Goal: Task Accomplishment & Management: Manage account settings

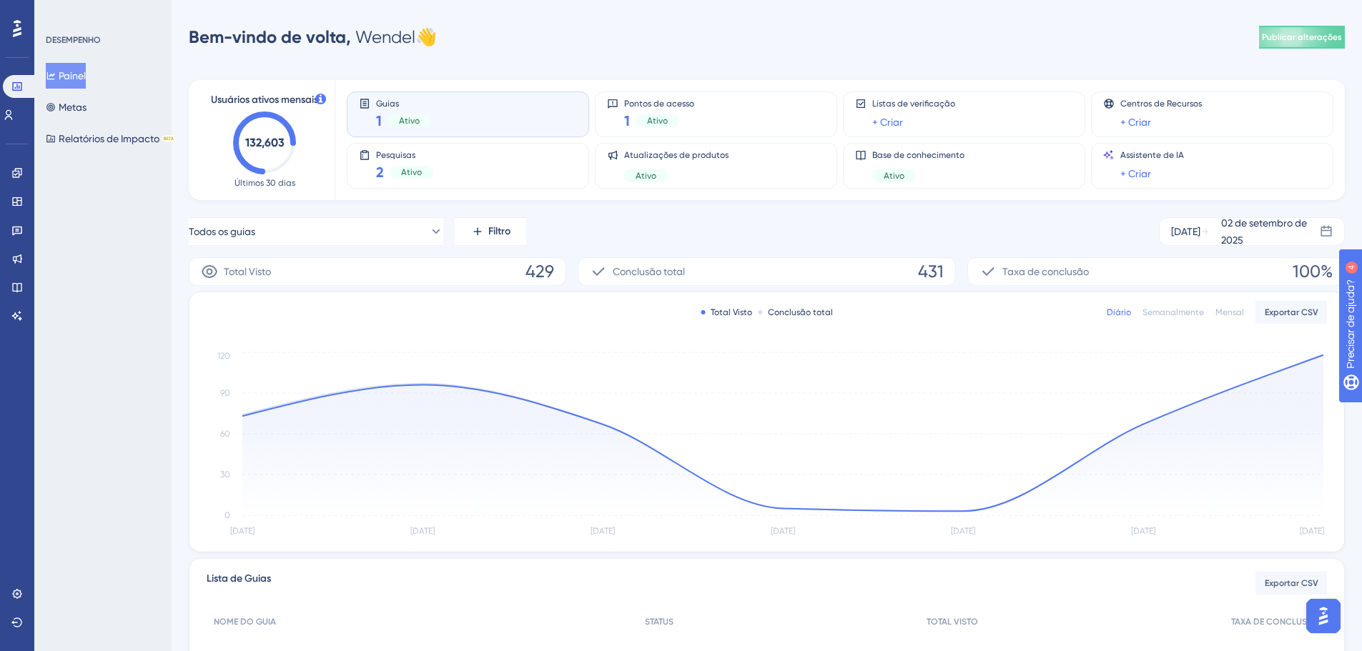
click at [17, 24] on icon at bounding box center [17, 28] width 9 height 17
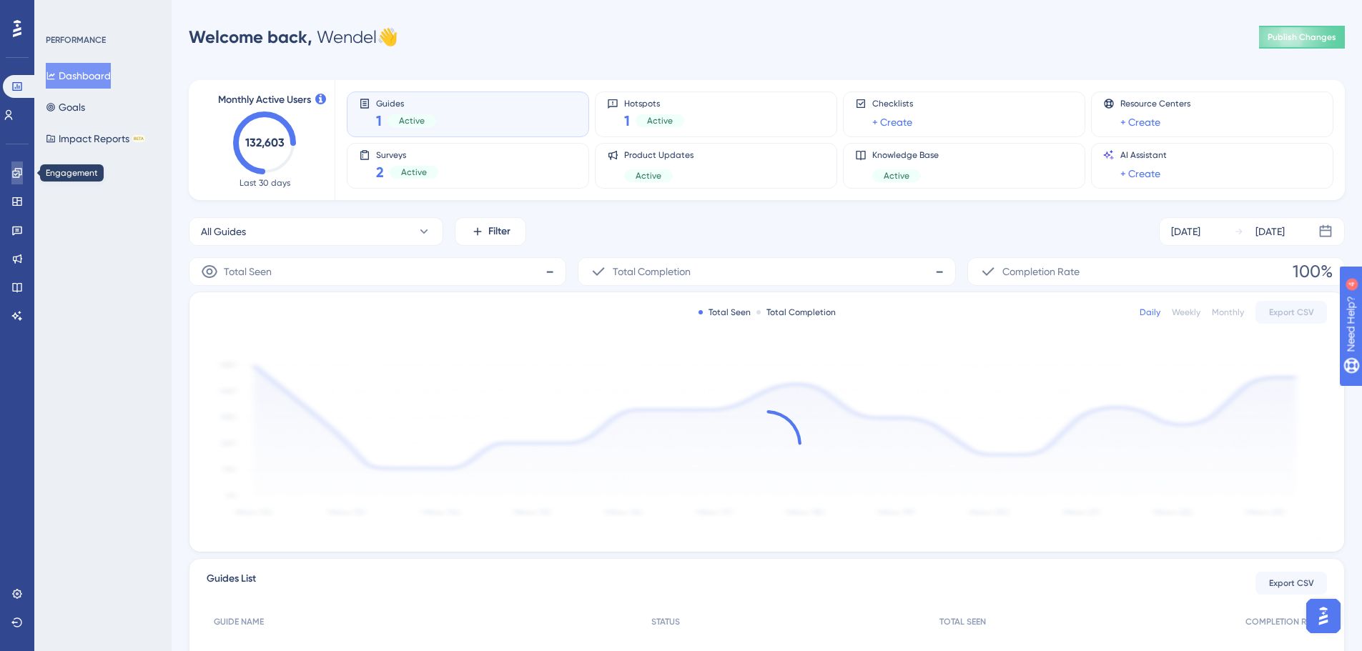
click at [17, 172] on icon at bounding box center [16, 172] width 9 height 9
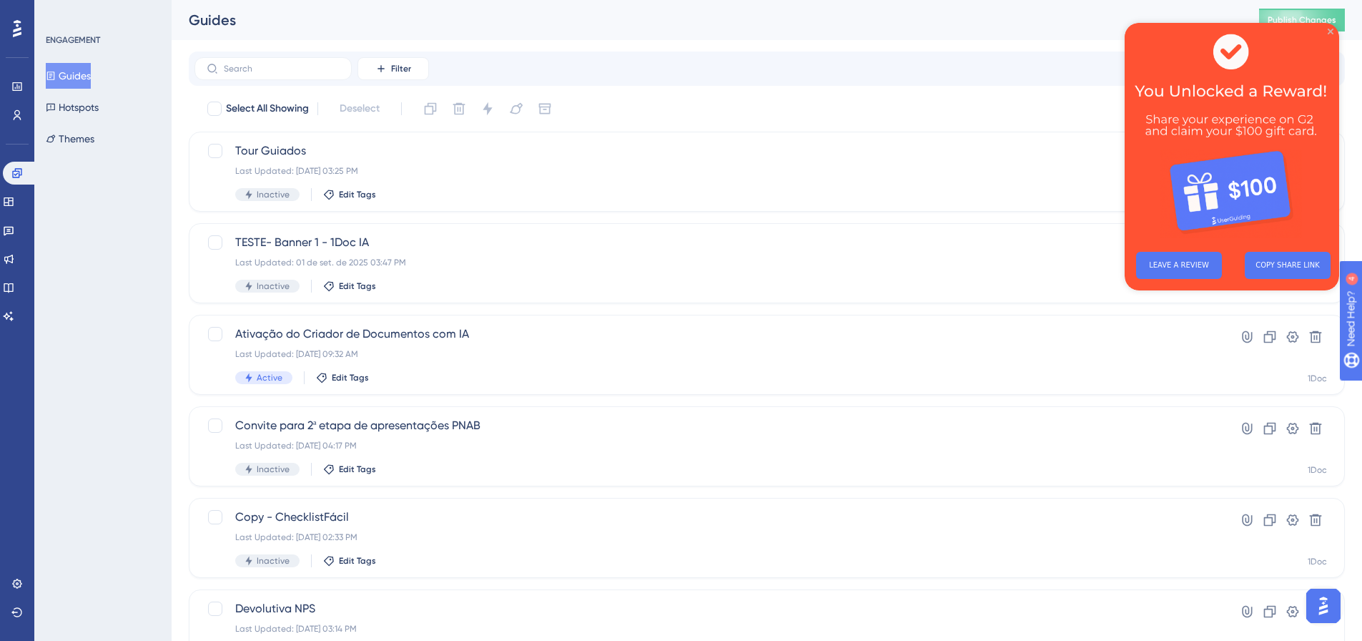
click at [1332, 29] on icon "Close Preview" at bounding box center [1331, 32] width 6 height 6
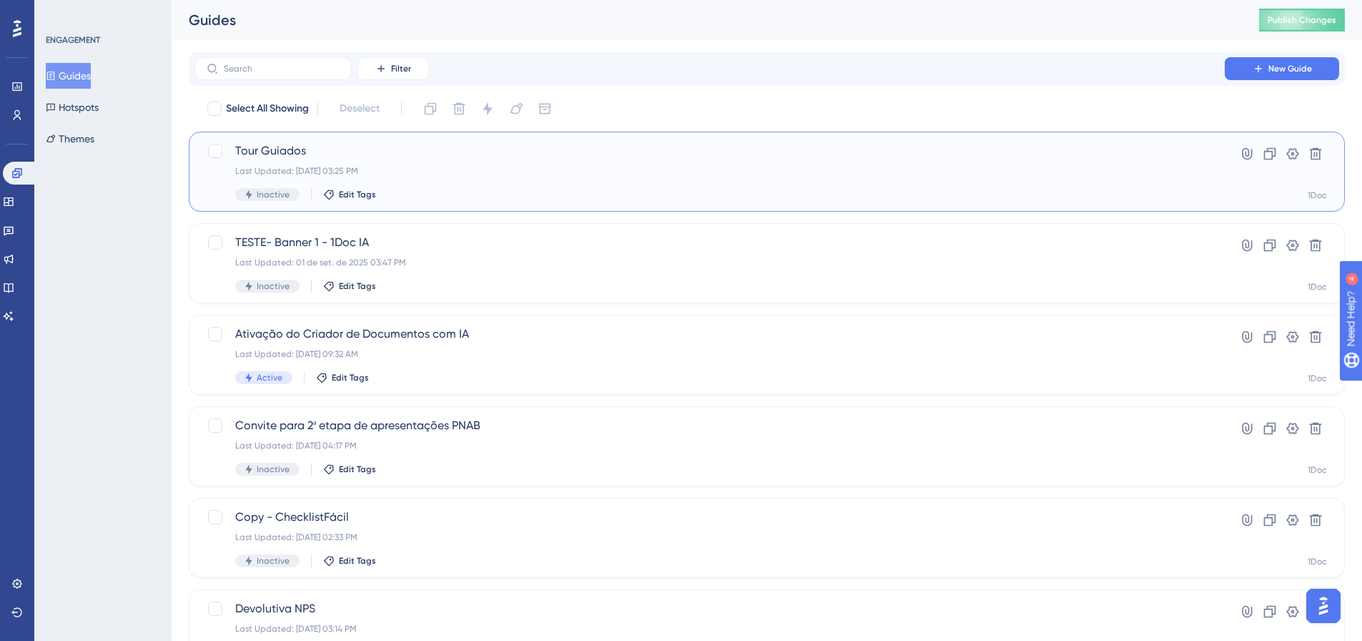
drag, startPoint x: 416, startPoint y: 154, endPoint x: 368, endPoint y: 66, distance: 101.1
click at [416, 154] on span "Tour Guiados" at bounding box center [709, 150] width 949 height 17
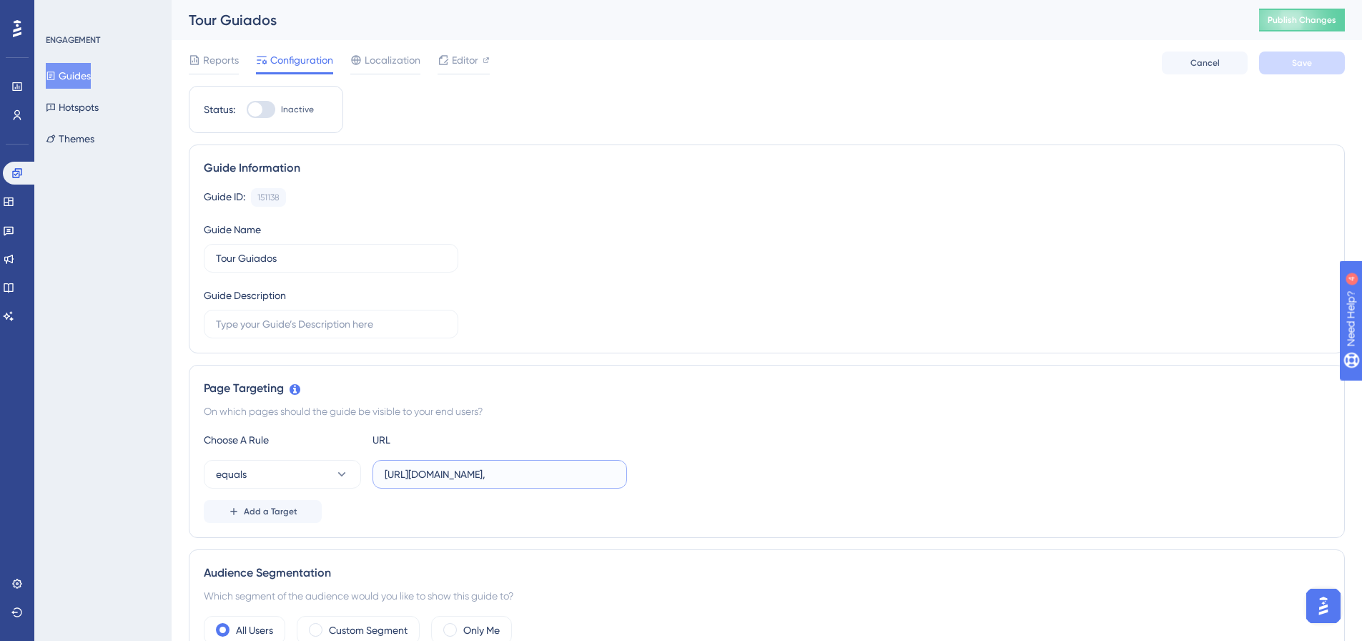
drag, startPoint x: 576, startPoint y: 478, endPoint x: 534, endPoint y: 469, distance: 43.2
click at [576, 478] on input "https://wfigueiredopref.1doc.com.br/?pg=doc/doc&itd=52&gr=3&dn=oficio&origem=me…" at bounding box center [500, 474] width 230 height 16
drag, startPoint x: 533, startPoint y: 469, endPoint x: 589, endPoint y: 471, distance: 55.8
click at [674, 472] on div "equals https://wfigueiredopref.1doc.com.br/?pg=doc/doc&itd=52&gr=3&dn=oficio&or…" at bounding box center [767, 474] width 1126 height 29
click at [557, 471] on input "https://wfigueiredopref.1doc.com.br/?pg=doc/doc&itd=52&gr=3&dn=oficio&origem=me…" at bounding box center [500, 474] width 230 height 16
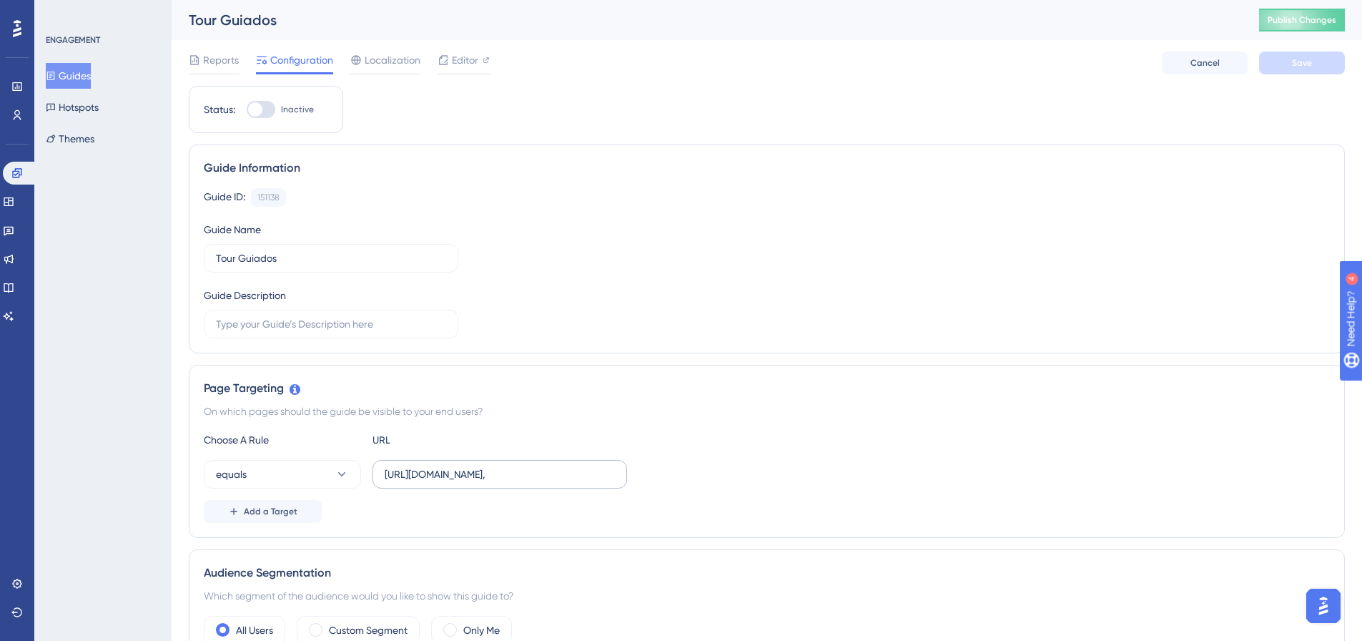
click at [611, 487] on label "https://wfigueiredopref.1doc.com.br/?pg=doc/doc&itd=52&gr=3&dn=oficio&origem=me…" at bounding box center [500, 474] width 255 height 29
click at [611, 482] on input "https://wfigueiredopref.1doc.com.br/?pg=doc/doc&itd=52&gr=3&dn=oficio&origem=me…" at bounding box center [500, 474] width 230 height 16
drag, startPoint x: 588, startPoint y: 474, endPoint x: 321, endPoint y: 467, distance: 266.8
click at [321, 467] on div "equals https://wfigueiredopref.1doc.com.br/?pg=doc/doc&itd=52&gr=3&dn=oficio&or…" at bounding box center [415, 474] width 423 height 29
click at [561, 494] on div "Choose A Rule URL equals https://wfigueiredopref.1doc.com.br/?pg=doc/doc&itd=52…" at bounding box center [767, 477] width 1126 height 92
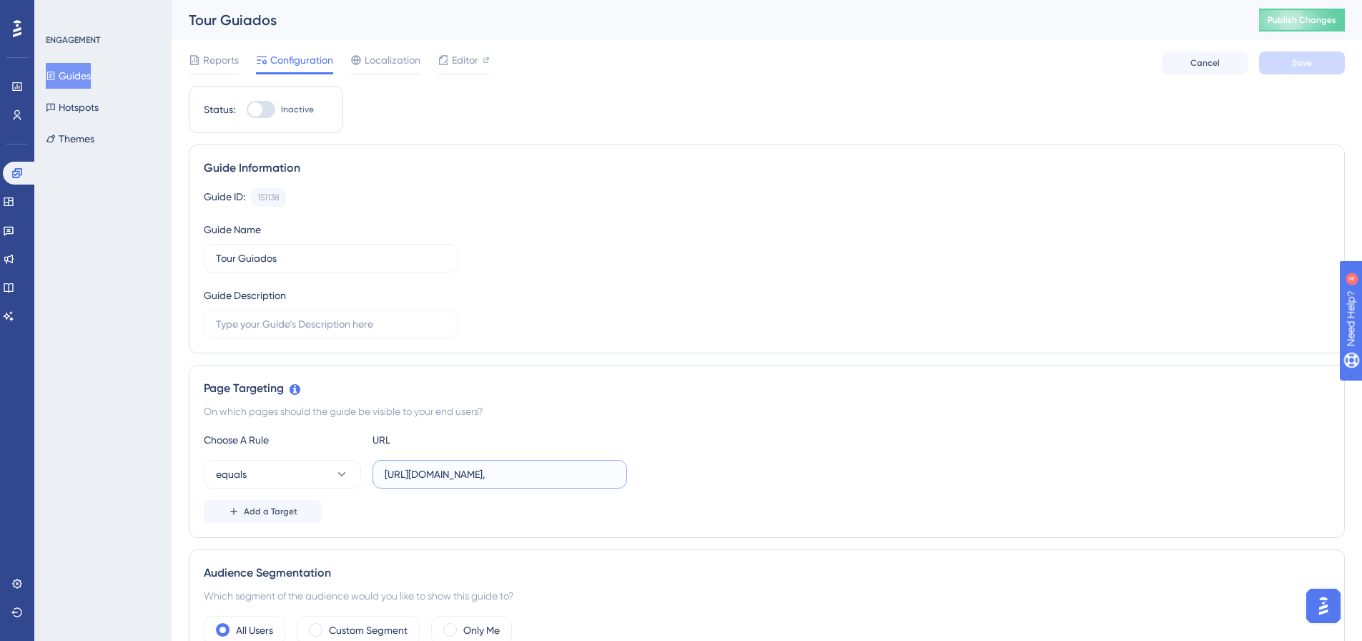
click at [564, 479] on input "https://wfigueiredopref.1doc.com.br/?pg=doc/doc&itd=52&gr=3&dn=oficio&origem=me…" at bounding box center [500, 474] width 230 height 16
drag, startPoint x: 410, startPoint y: 475, endPoint x: 426, endPoint y: 475, distance: 16.4
click at [410, 475] on input "https://wfigueiredopref.1doc.com.br/?pg=doc/doc&itd=52&gr=3&dn=oficio&origem=me…" at bounding box center [500, 474] width 230 height 16
click at [497, 472] on input "https://wfigueiredopref.1doc.com.br/?pg=doc/doc&itd=52&gr=3&dn=oficio&origem=me…" at bounding box center [500, 474] width 230 height 16
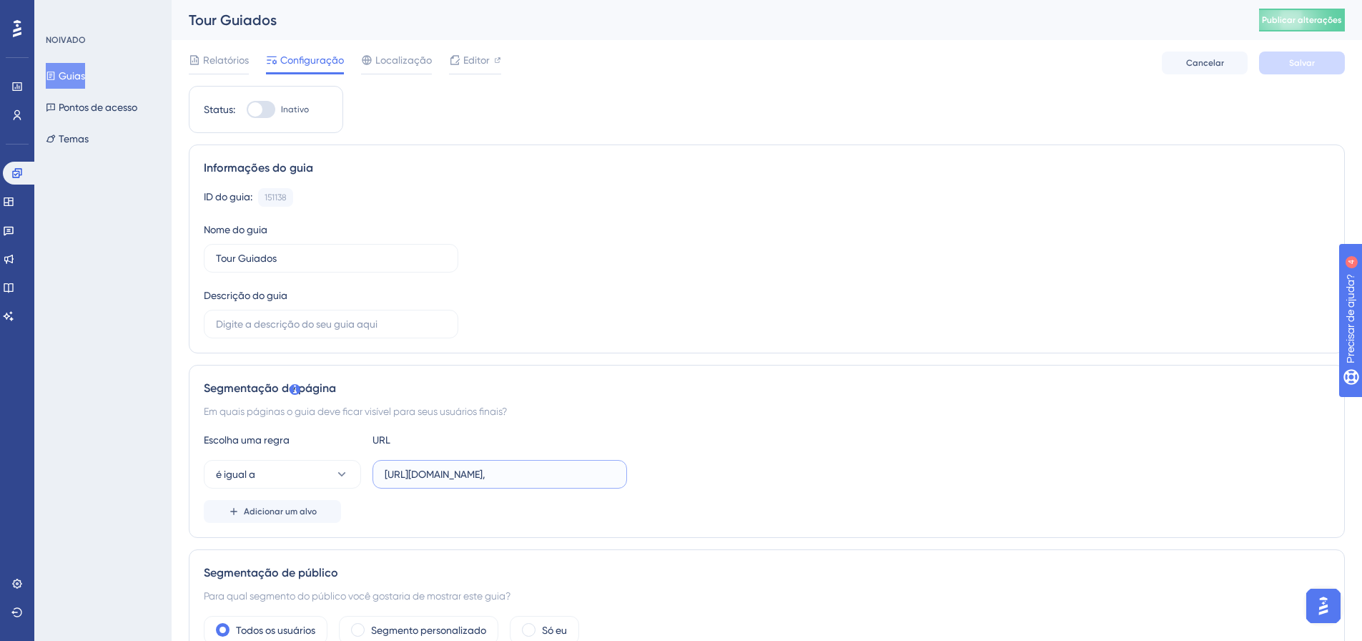
click at [497, 472] on input "https://wfigueiredopref.1doc.com.br/?pg=doc/doc&itd=52&gr=3&dn=oficio&origem=me…" at bounding box center [500, 474] width 230 height 16
paste input "&dn=oficio&origem=menu&ide="
type input "&dn=oficio&origem=menu&ide="
click at [308, 472] on button "é igual a" at bounding box center [282, 474] width 157 height 29
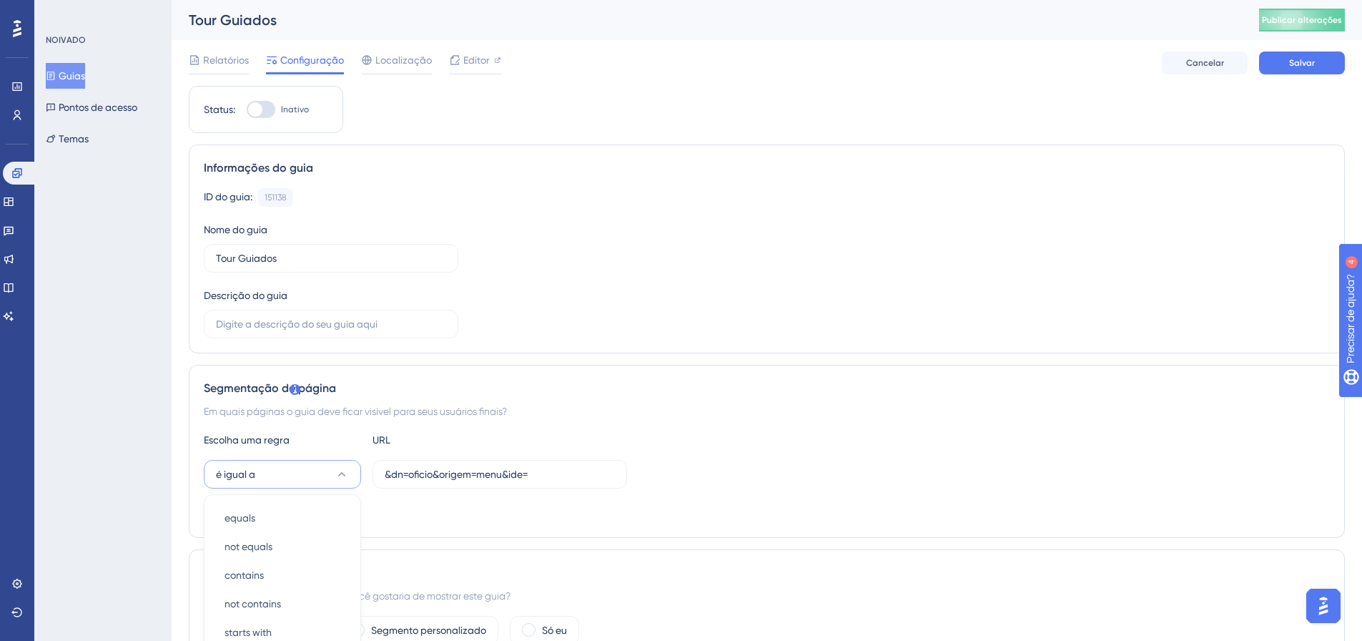
scroll to position [283, 0]
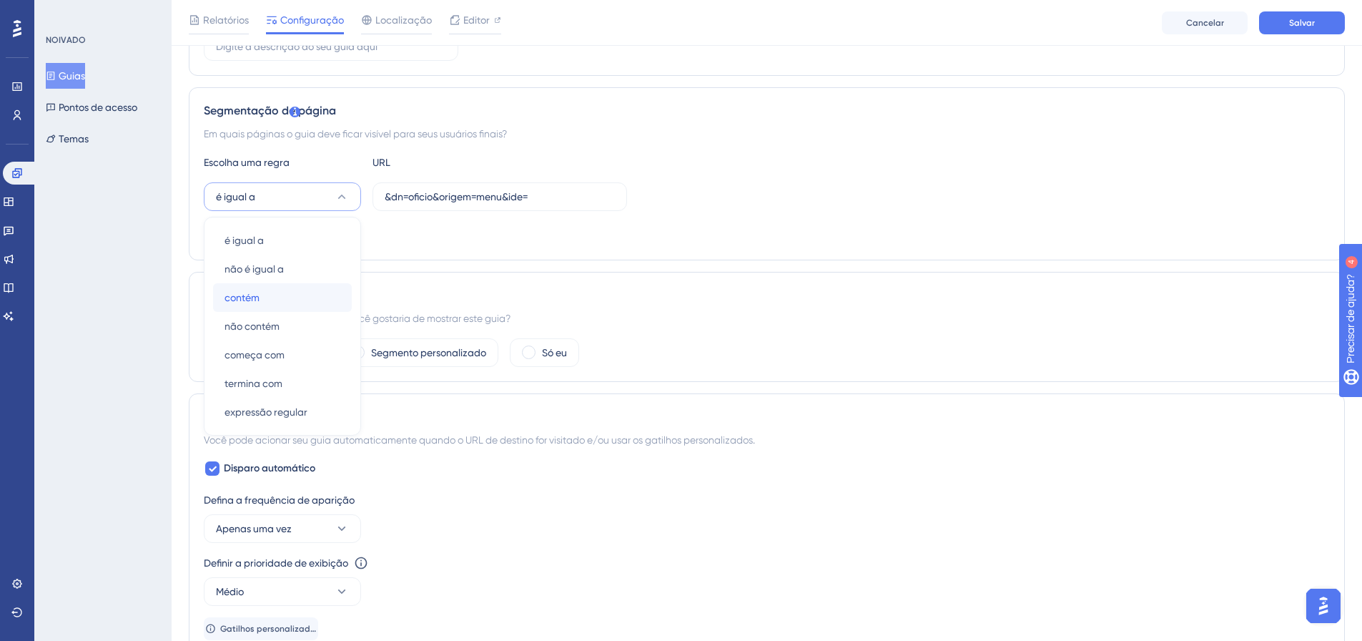
click at [275, 292] on div "contém contém" at bounding box center [283, 297] width 116 height 29
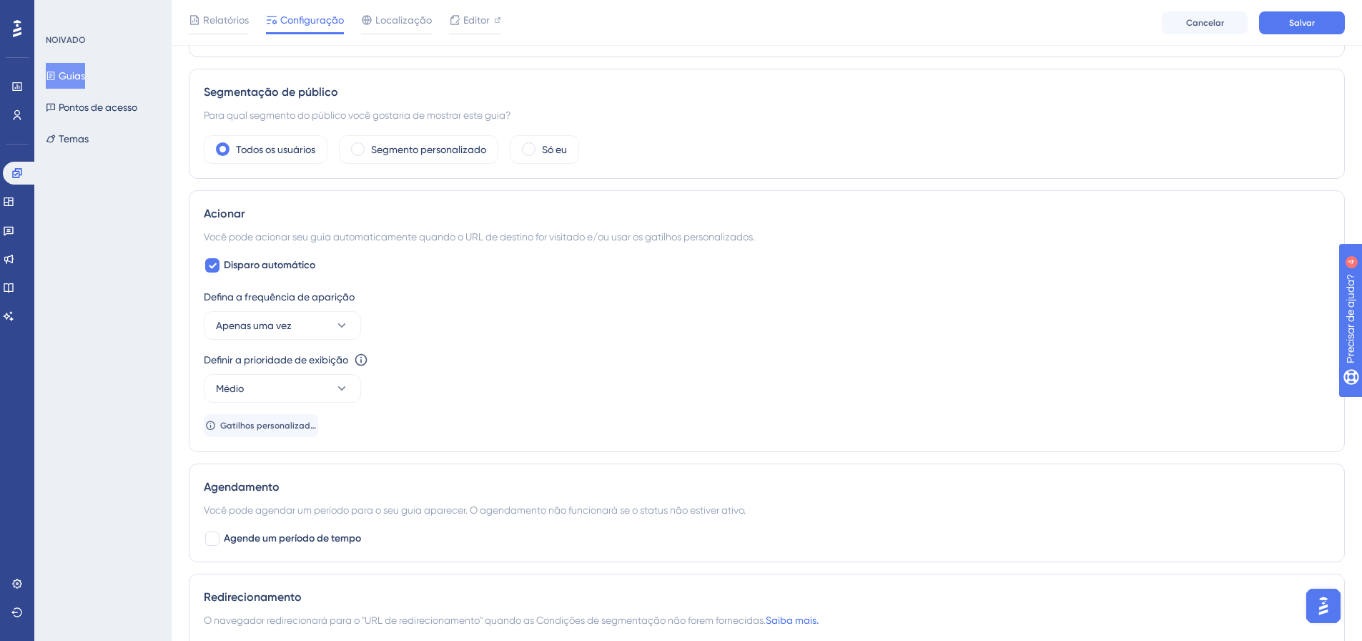
scroll to position [569, 0]
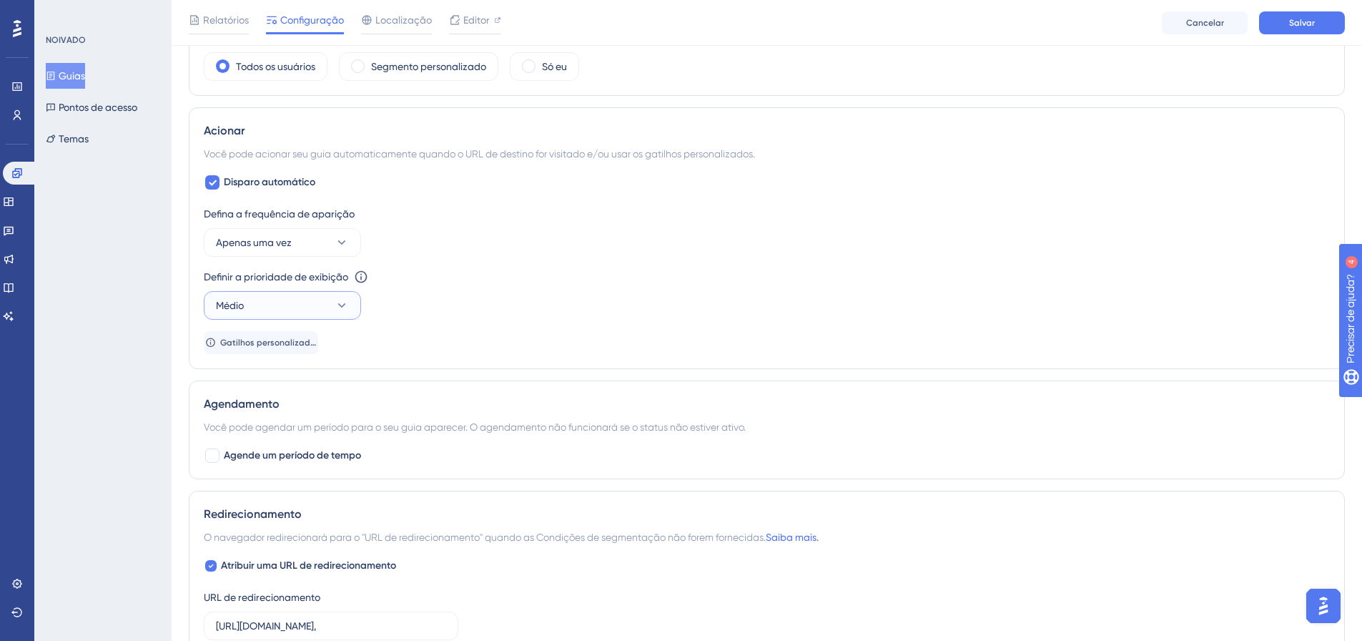
click at [332, 315] on button "Médio" at bounding box center [282, 305] width 157 height 29
click at [278, 339] on div "Baixo Baixo" at bounding box center [283, 349] width 116 height 29
click at [332, 303] on button "Baixo" at bounding box center [282, 305] width 157 height 29
click at [262, 433] on font "Mais alto" at bounding box center [245, 434] width 41 height 11
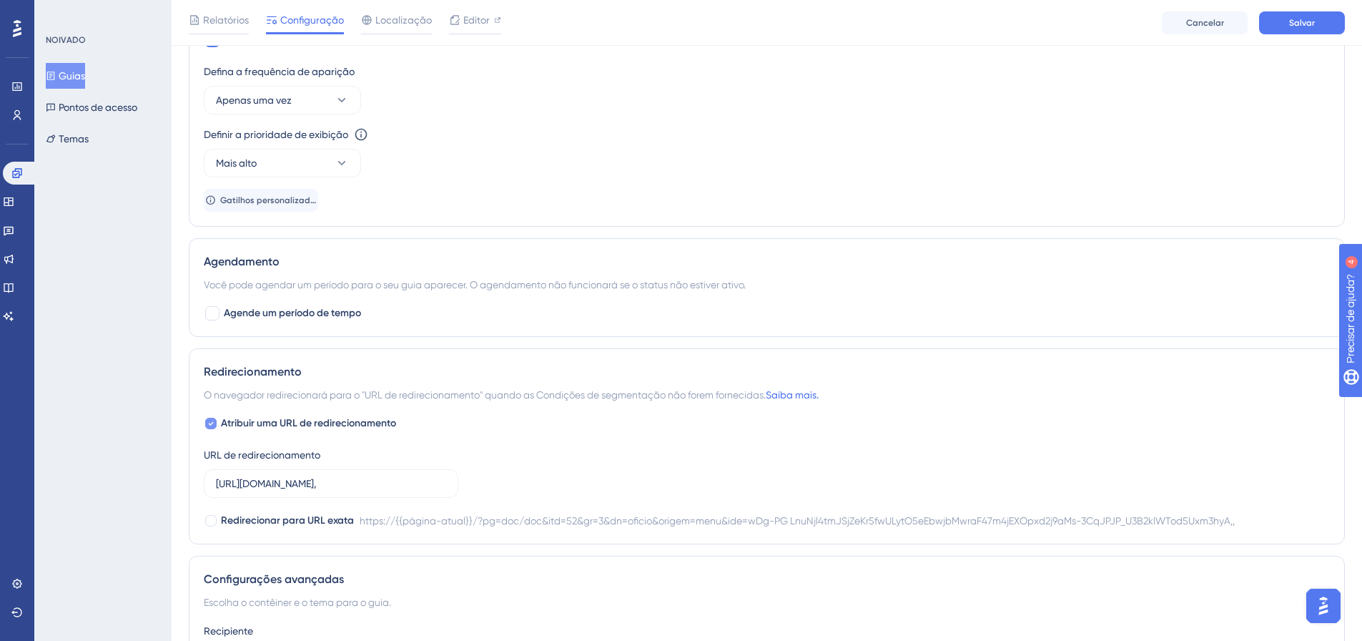
scroll to position [712, 0]
click at [289, 527] on span "Redirecionar para URL exata" at bounding box center [287, 519] width 133 height 17
click at [243, 518] on font "Redirecionar para URL exata" at bounding box center [287, 519] width 133 height 12
checkbox input "false"
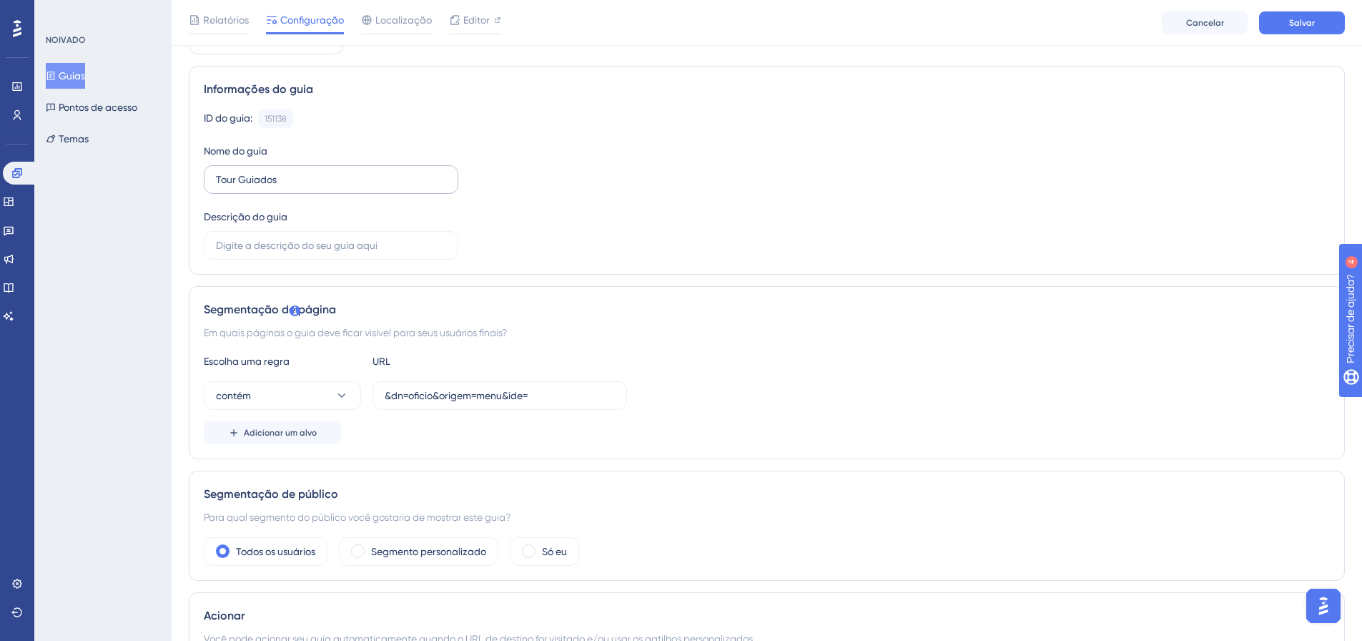
scroll to position [286, 0]
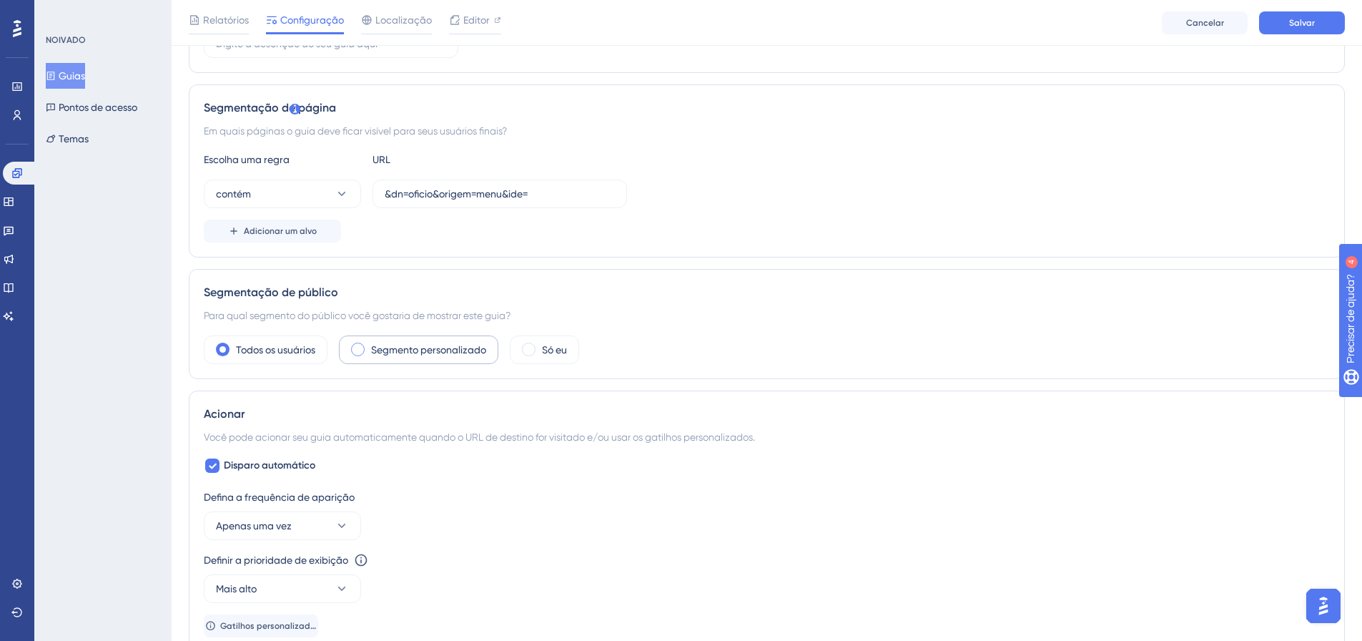
click at [425, 355] on label "Segmento personalizado" at bounding box center [428, 349] width 115 height 17
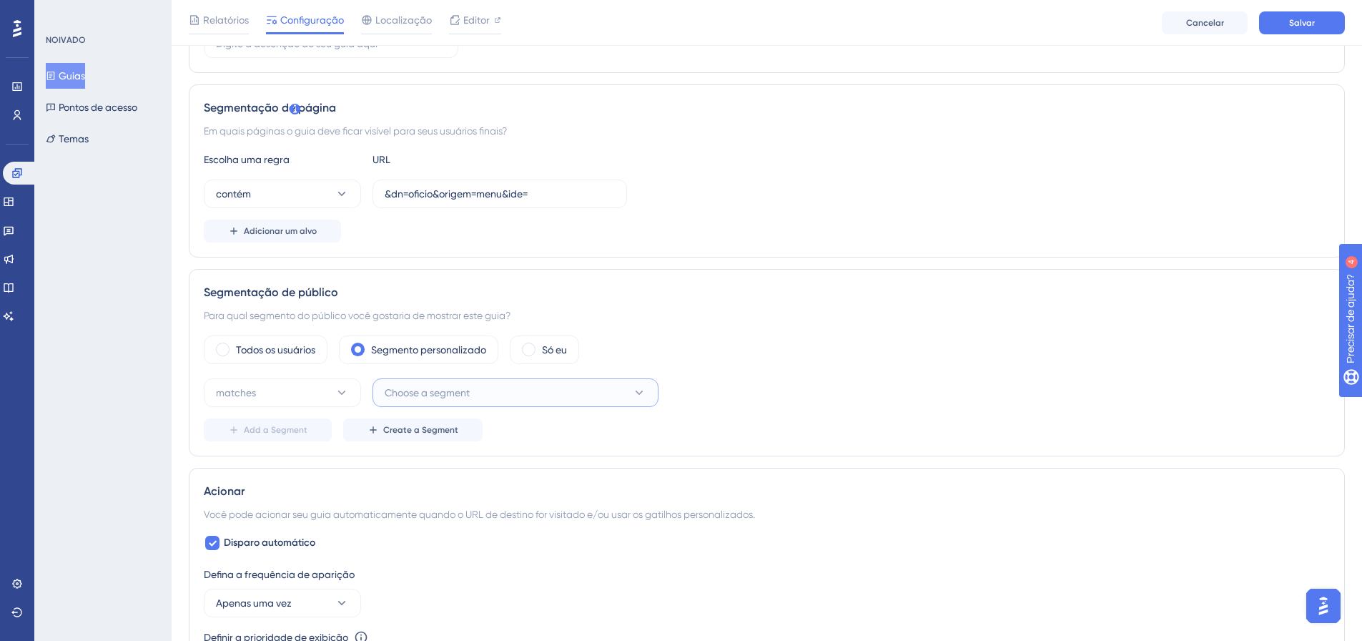
click at [595, 405] on button "Choose a segment" at bounding box center [516, 392] width 286 height 29
click at [646, 390] on button "Choose a segment" at bounding box center [516, 392] width 286 height 29
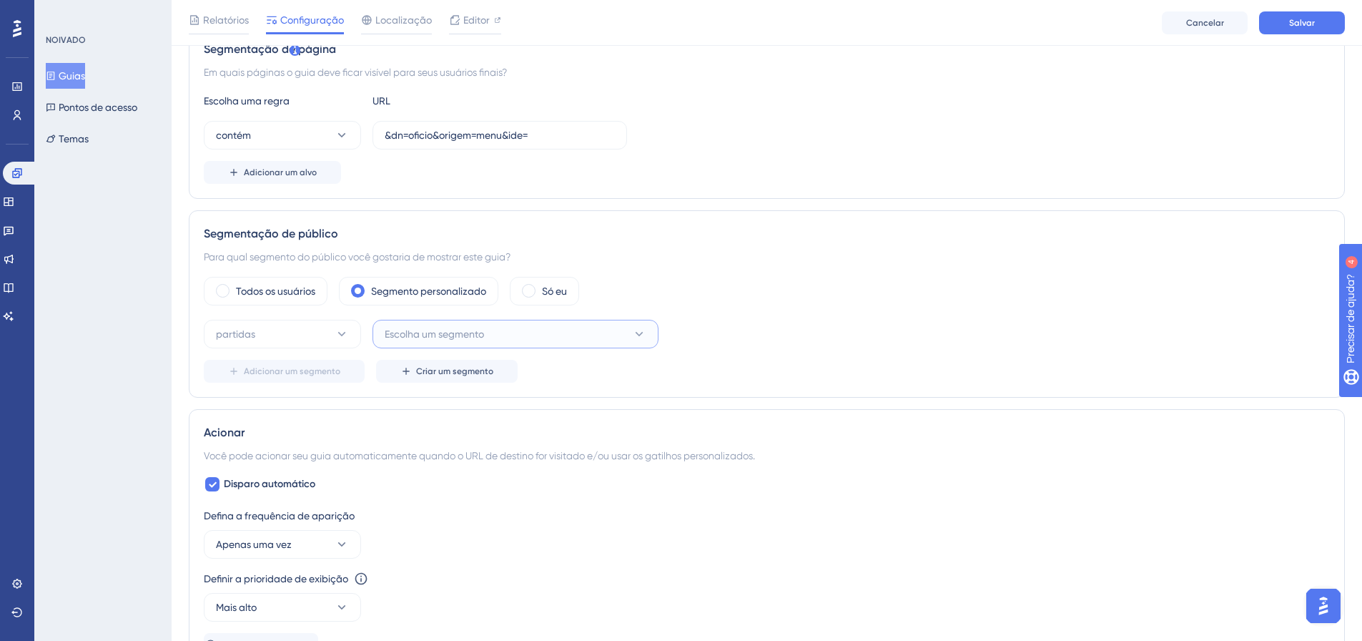
drag, startPoint x: 637, startPoint y: 331, endPoint x: 604, endPoint y: 337, distance: 33.4
click at [637, 332] on icon at bounding box center [639, 334] width 14 height 14
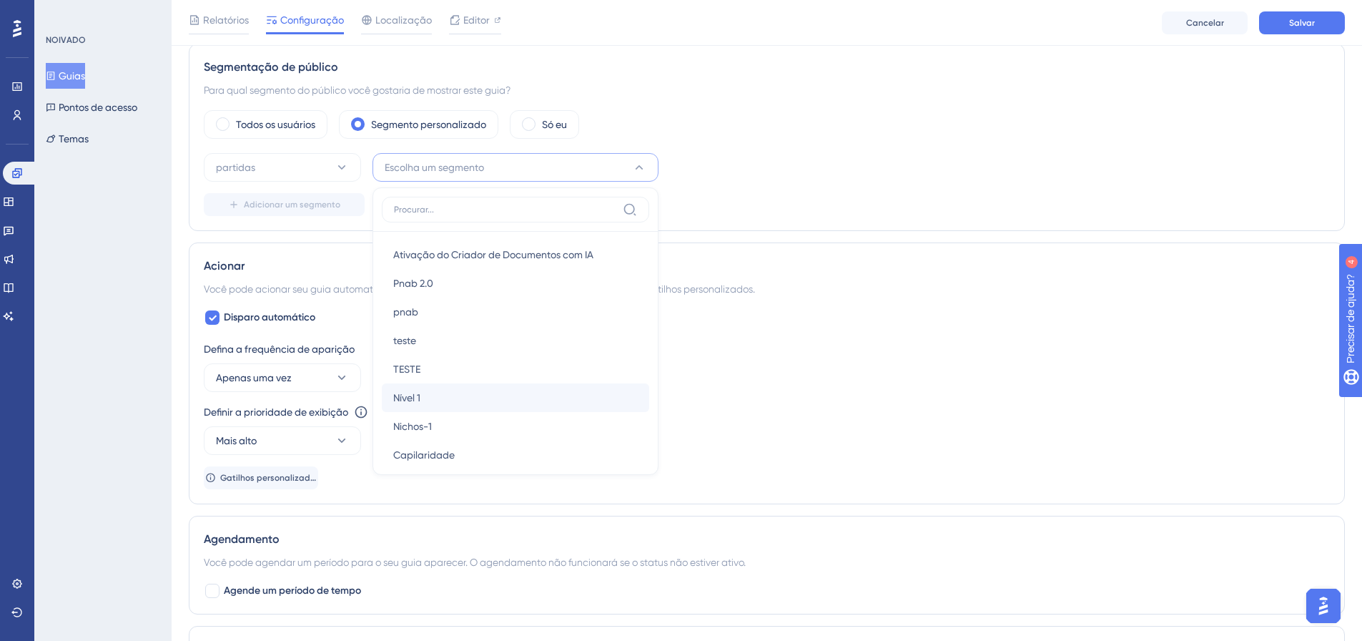
scroll to position [215, 0]
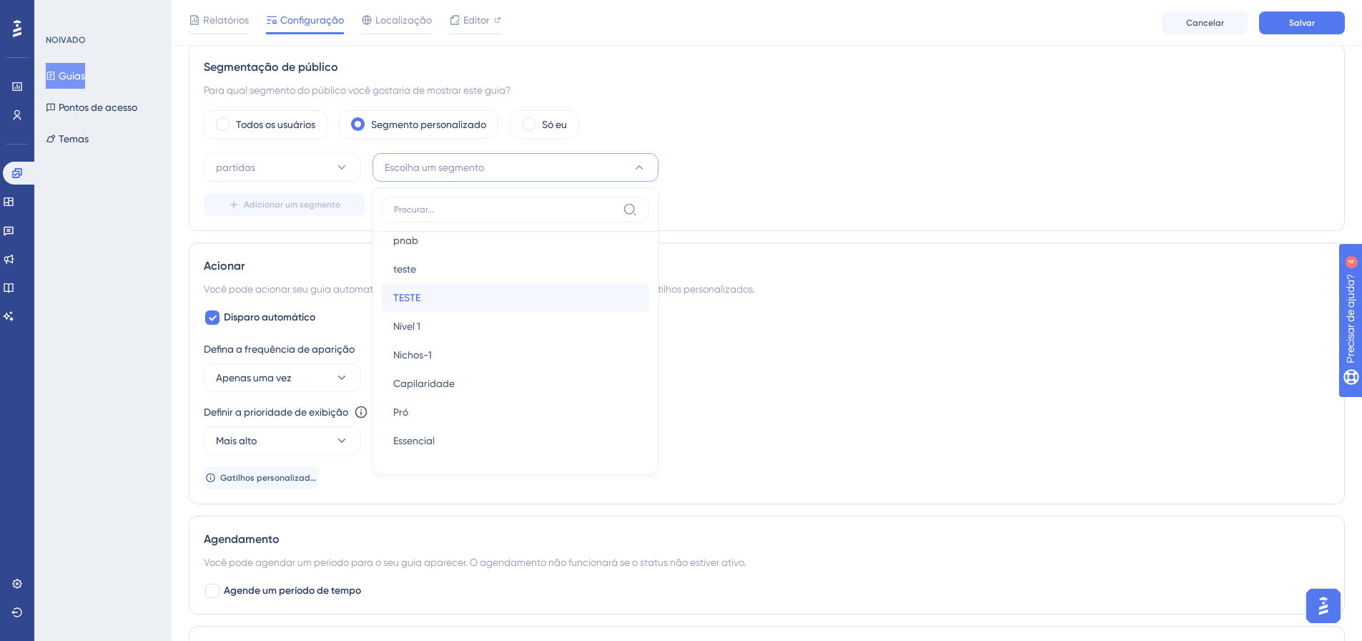
click at [447, 305] on div "TESTE TESTE" at bounding box center [515, 297] width 245 height 29
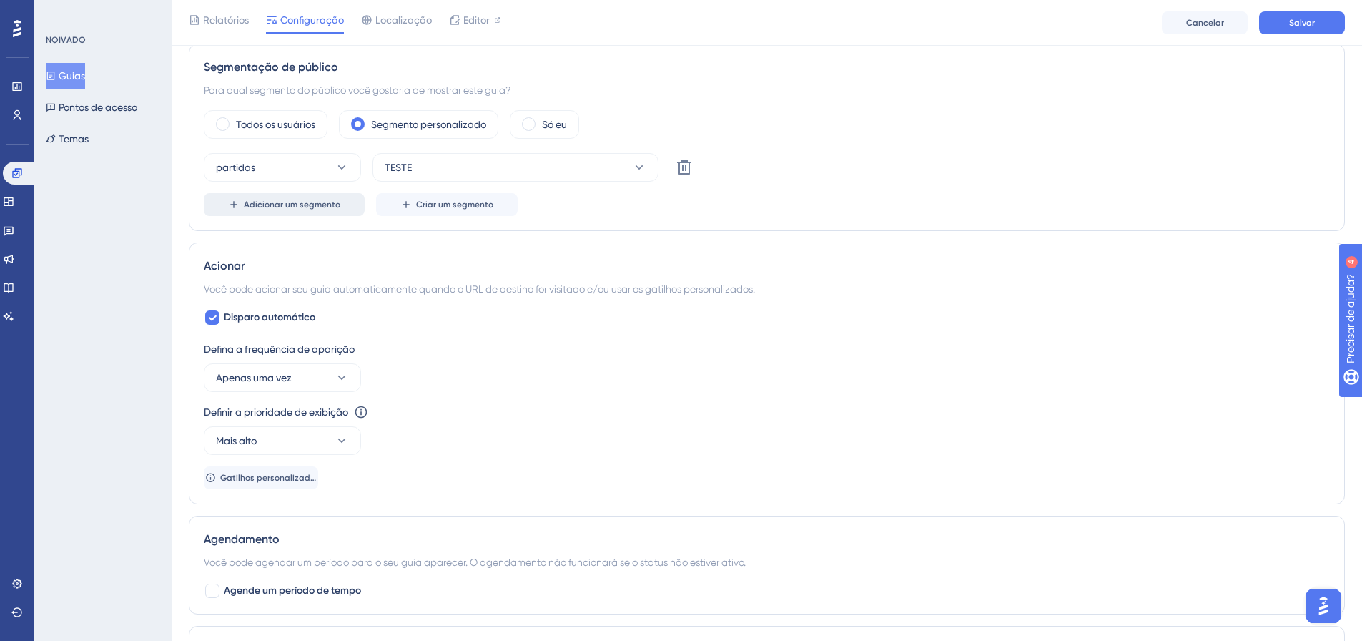
click at [321, 205] on font "Adicionar um segmento" at bounding box center [292, 205] width 97 height 10
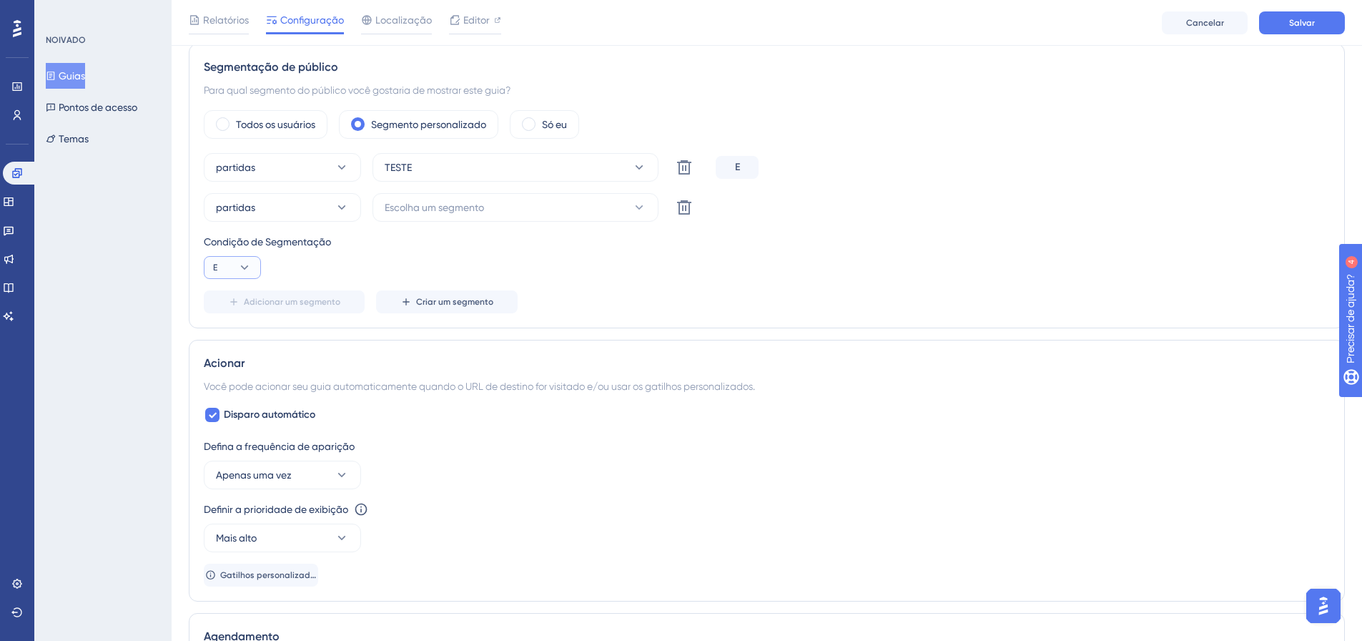
click at [247, 267] on icon at bounding box center [245, 267] width 8 height 4
click at [230, 335] on font "Ou" at bounding box center [226, 336] width 14 height 11
click at [636, 206] on icon at bounding box center [640, 207] width 8 height 4
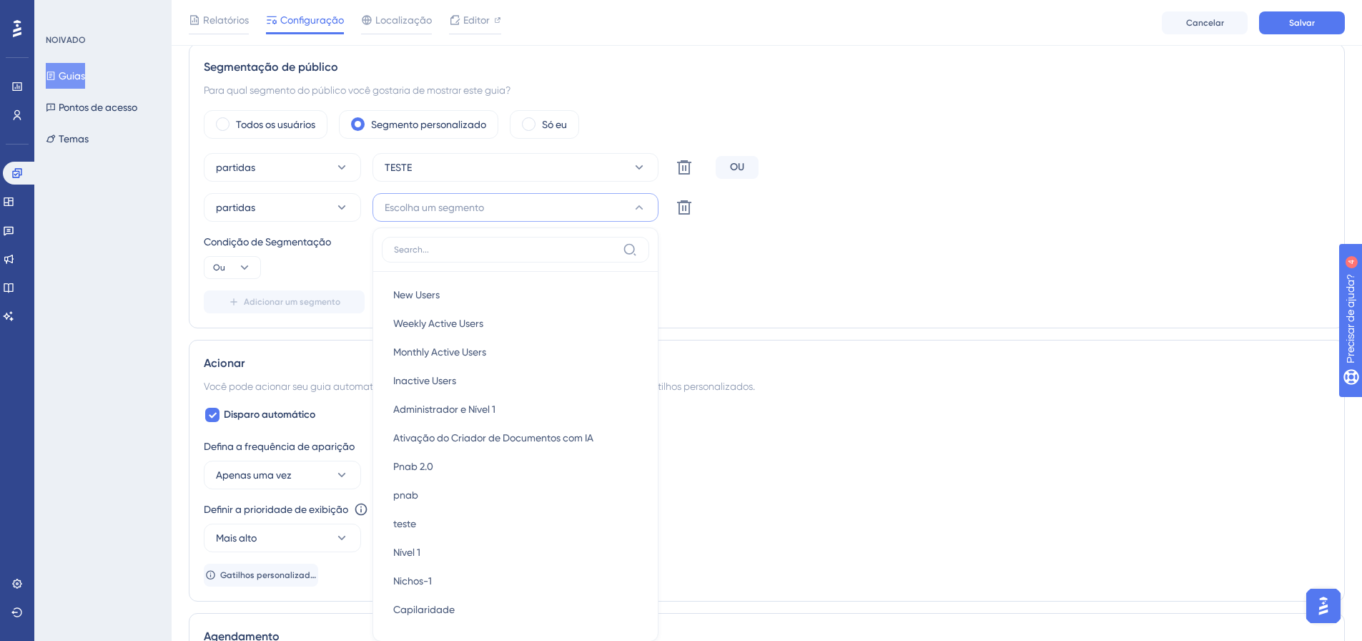
scroll to position [538, 0]
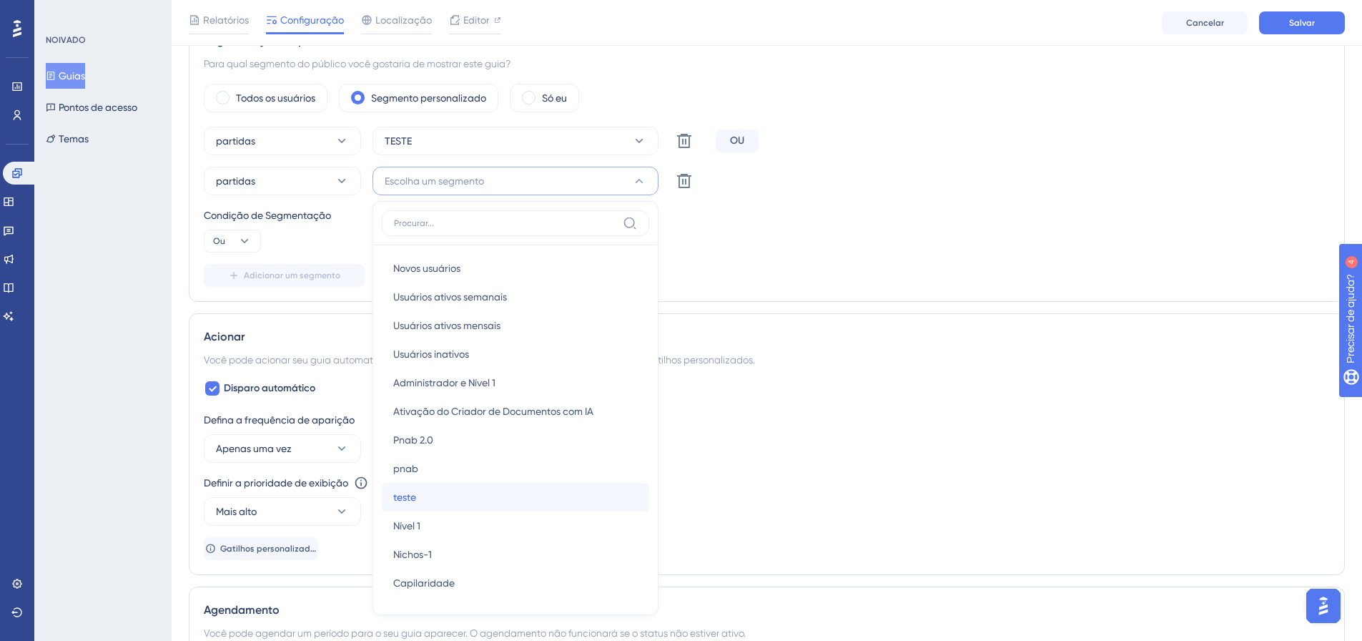
click at [436, 497] on div "teste teste" at bounding box center [515, 497] width 245 height 29
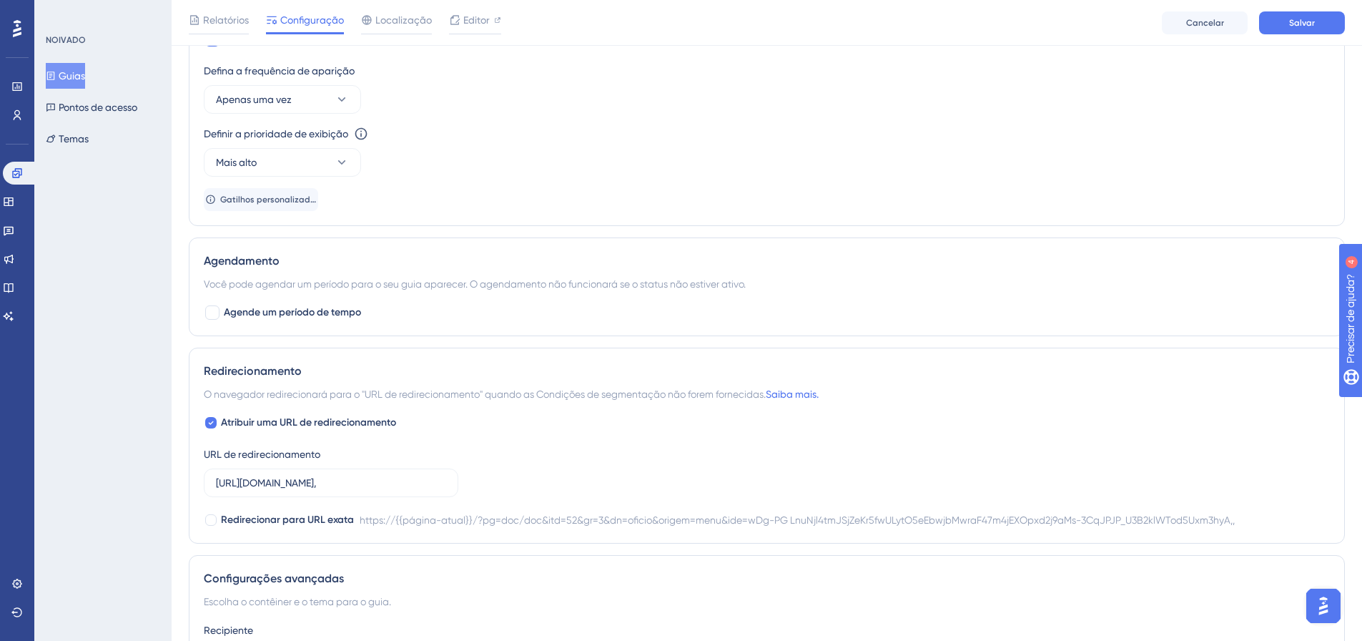
scroll to position [967, 0]
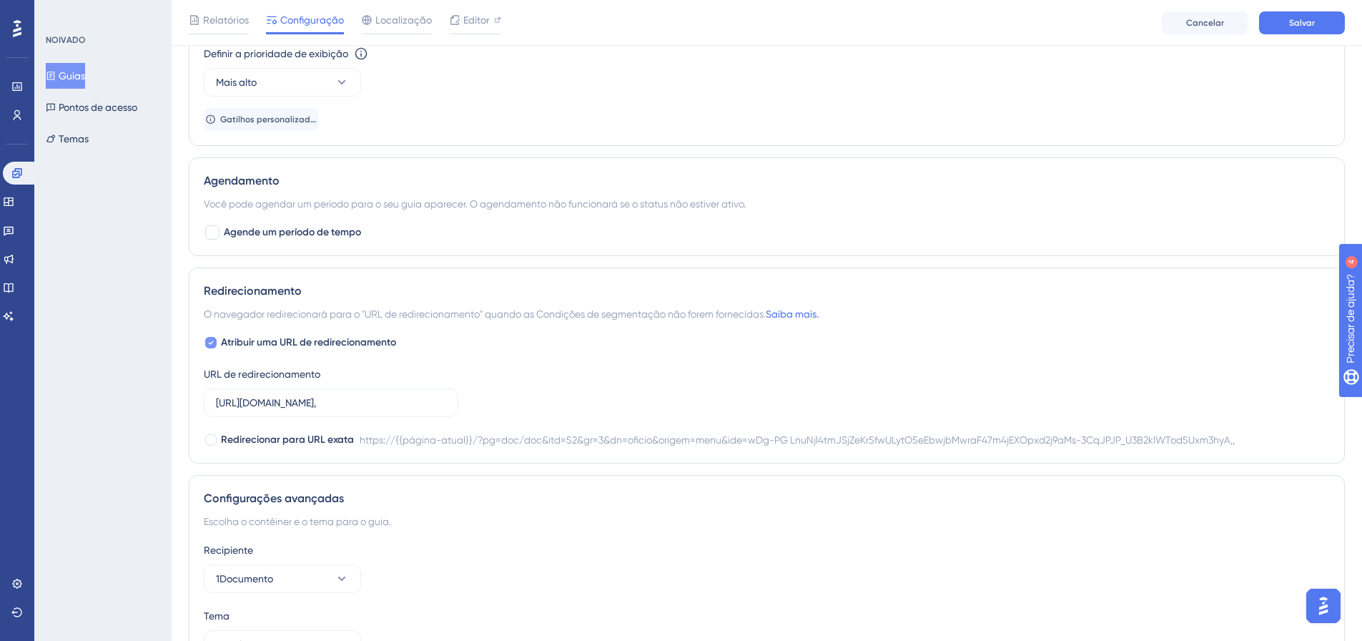
drag, startPoint x: 210, startPoint y: 340, endPoint x: 213, endPoint y: 349, distance: 9.0
click at [210, 341] on icon at bounding box center [211, 342] width 6 height 11
checkbox input "false"
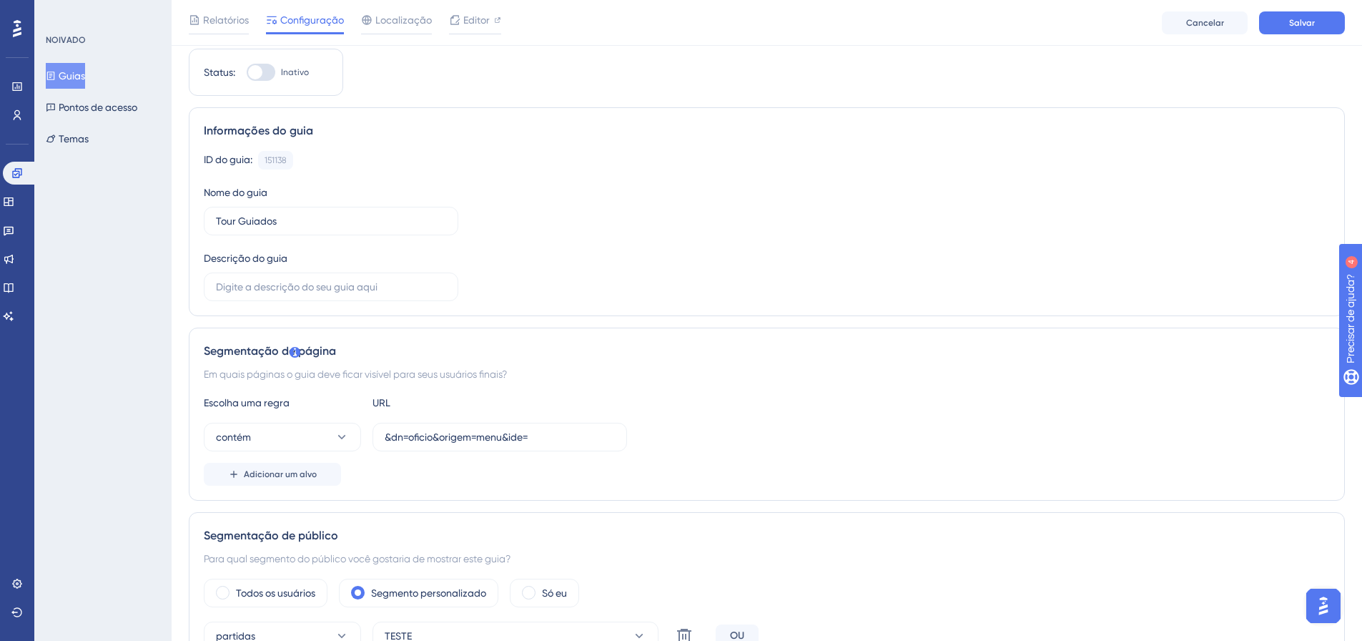
scroll to position [0, 0]
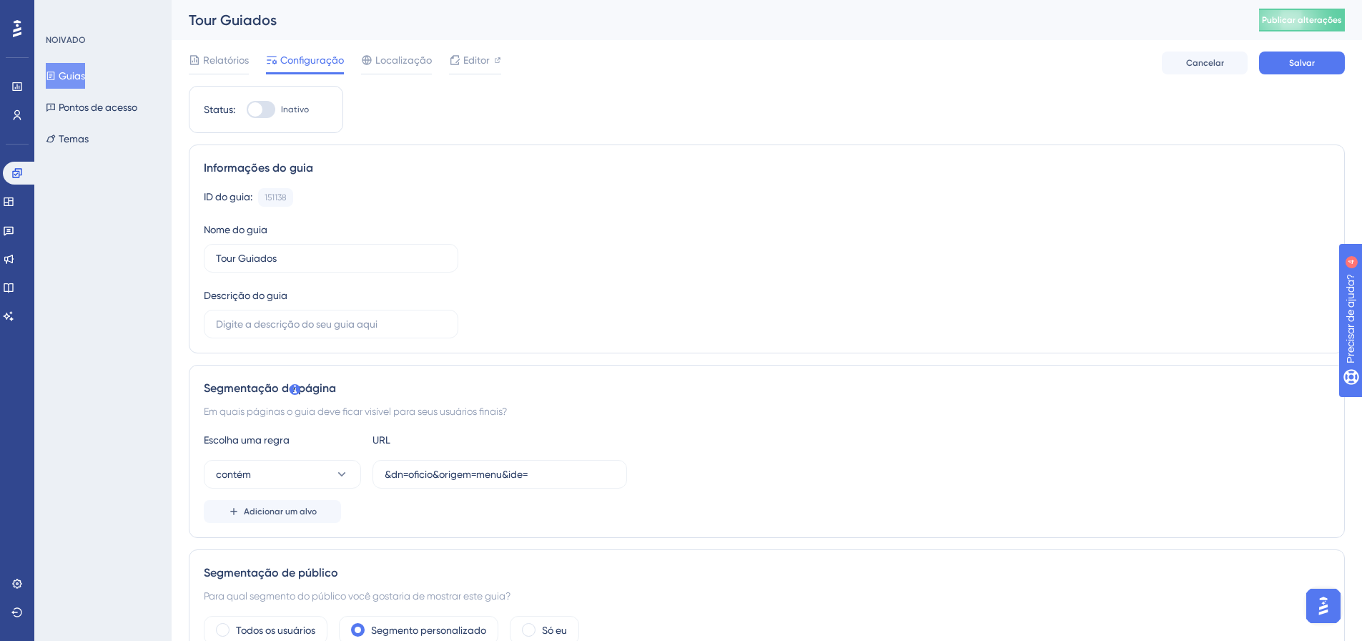
click at [270, 116] on div at bounding box center [261, 109] width 29 height 17
click at [247, 110] on input "Inativo" at bounding box center [246, 109] width 1 height 1
checkbox input "true"
click at [1304, 73] on button "Salvar" at bounding box center [1302, 62] width 86 height 23
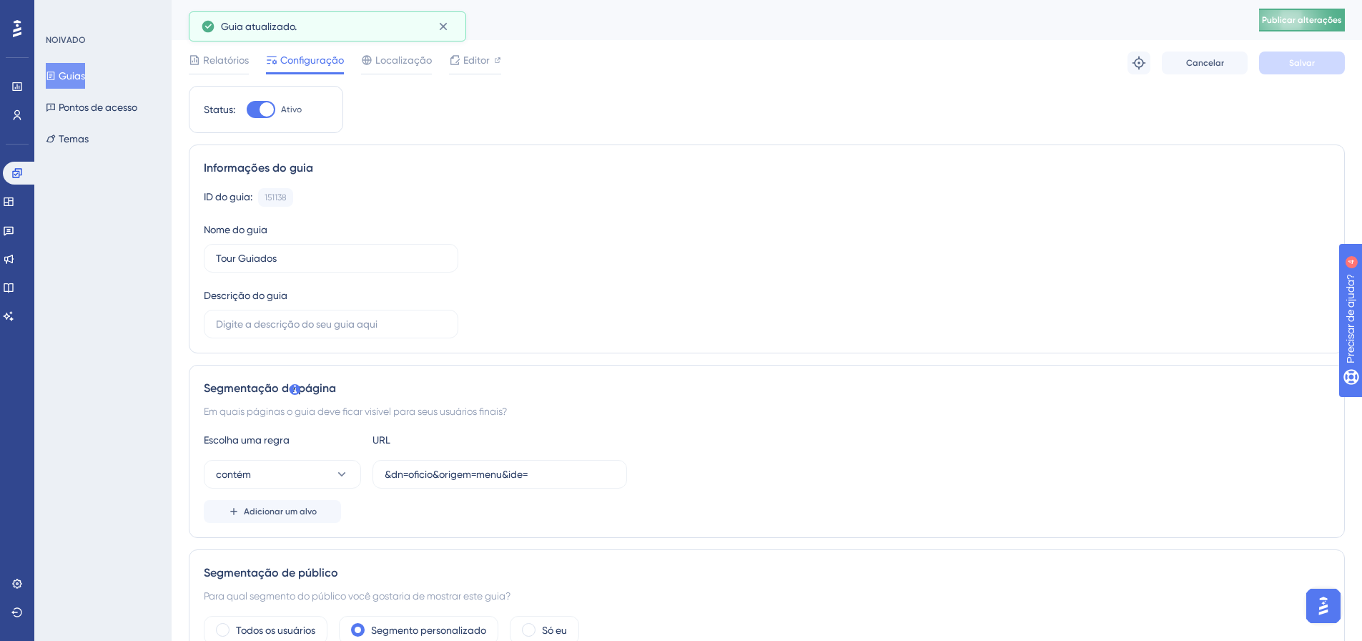
click at [1328, 29] on button "Publicar alterações" at bounding box center [1302, 20] width 86 height 23
click at [14, 187] on div "Noivado Widgets Opinião Atualizações de produtos Base de conhecimento Assistent…" at bounding box center [17, 245] width 29 height 166
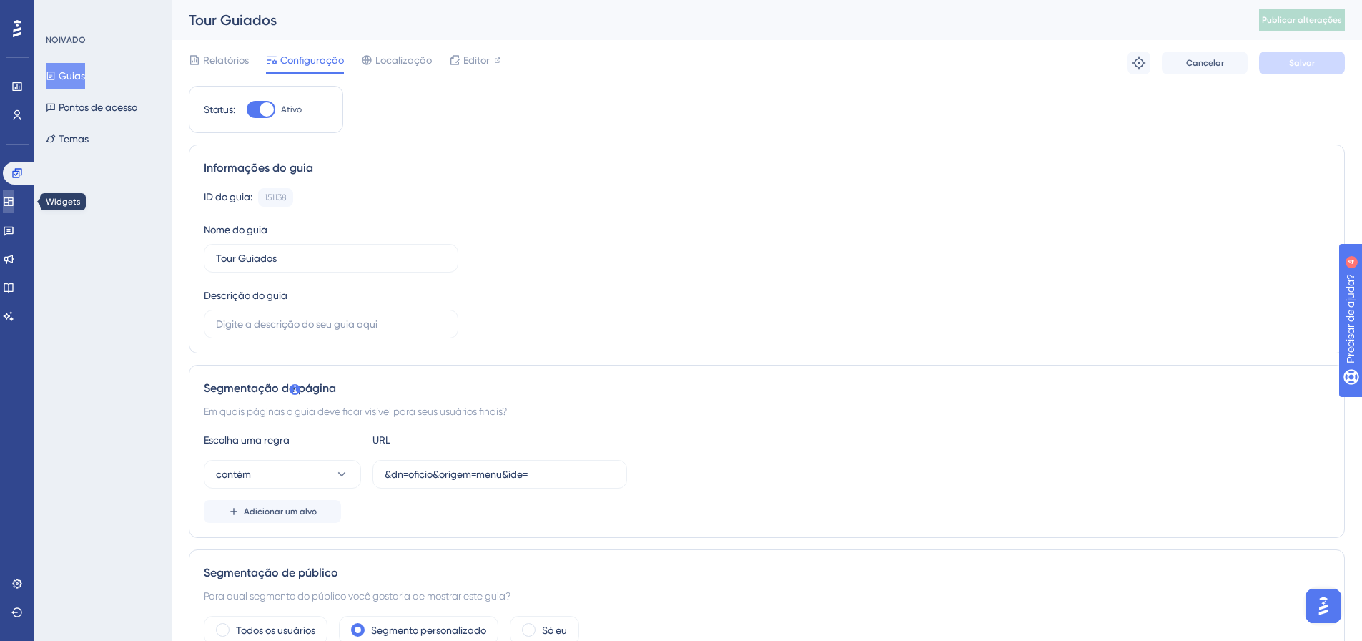
click at [13, 198] on icon at bounding box center [8, 201] width 9 height 9
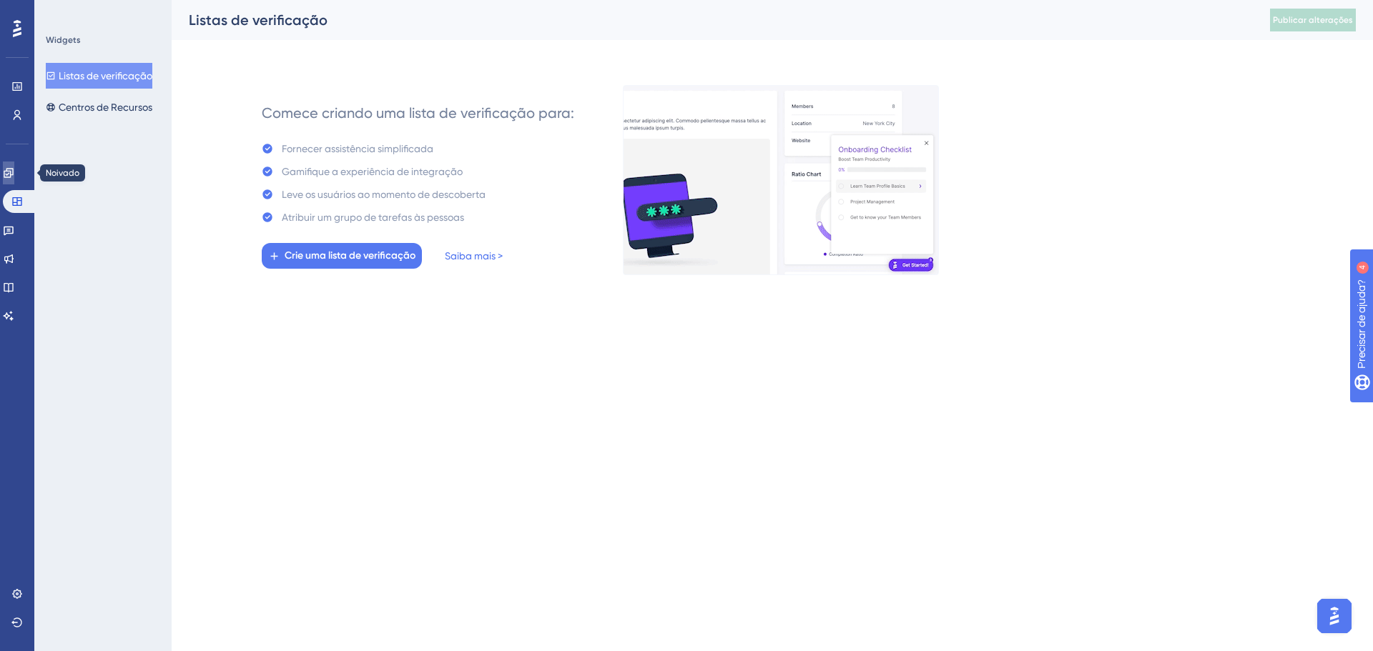
click at [14, 165] on link at bounding box center [8, 173] width 11 height 23
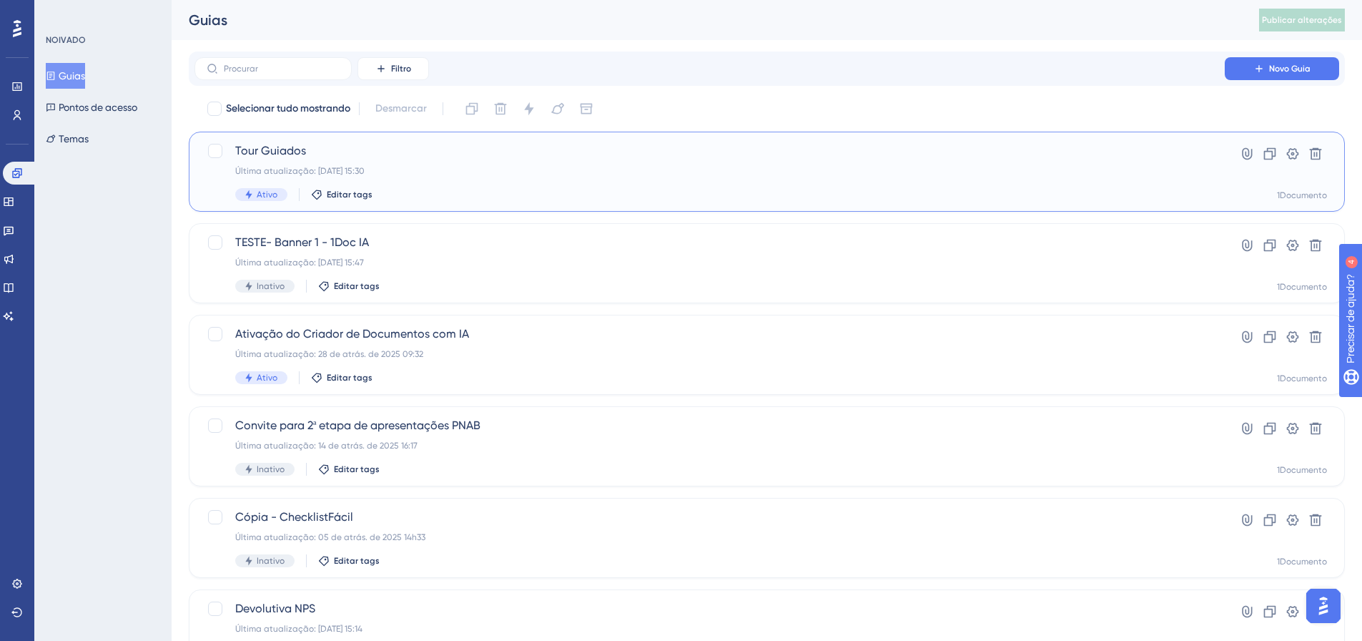
click at [353, 159] on span "Tour Guiados" at bounding box center [709, 150] width 949 height 17
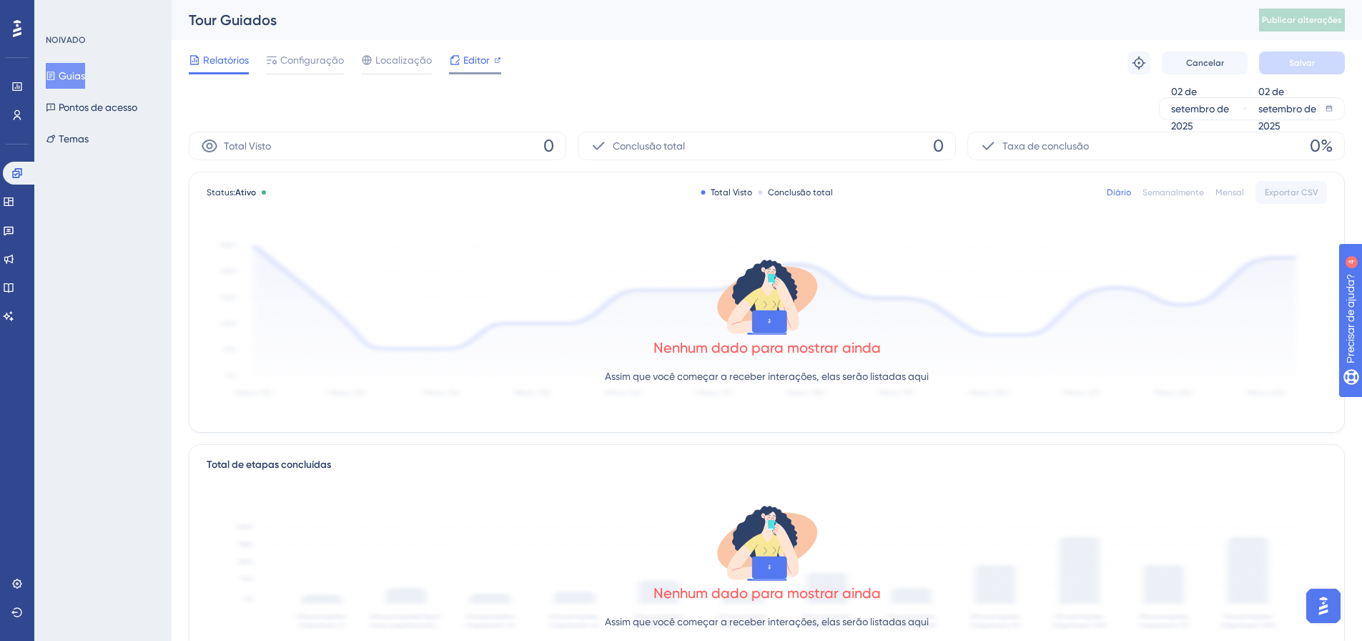
click at [464, 65] on font "Editor" at bounding box center [476, 59] width 26 height 11
click at [316, 64] on font "Configuração" at bounding box center [312, 59] width 64 height 11
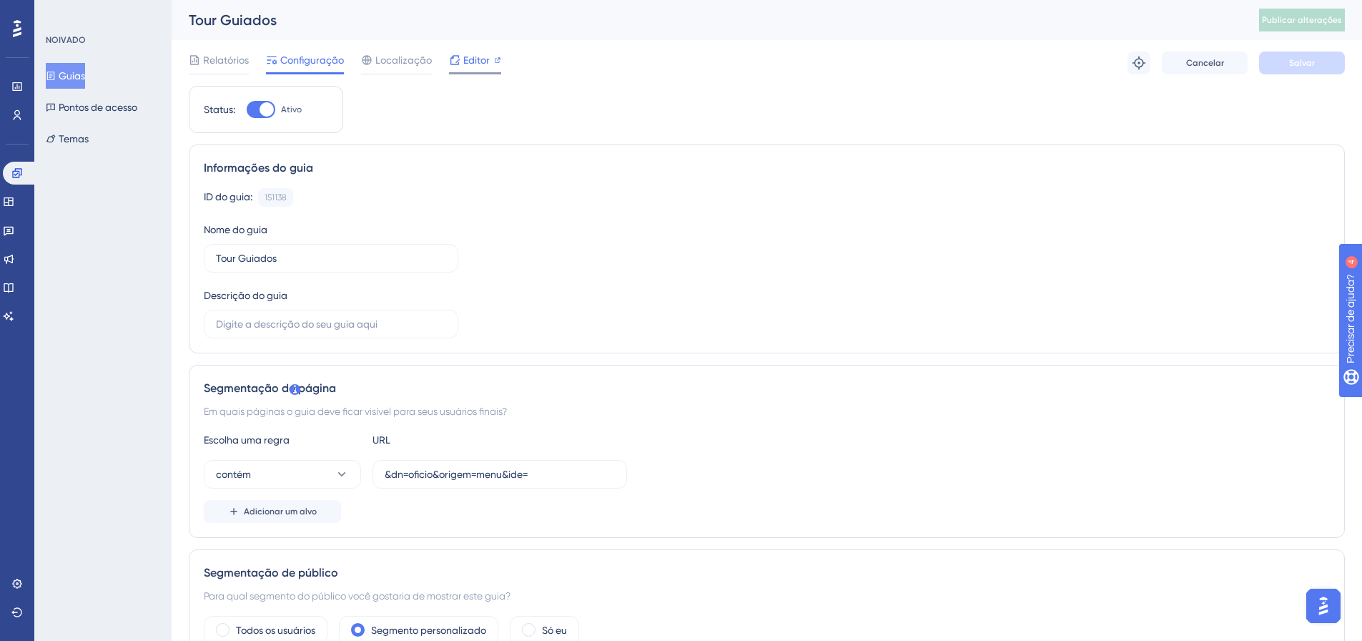
click at [458, 60] on icon at bounding box center [454, 59] width 11 height 11
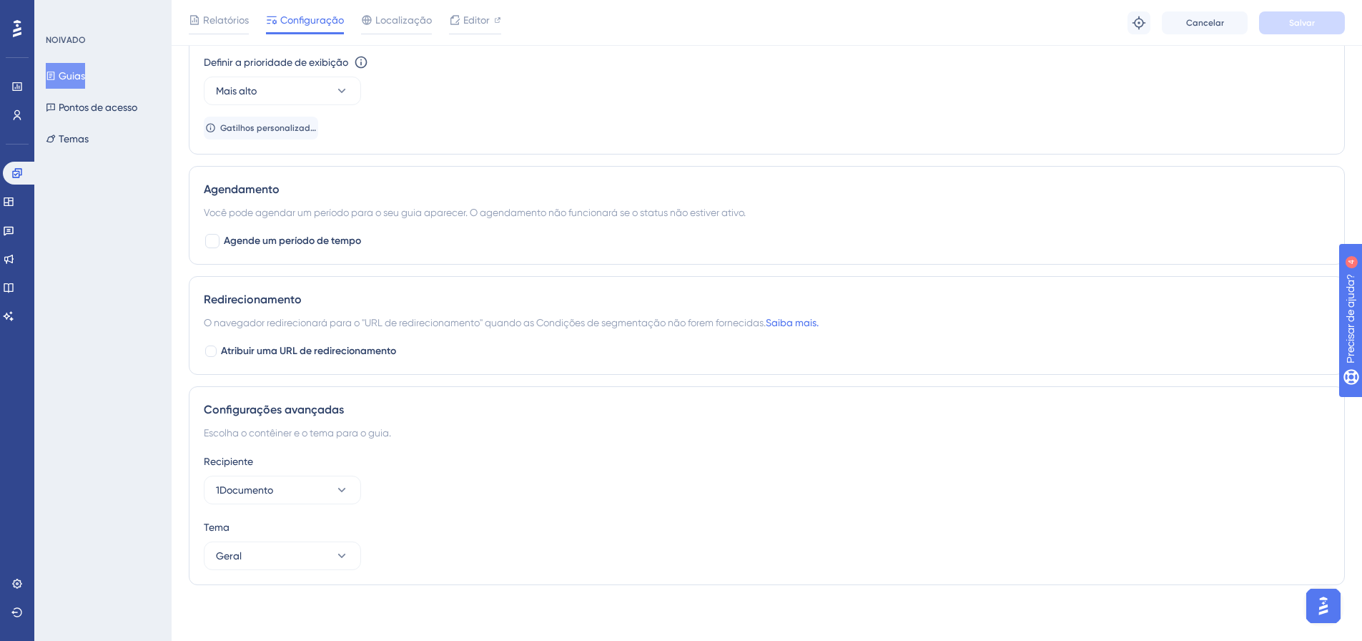
scroll to position [960, 0]
drag, startPoint x: 813, startPoint y: 325, endPoint x: 684, endPoint y: 34, distance: 318.5
click at [813, 325] on font "Saiba mais." at bounding box center [792, 320] width 53 height 11
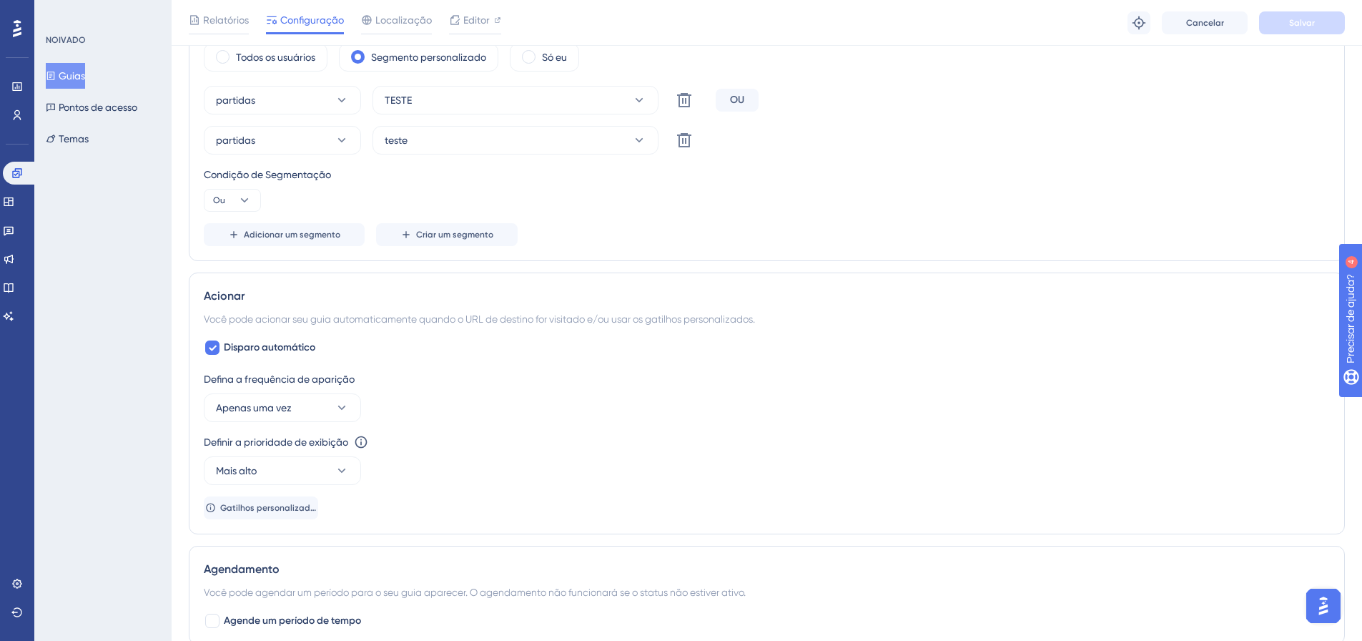
scroll to position [388, 0]
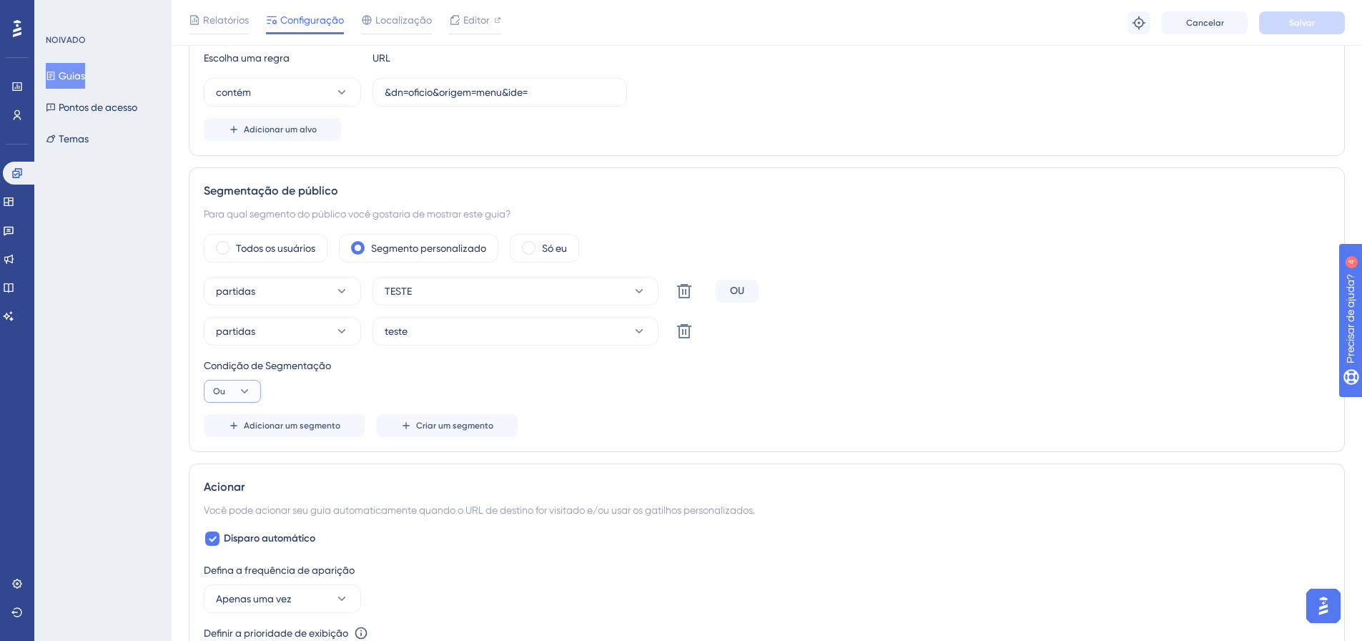
click at [237, 390] on button "Ou" at bounding box center [232, 391] width 57 height 23
click at [232, 436] on div "E E" at bounding box center [232, 432] width 27 height 29
click at [1315, 16] on button "Salvar" at bounding box center [1302, 22] width 86 height 23
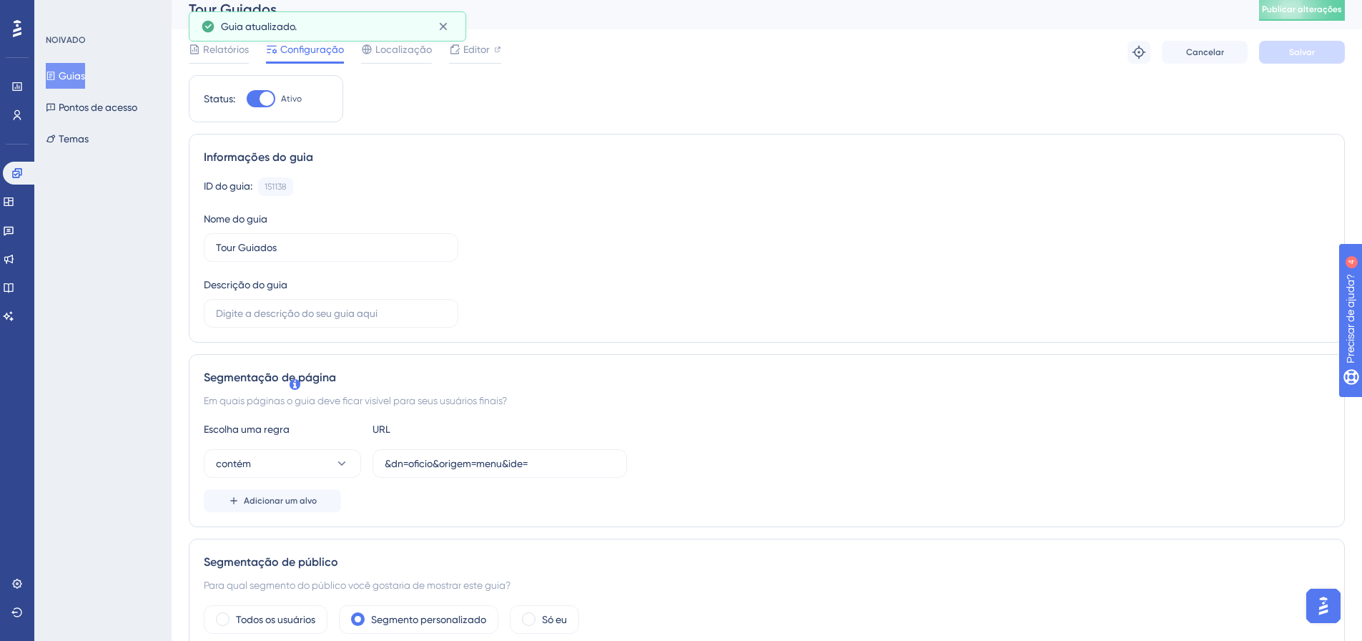
scroll to position [0, 0]
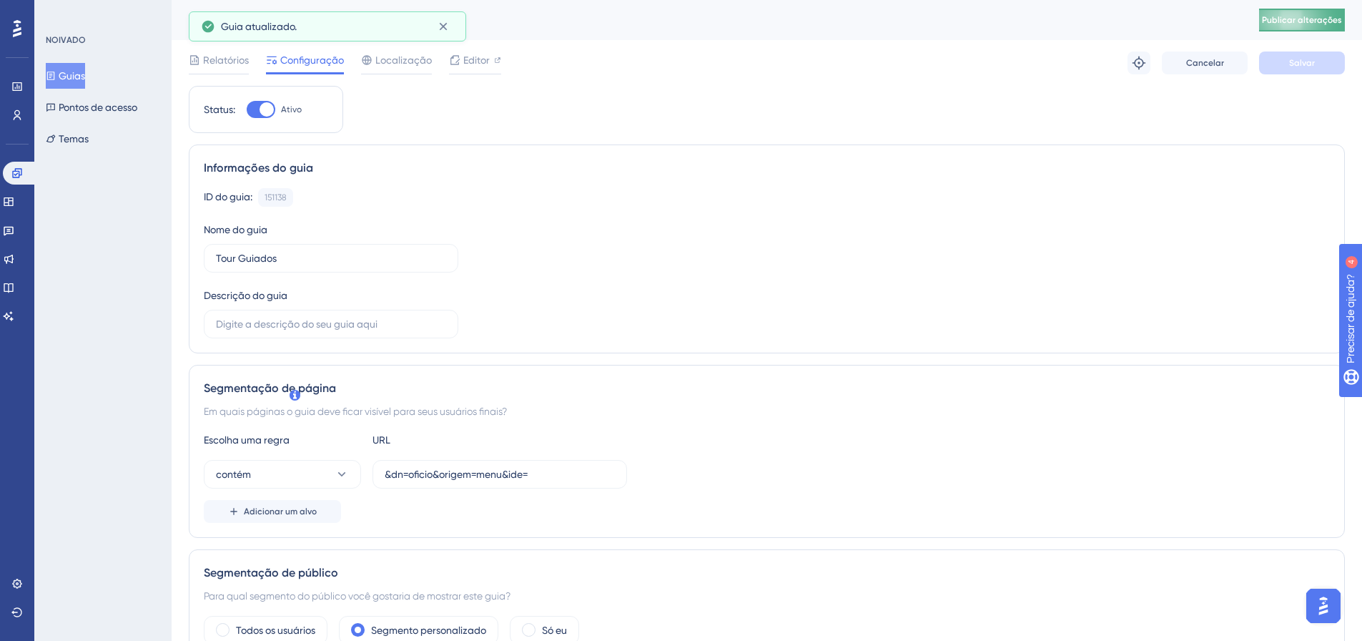
click at [1307, 21] on button "Publicar alterações" at bounding box center [1302, 20] width 86 height 23
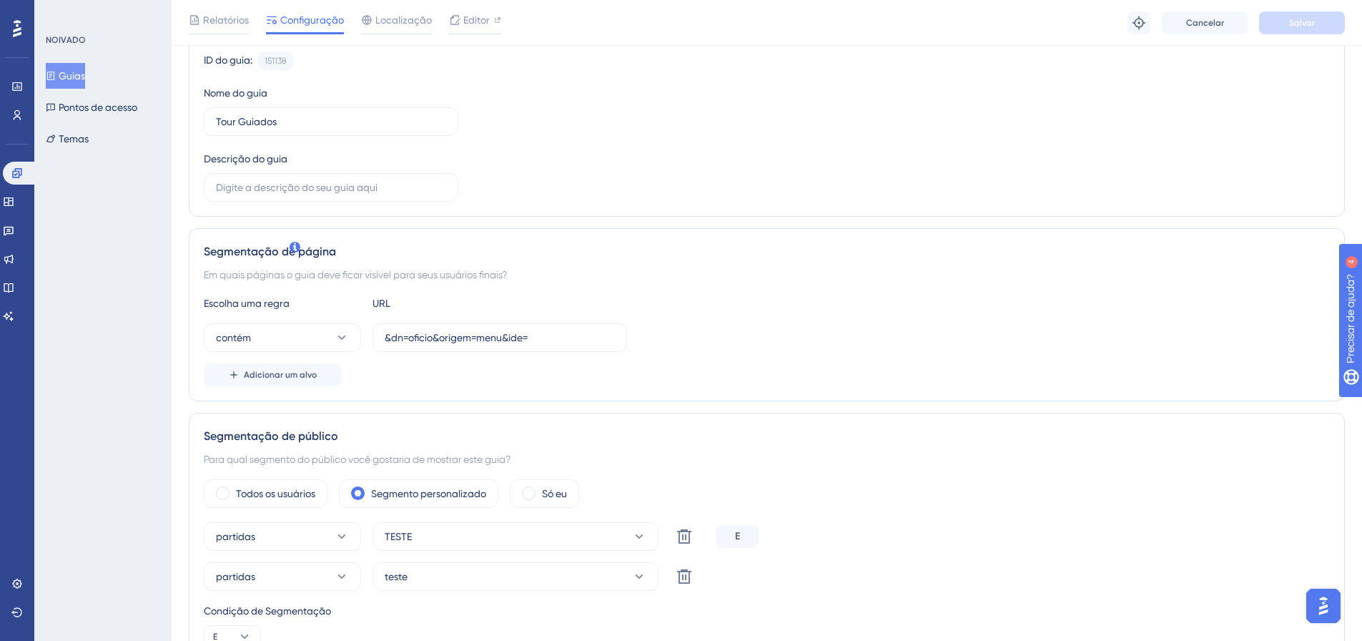
scroll to position [143, 0]
click at [17, 171] on icon at bounding box center [16, 172] width 9 height 9
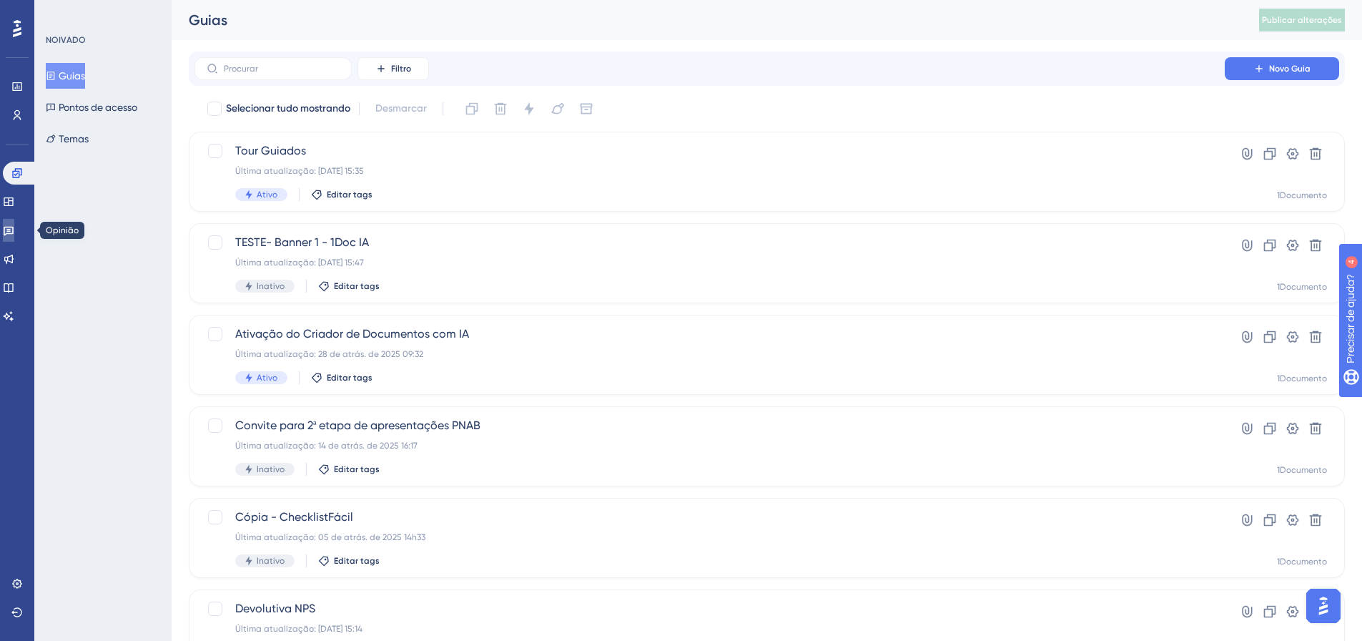
click at [14, 237] on link at bounding box center [8, 230] width 11 height 23
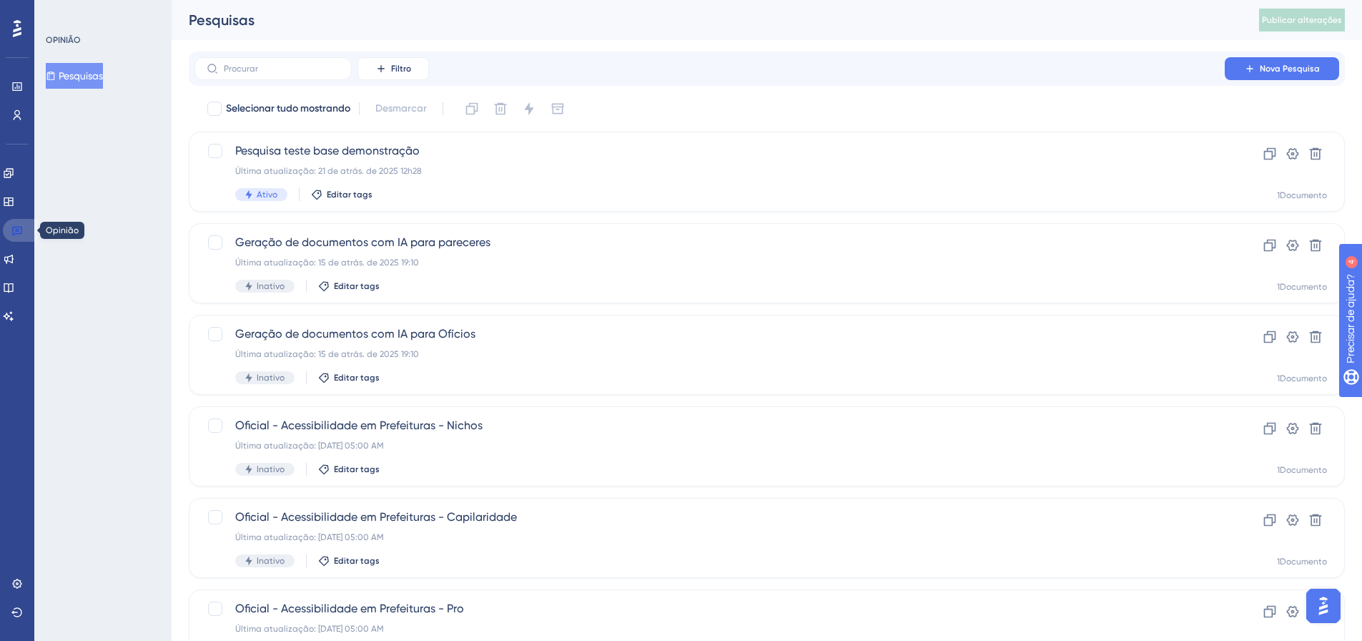
click at [9, 224] on link at bounding box center [20, 230] width 34 height 23
click at [14, 168] on icon at bounding box center [8, 172] width 11 height 11
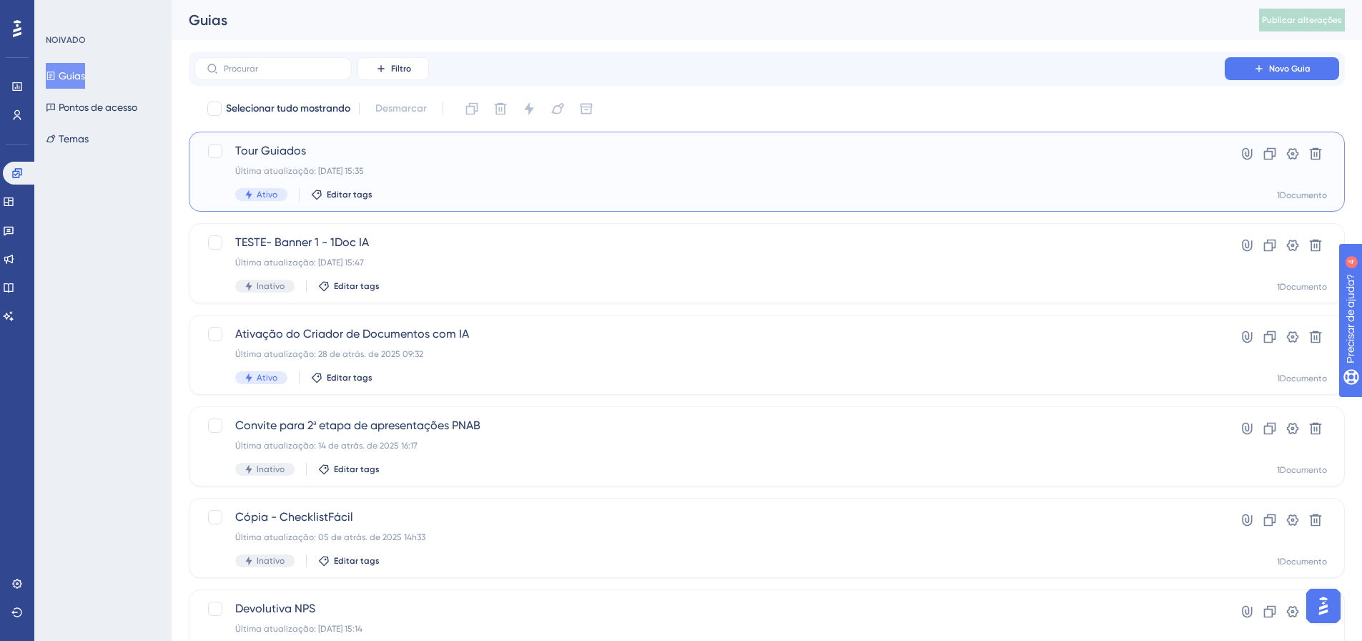
click at [302, 152] on font "Tour Guiados" at bounding box center [270, 151] width 71 height 14
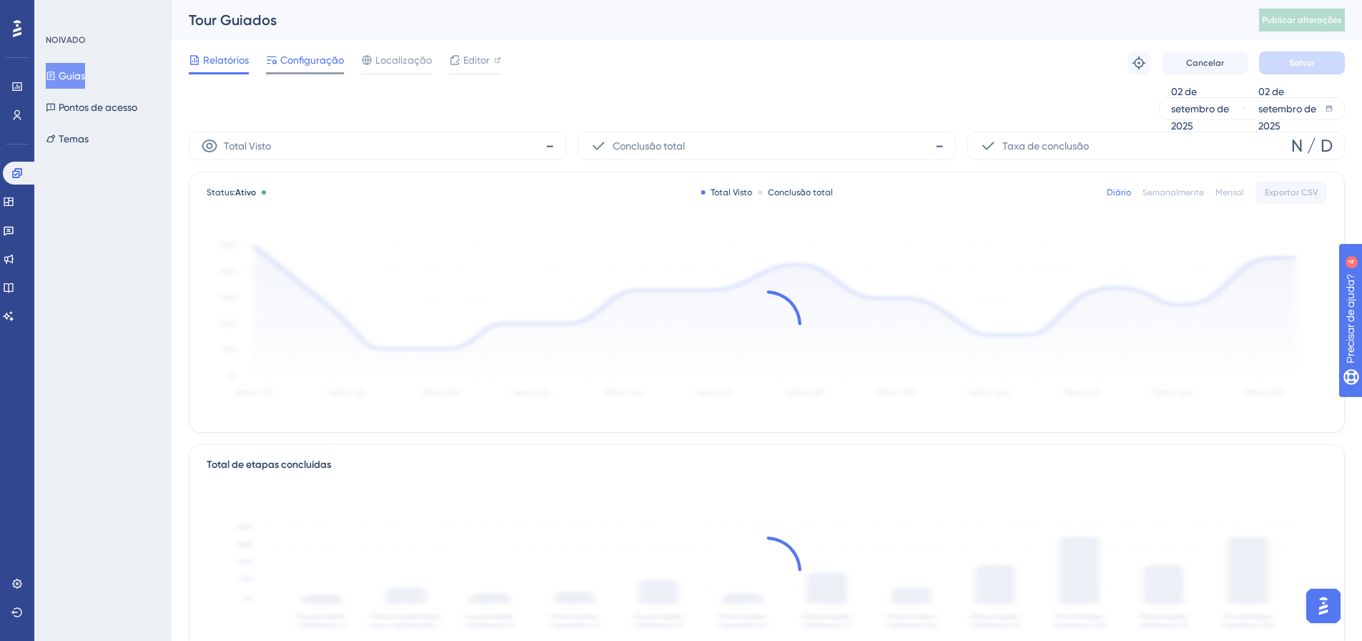
click at [335, 62] on font "Configuração" at bounding box center [312, 59] width 64 height 11
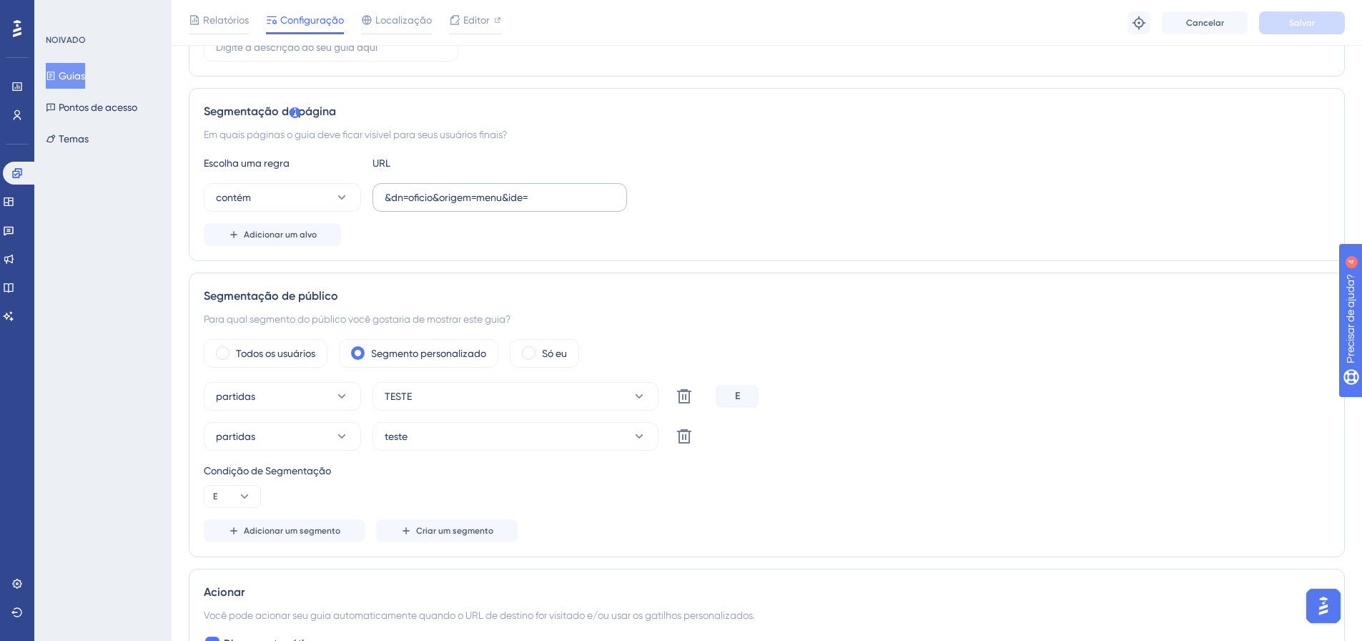
scroll to position [286, 0]
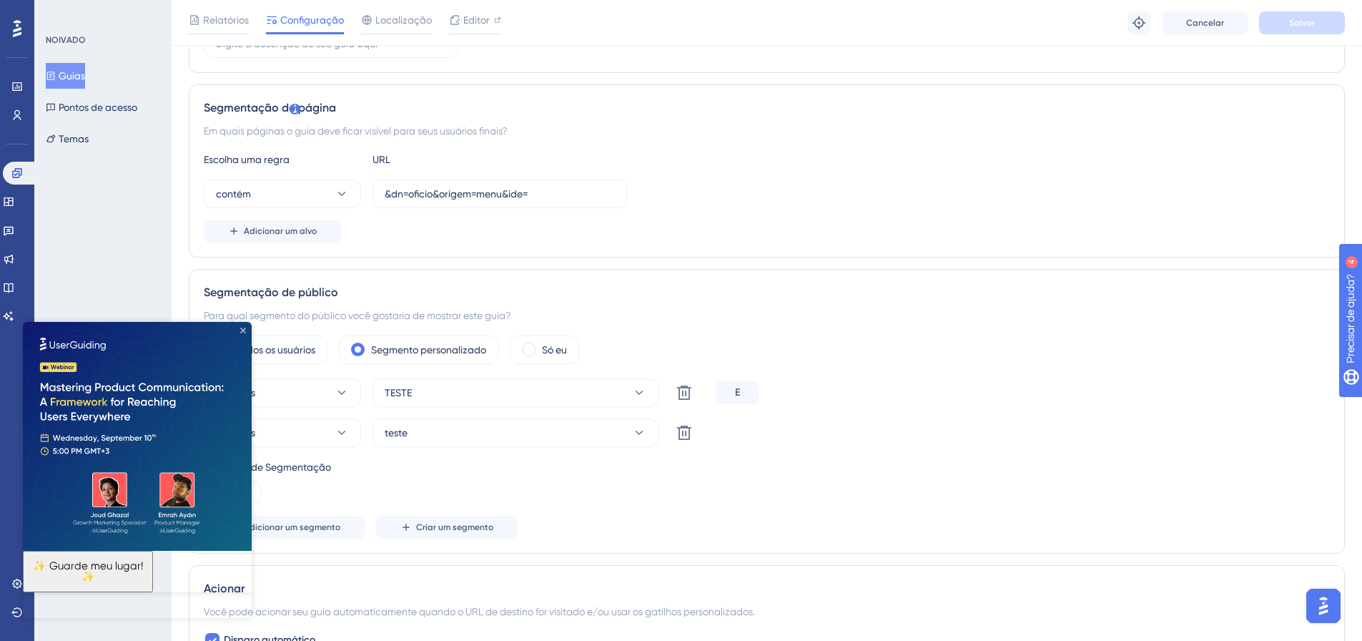
click at [243, 332] on icon "Fechar visualização" at bounding box center [243, 331] width 6 height 6
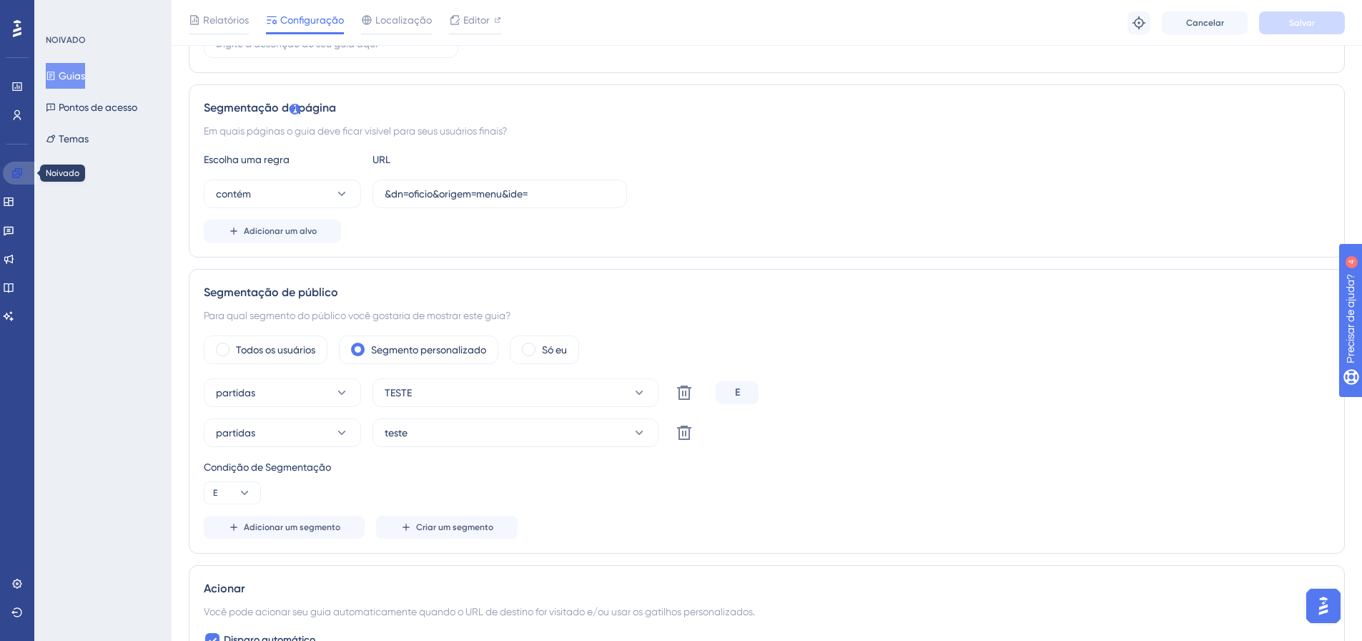
drag, startPoint x: 11, startPoint y: 168, endPoint x: 38, endPoint y: 215, distance: 53.5
click at [11, 168] on icon at bounding box center [16, 172] width 11 height 11
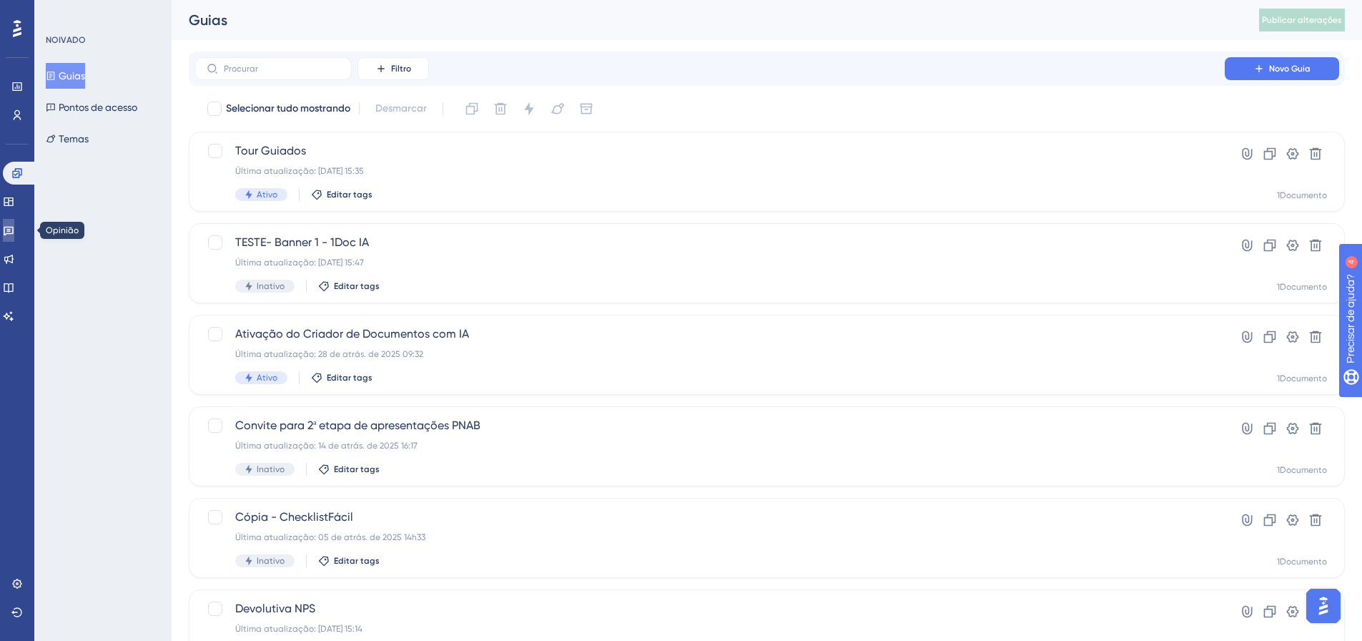
click at [14, 232] on icon at bounding box center [8, 230] width 11 height 11
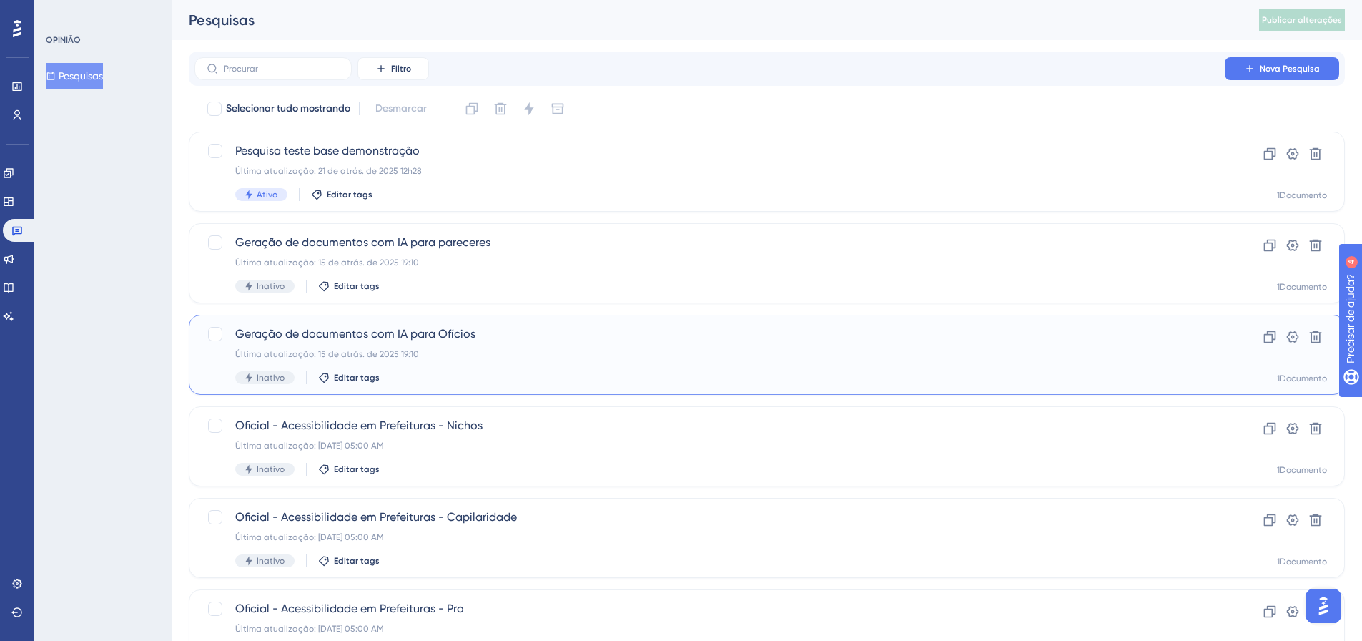
click at [400, 338] on font "Geração de documentos com IA para Ofícios" at bounding box center [355, 334] width 240 height 14
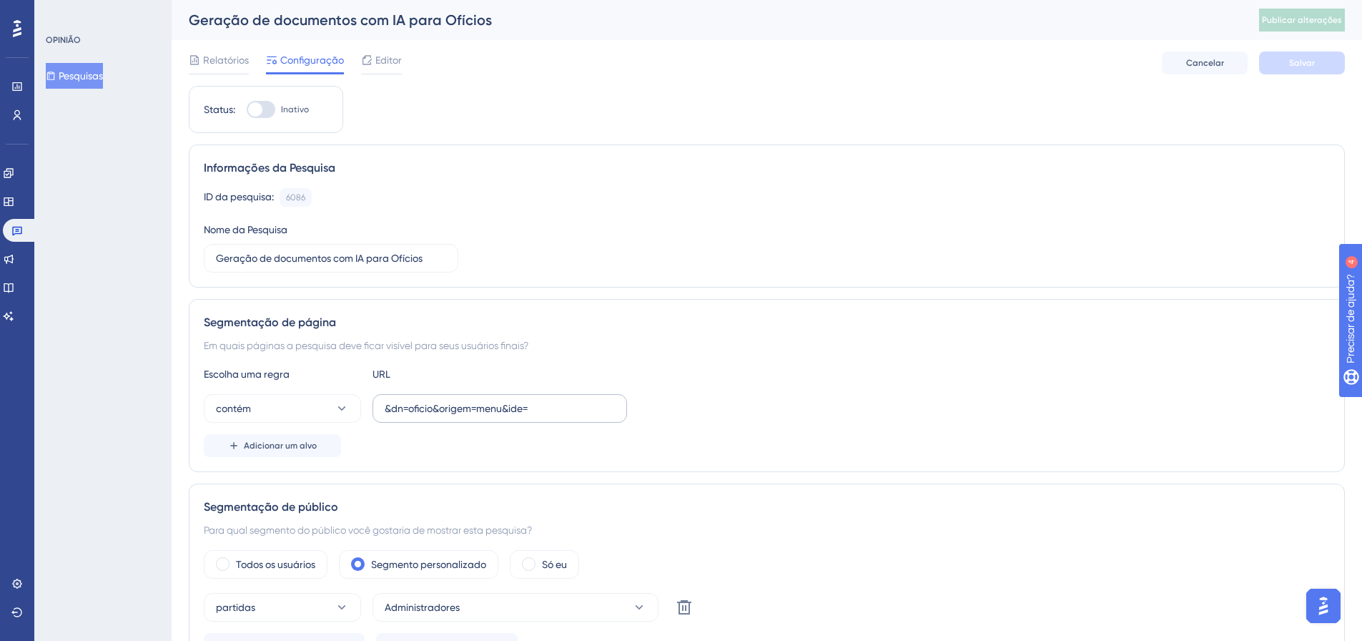
click at [559, 395] on label "&dn=oficio&origem=menu&ide=" at bounding box center [500, 408] width 255 height 29
click at [559, 400] on input "&dn=oficio&origem=menu&ide=" at bounding box center [500, 408] width 230 height 16
click at [559, 395] on label "&dn=oficio&origem=menu&ide=" at bounding box center [500, 408] width 255 height 29
click at [559, 400] on input "&dn=oficio&origem=menu&ide=" at bounding box center [500, 408] width 230 height 16
click at [559, 395] on label "&dn=oficio&origem=menu&ide=" at bounding box center [500, 408] width 255 height 29
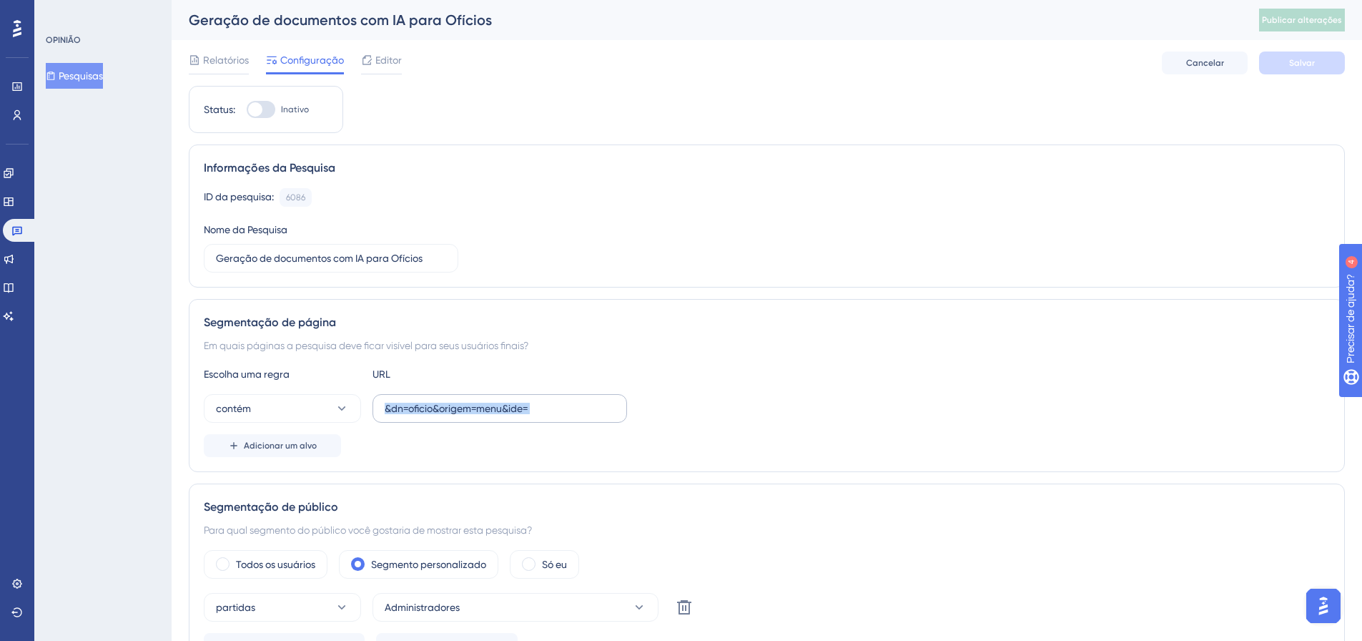
click at [559, 400] on input "&dn=oficio&origem=menu&ide=" at bounding box center [500, 408] width 230 height 16
click at [559, 395] on label "&dn=oficio&origem=menu&ide=" at bounding box center [500, 408] width 255 height 29
click at [559, 400] on input "&dn=oficio&origem=menu&ide=" at bounding box center [500, 408] width 230 height 16
click at [547, 404] on input "&dn=oficio&origem=menu&ide=" at bounding box center [500, 408] width 230 height 16
drag, startPoint x: 549, startPoint y: 403, endPoint x: 356, endPoint y: 408, distance: 193.2
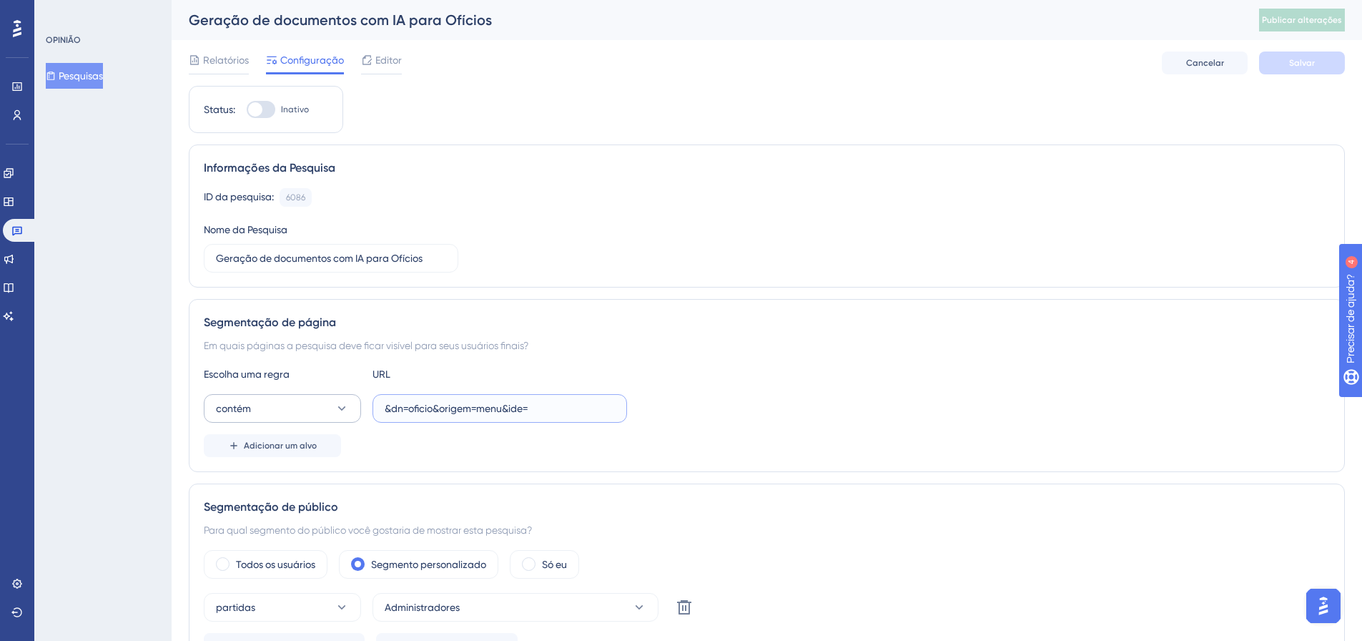
click at [370, 403] on div "contém &dn=oficio&origem=menu&ide=" at bounding box center [415, 408] width 423 height 29
click at [17, 230] on icon at bounding box center [17, 231] width 10 height 9
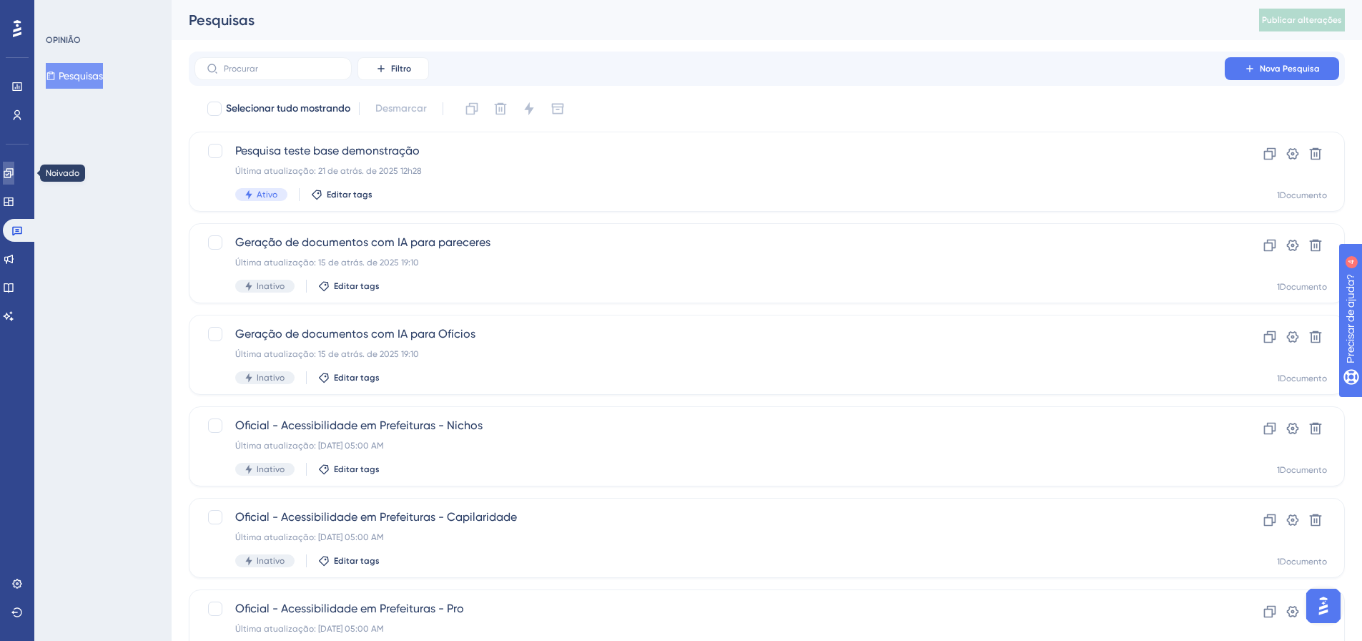
click at [11, 165] on link at bounding box center [8, 173] width 11 height 23
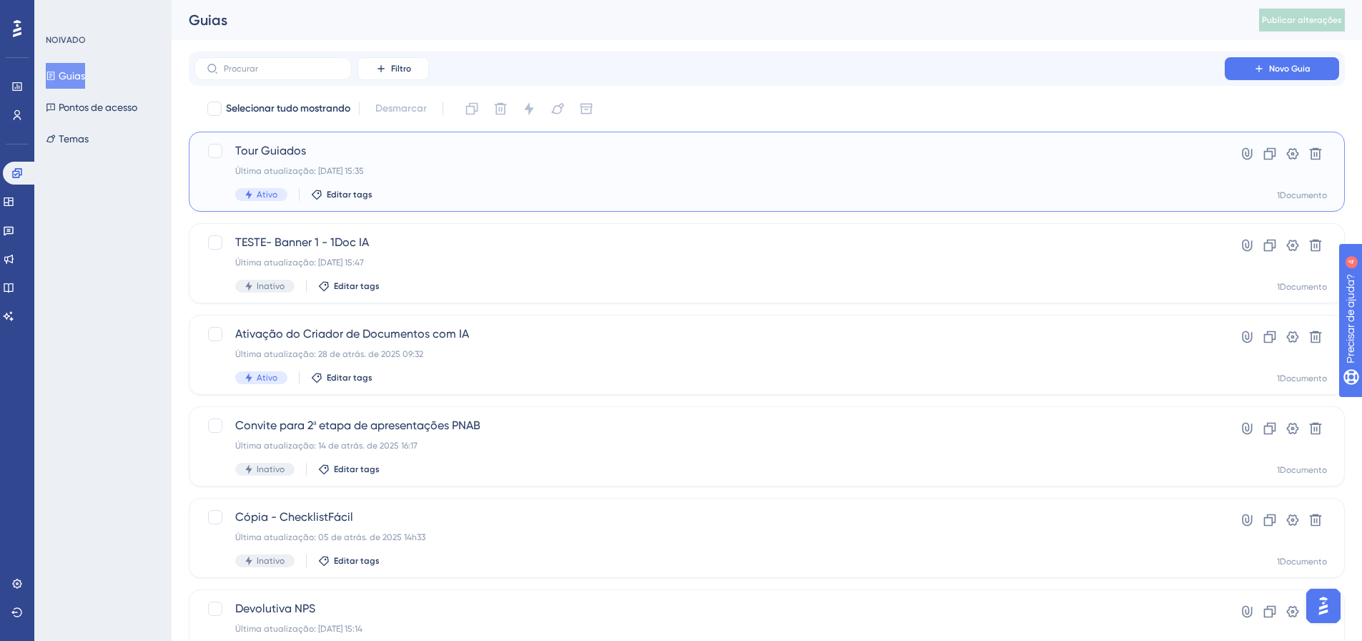
click at [320, 154] on span "Tour Guiados" at bounding box center [709, 150] width 949 height 17
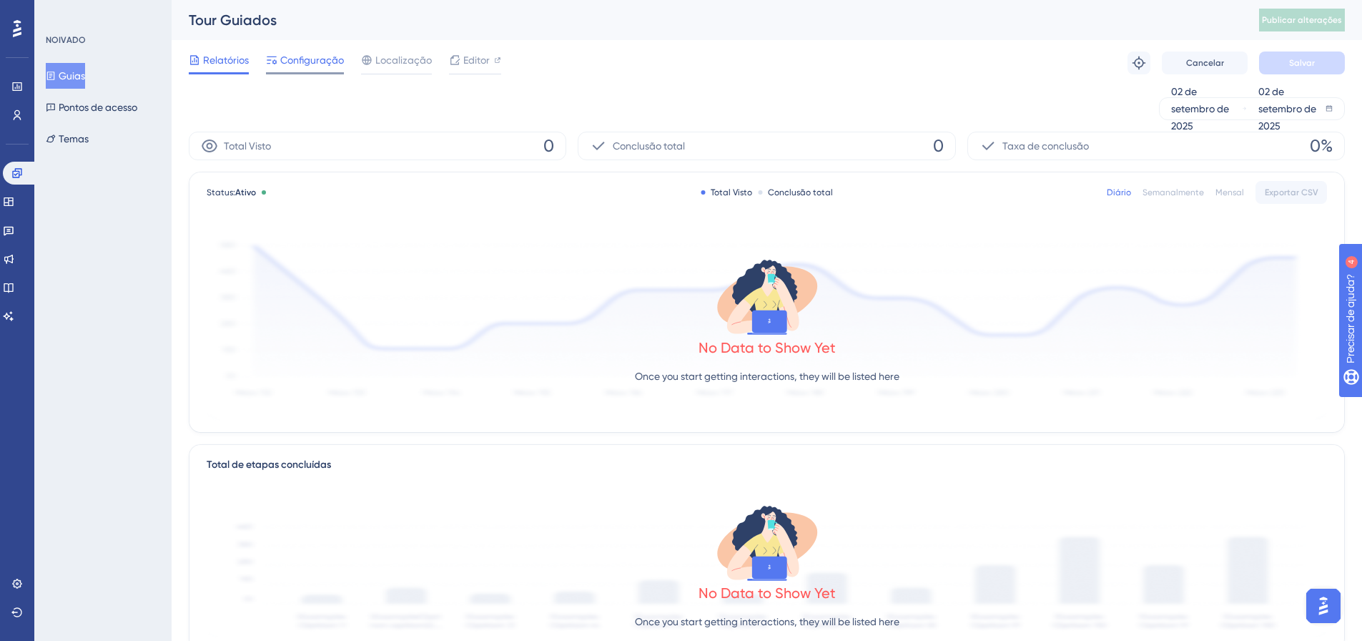
click at [316, 62] on font "Configuração" at bounding box center [312, 59] width 64 height 11
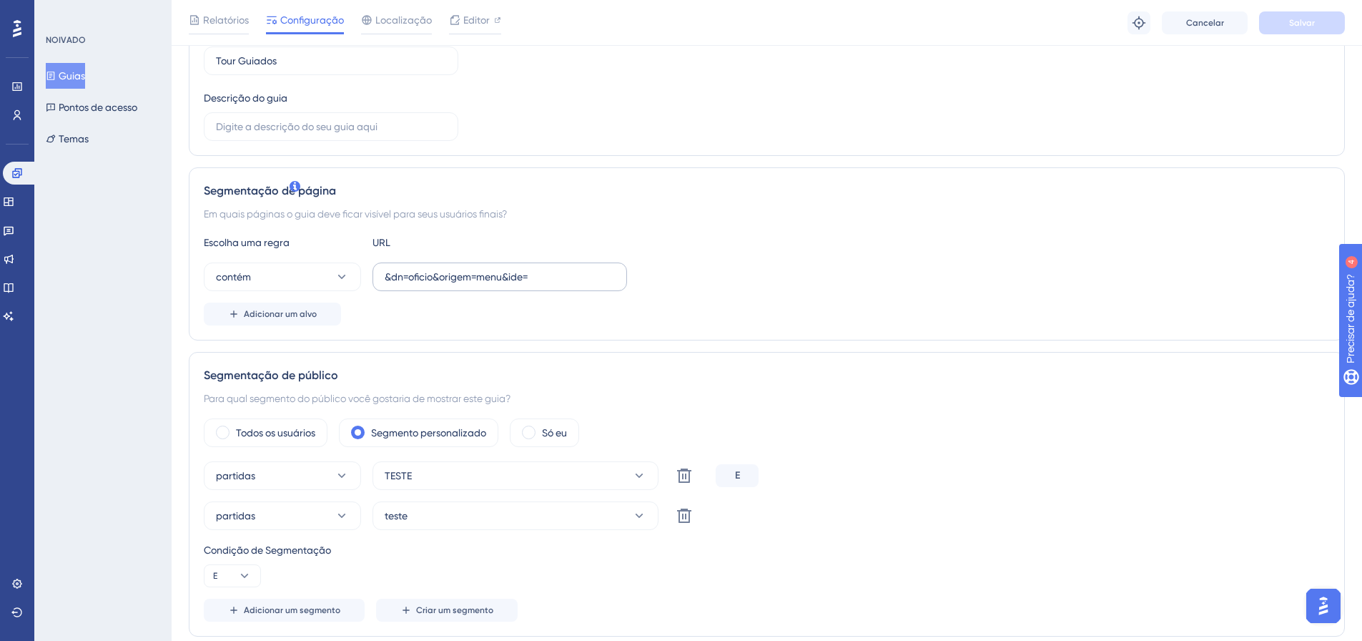
scroll to position [215, 0]
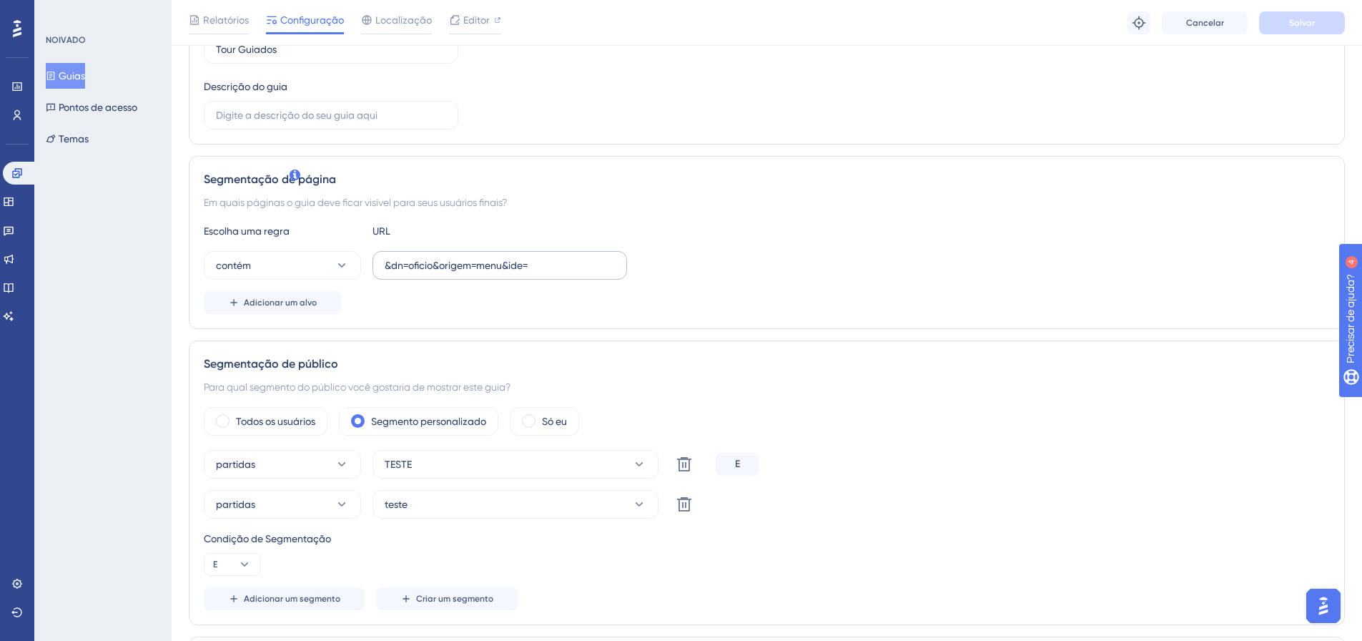
click at [486, 253] on label "&dn=oficio&origem=menu&ide=" at bounding box center [500, 265] width 255 height 29
click at [486, 257] on input "&dn=oficio&origem=menu&ide=" at bounding box center [500, 265] width 230 height 16
click at [486, 253] on label "&dn=oficio&origem=menu&ide=" at bounding box center [500, 265] width 255 height 29
click at [486, 257] on input "&dn=oficio&origem=menu&ide=" at bounding box center [500, 265] width 230 height 16
click at [486, 253] on label "&dn=oficio&origem=menu&ide=" at bounding box center [500, 265] width 255 height 29
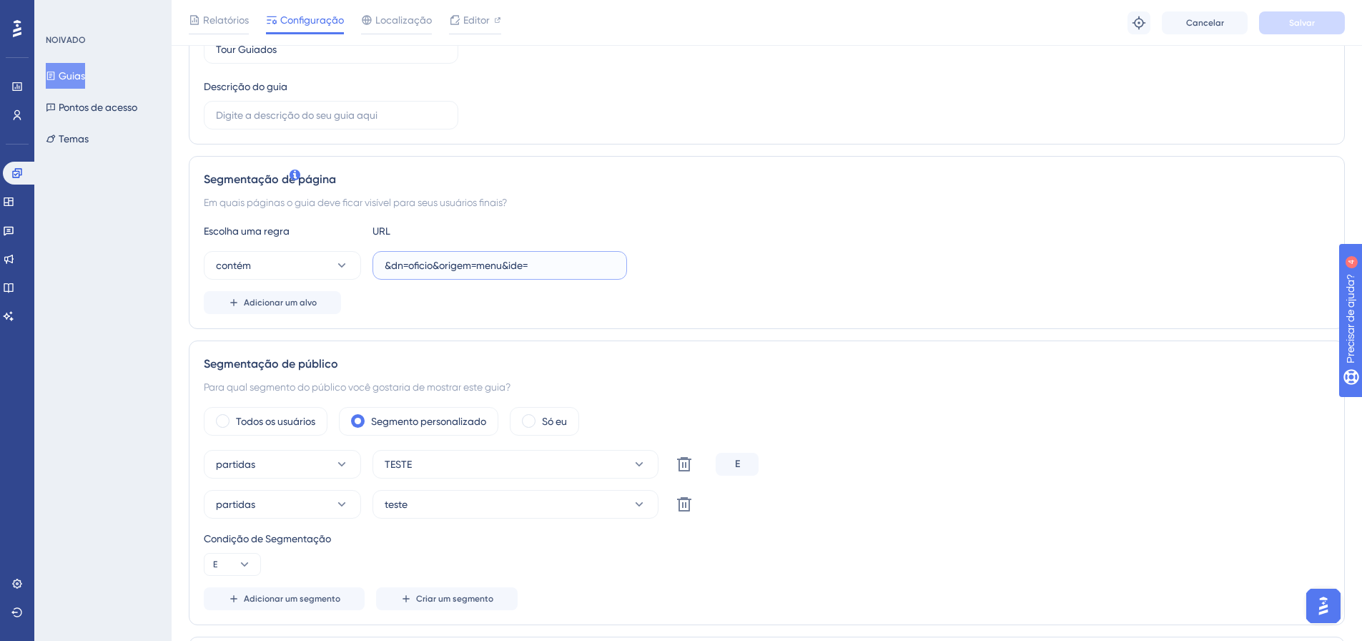
click at [486, 257] on input "&dn=oficio&origem=menu&ide=" at bounding box center [500, 265] width 230 height 16
click at [489, 268] on input "&dn=oficio&origem=menu&ide=" at bounding box center [500, 265] width 230 height 16
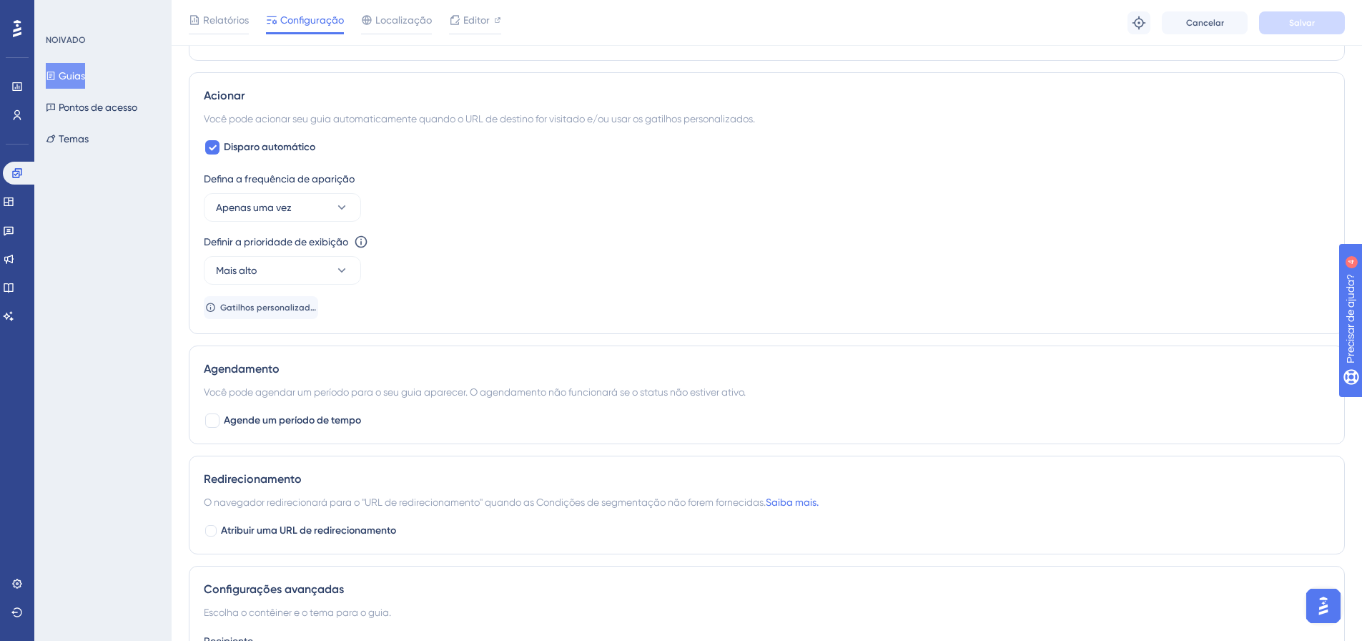
scroll to position [787, 0]
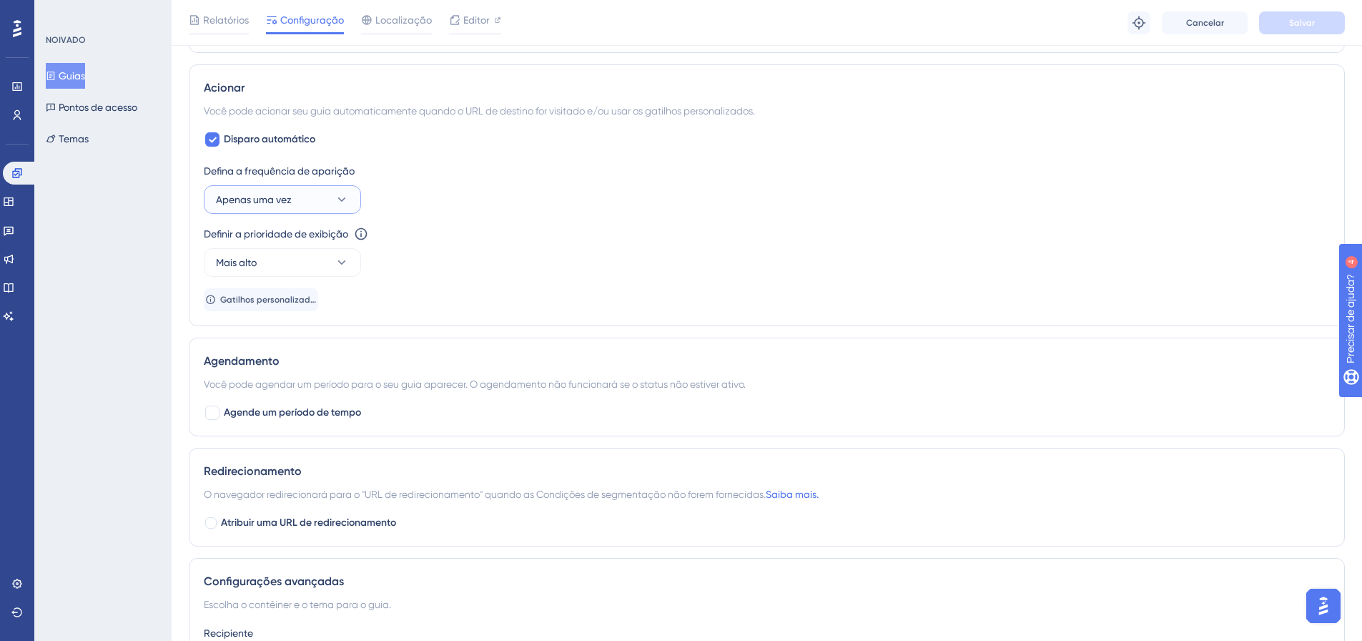
click at [317, 203] on button "Apenas uma vez" at bounding box center [282, 199] width 157 height 29
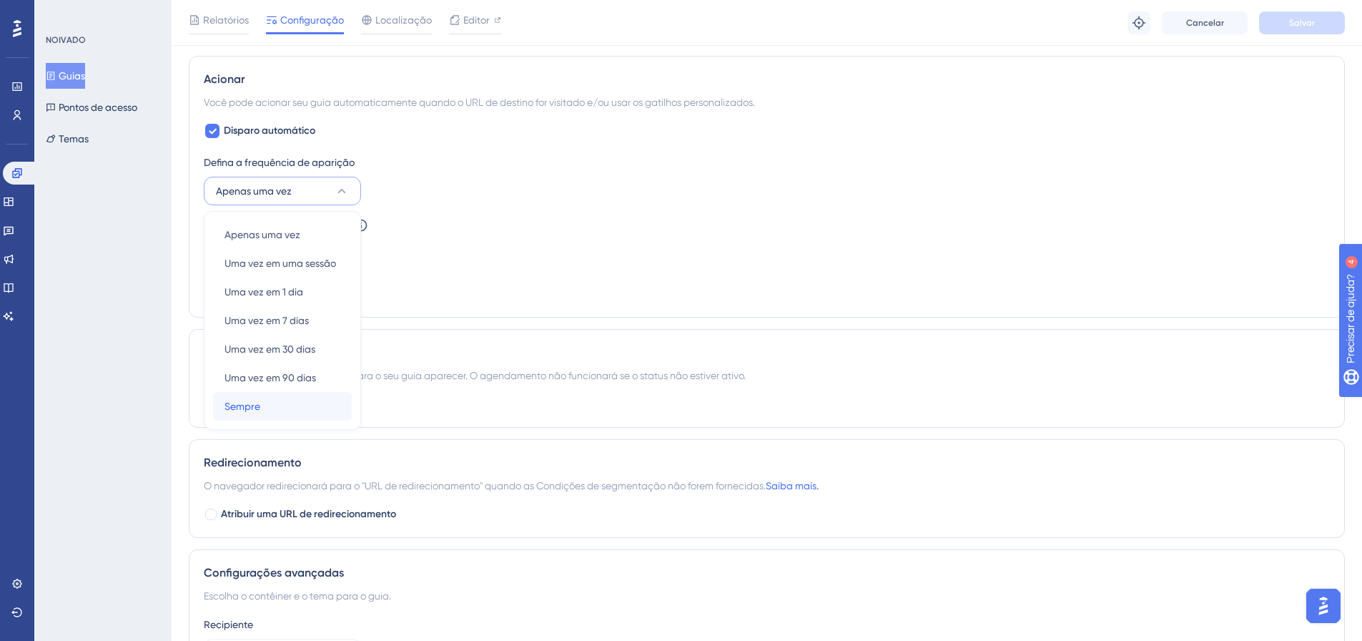
click at [275, 408] on div "Sempre Sempre" at bounding box center [283, 406] width 116 height 29
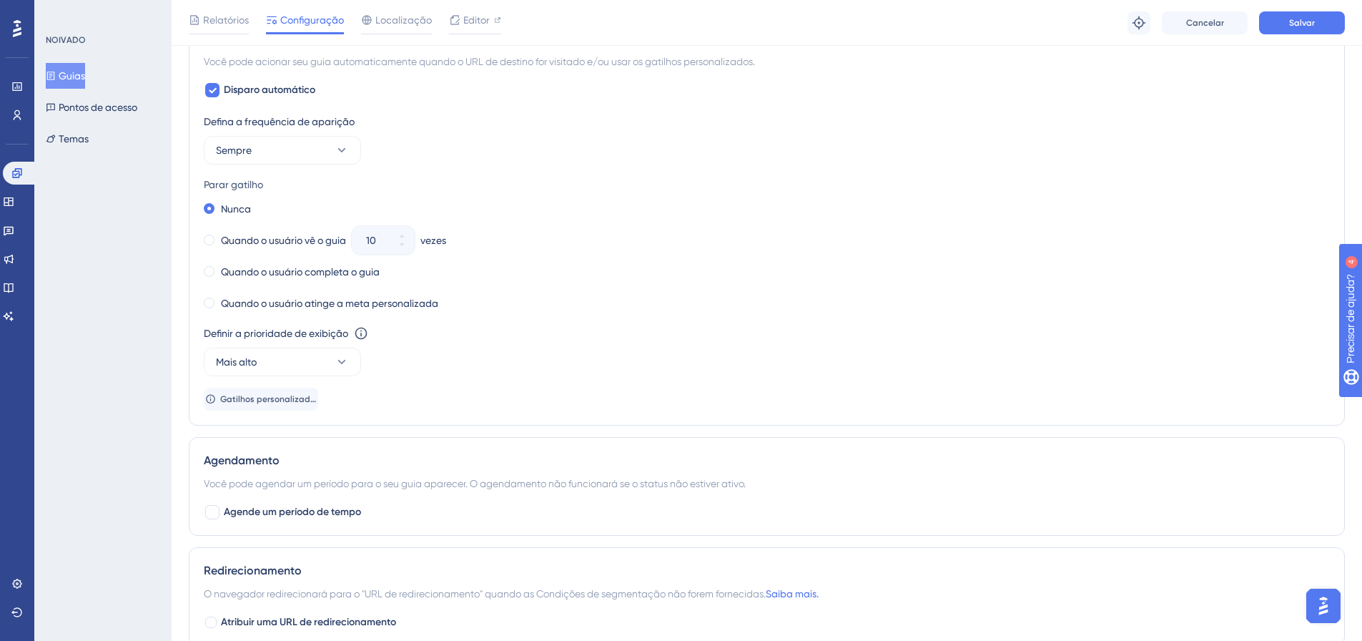
scroll to position [652, 0]
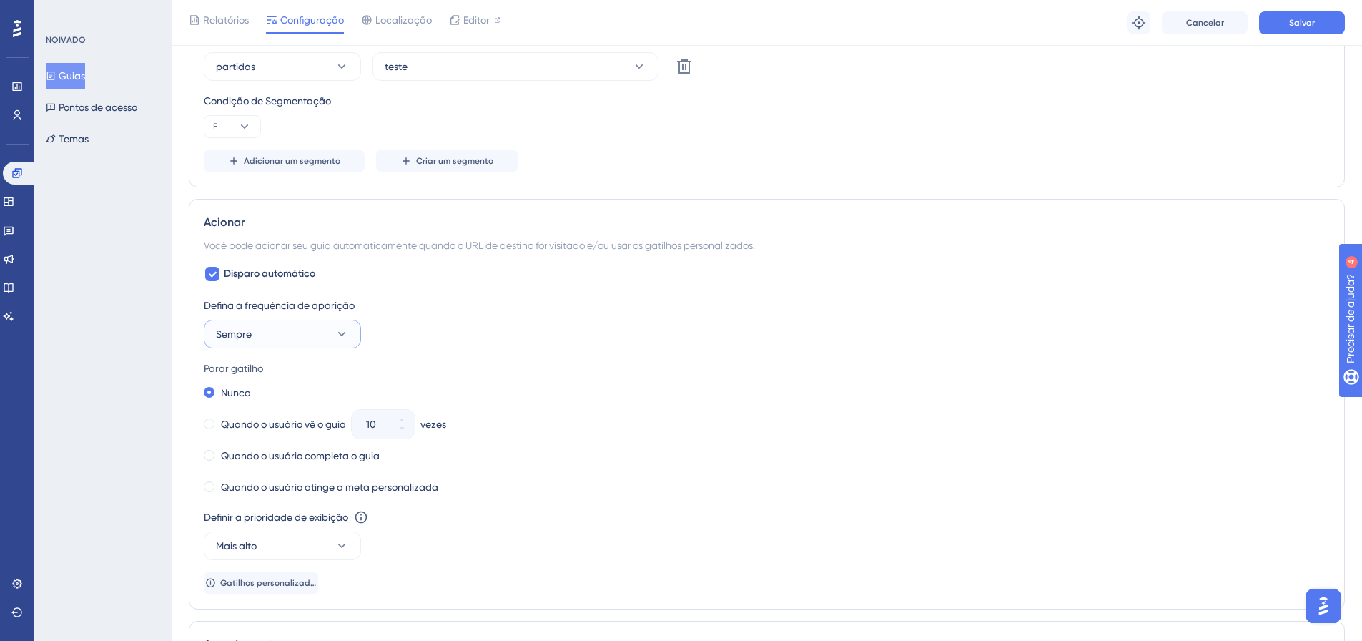
click at [300, 323] on button "Sempre" at bounding box center [282, 334] width 157 height 29
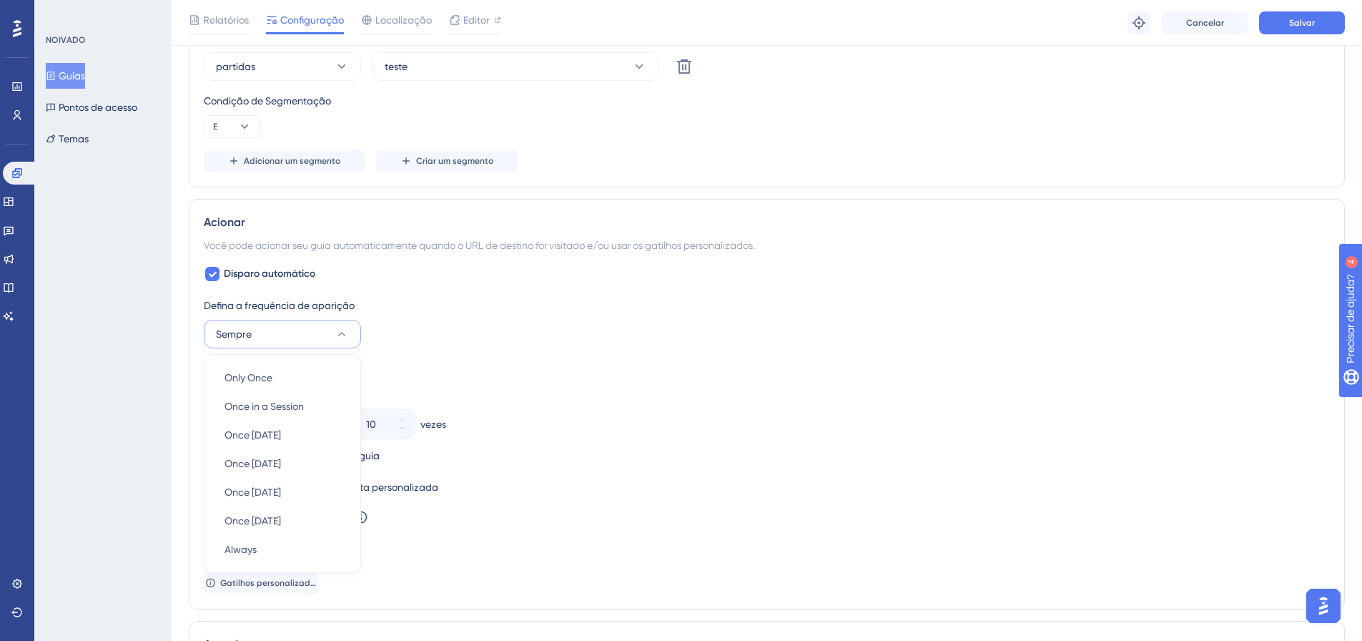
scroll to position [795, 0]
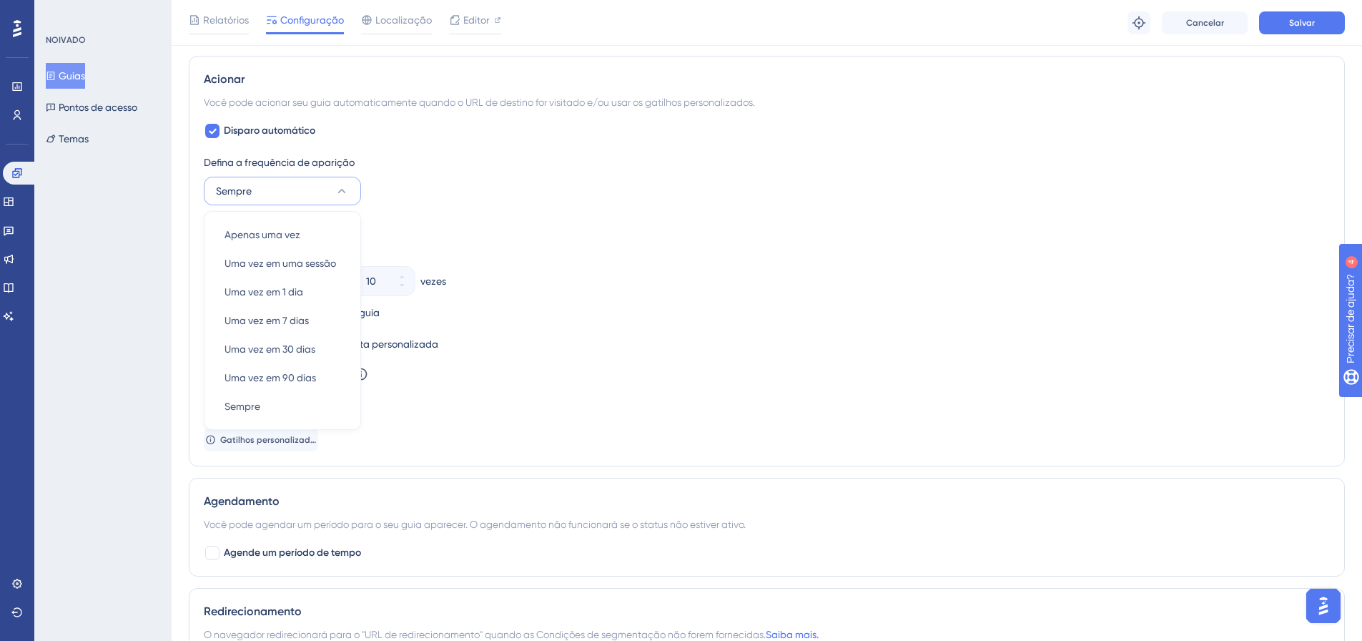
drag, startPoint x: 466, startPoint y: 267, endPoint x: 307, endPoint y: 180, distance: 181.5
click at [463, 265] on div "Nunca Quando o usuário vê o guia 10 vezes Quando o usuário completa o guia Quan…" at bounding box center [767, 297] width 1126 height 114
click at [272, 123] on span "Disparo automático" at bounding box center [270, 130] width 92 height 17
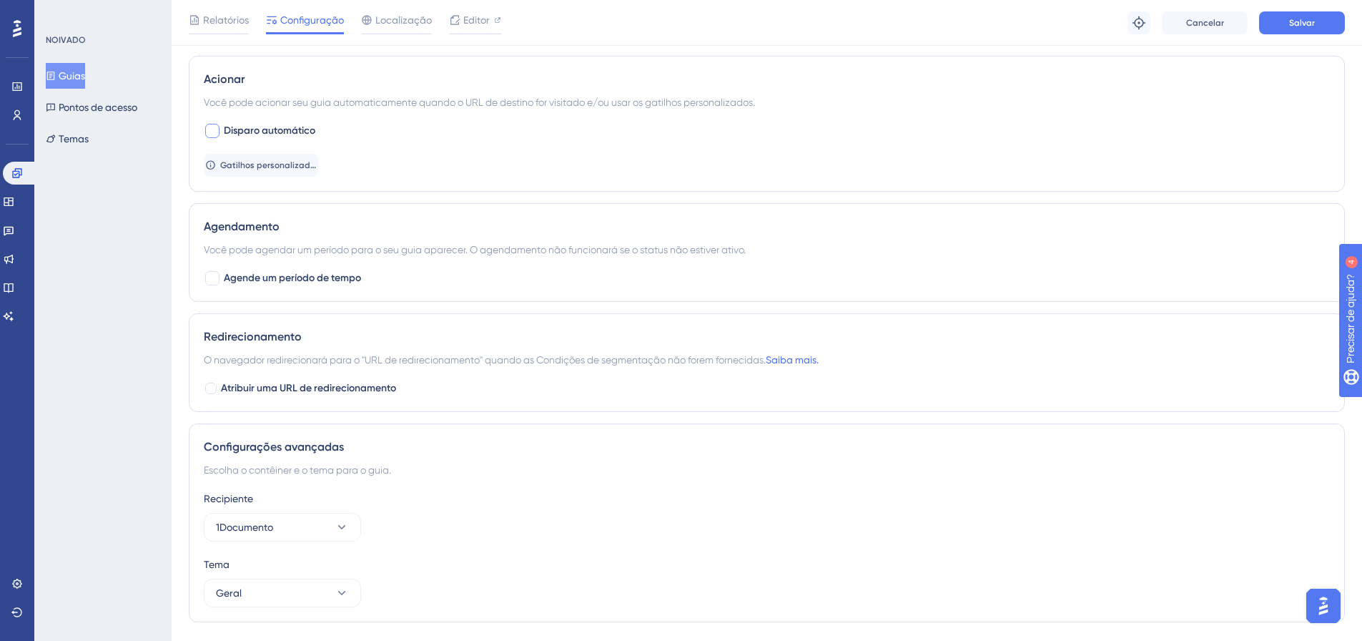
click at [248, 124] on font "Disparo automático" at bounding box center [270, 130] width 92 height 12
checkbox input "true"
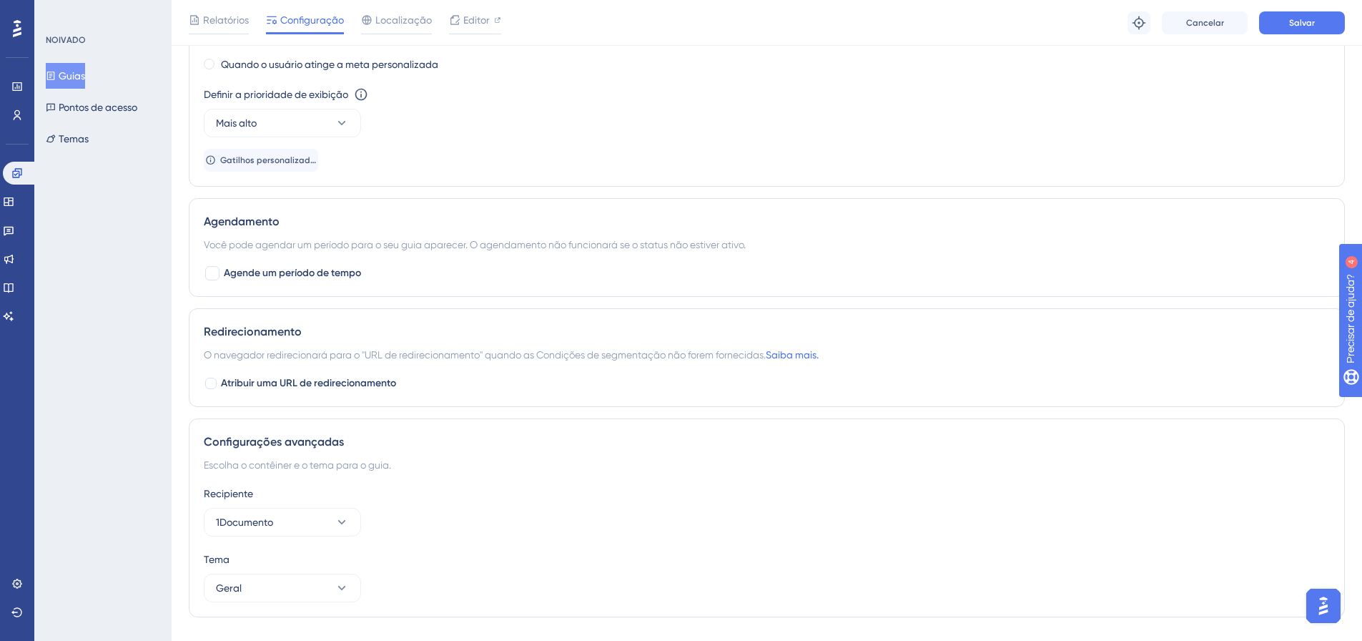
scroll to position [1108, 0]
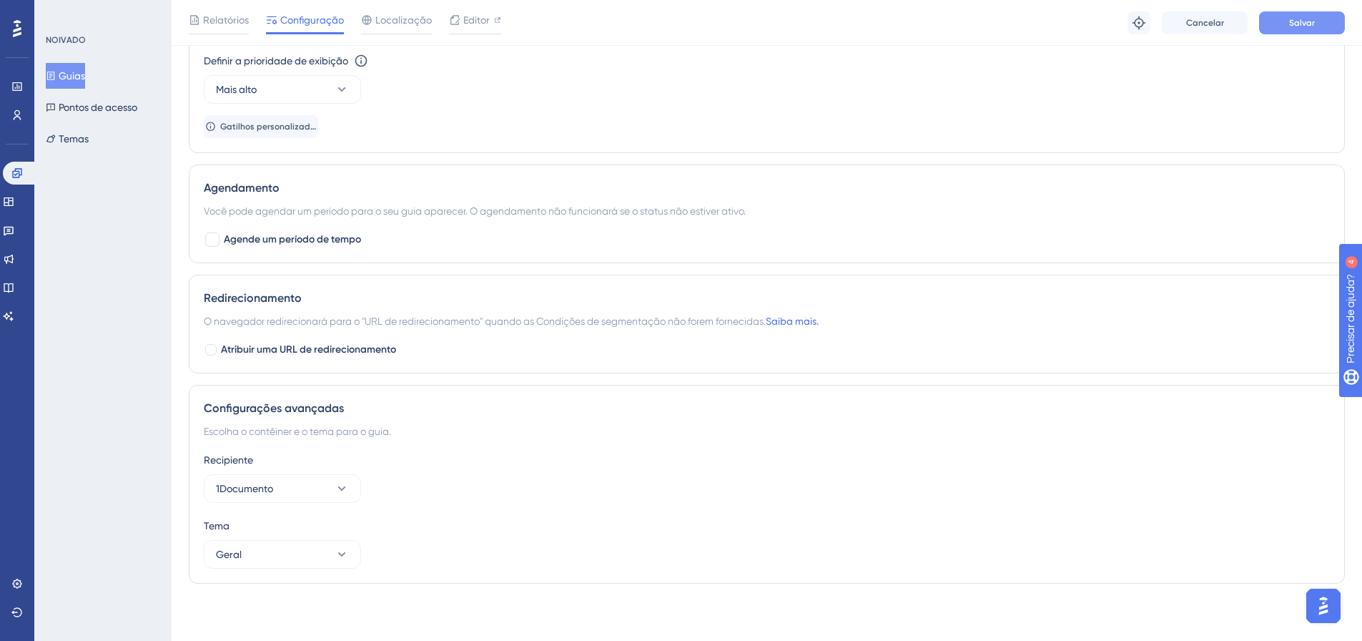
click at [1291, 32] on button "Salvar" at bounding box center [1302, 22] width 86 height 23
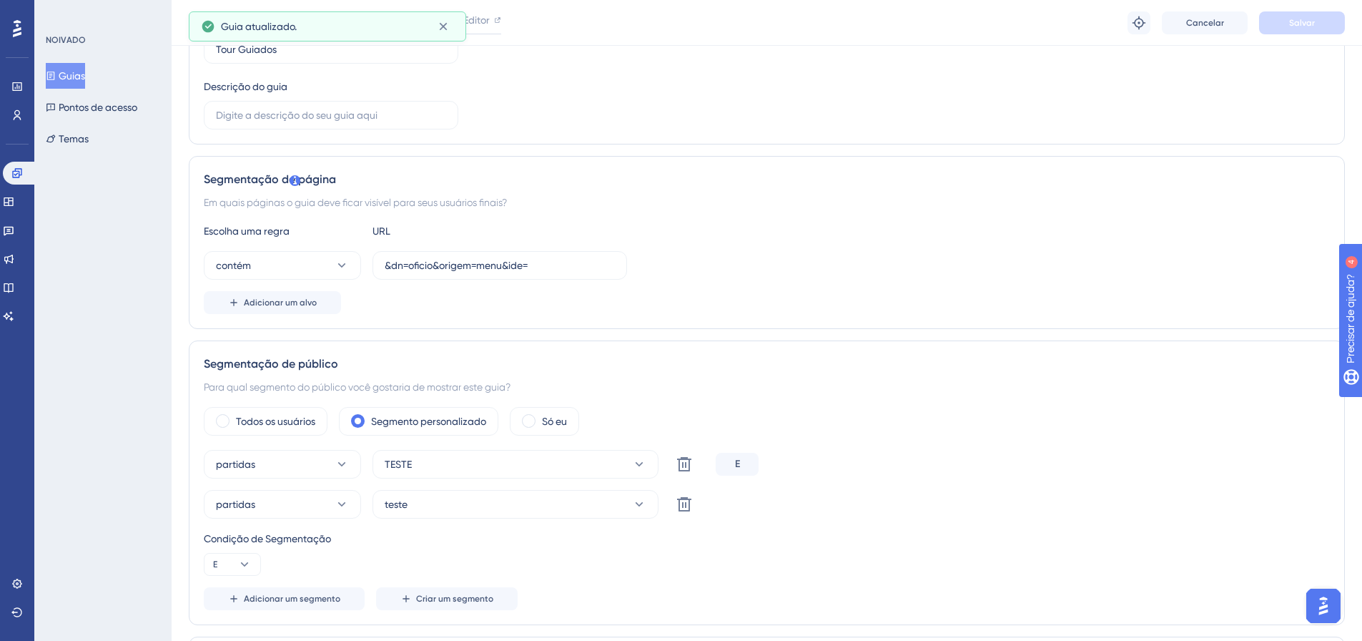
scroll to position [322, 0]
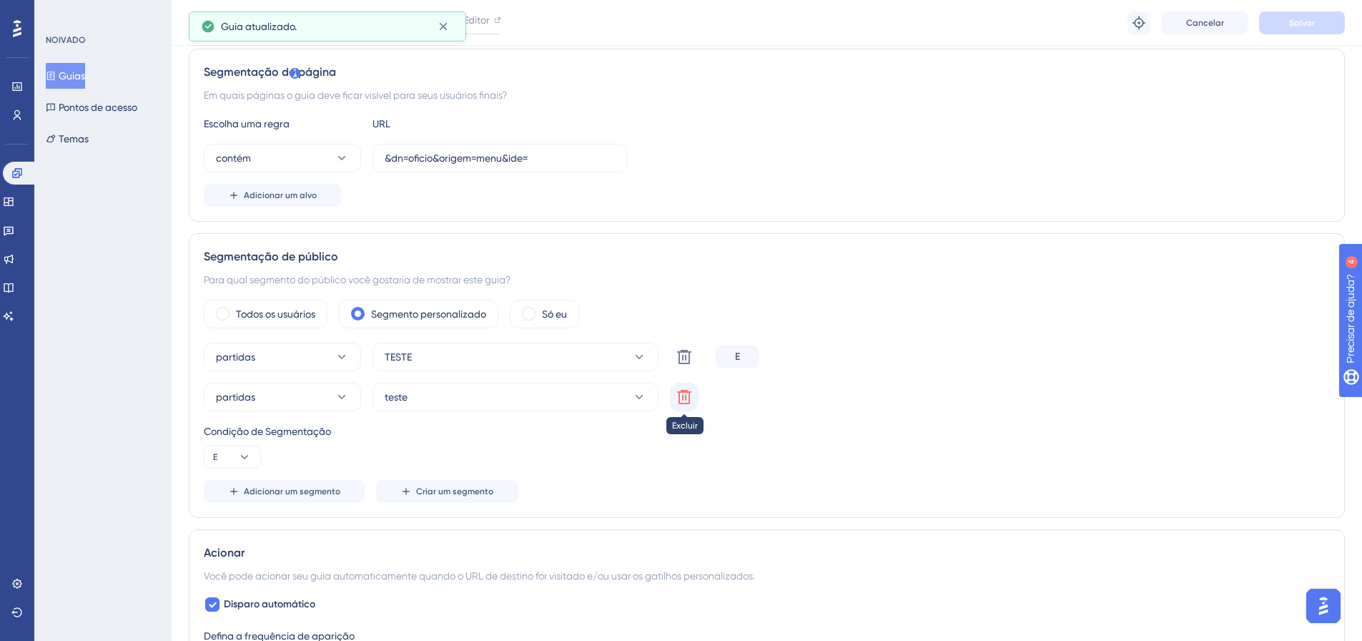
click at [684, 364] on icon at bounding box center [684, 357] width 14 height 14
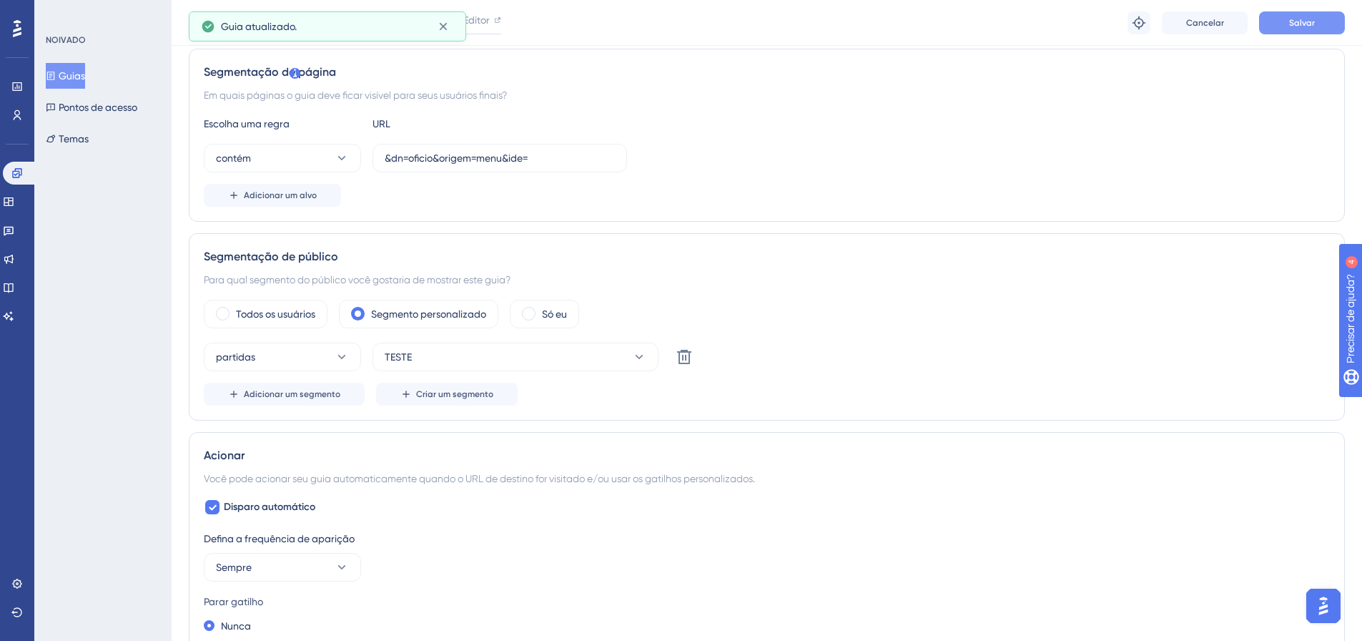
click at [1289, 26] on button "Salvar" at bounding box center [1302, 22] width 86 height 23
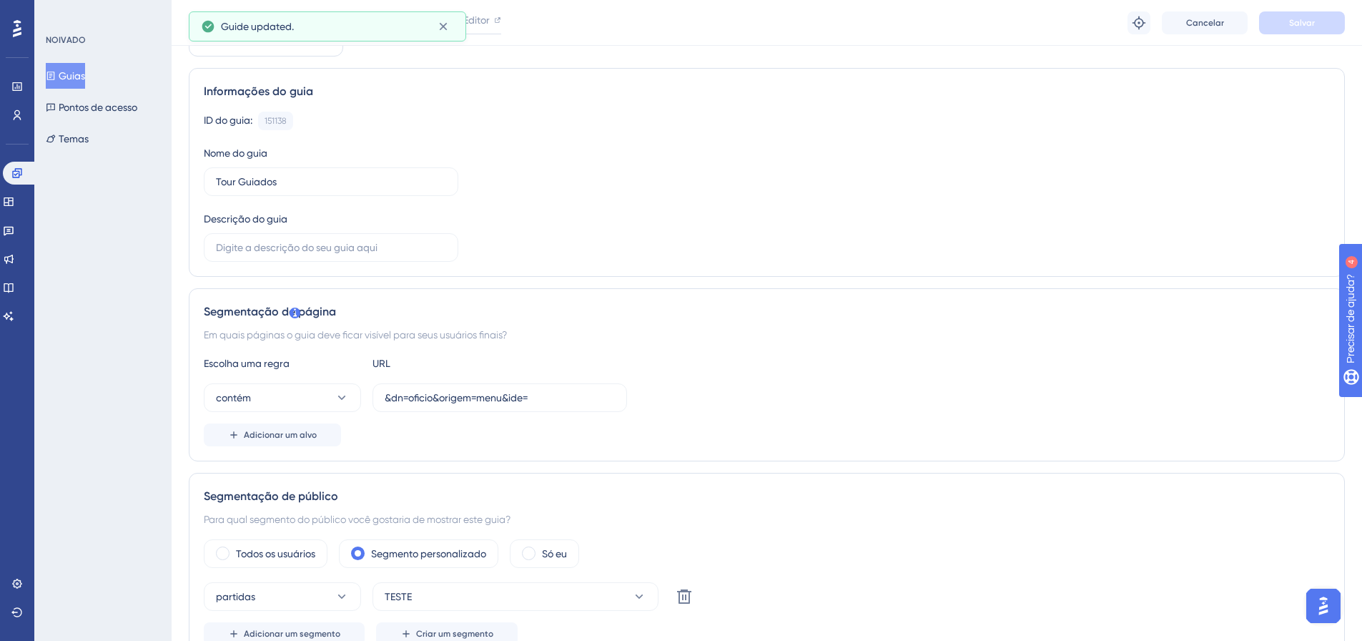
scroll to position [0, 0]
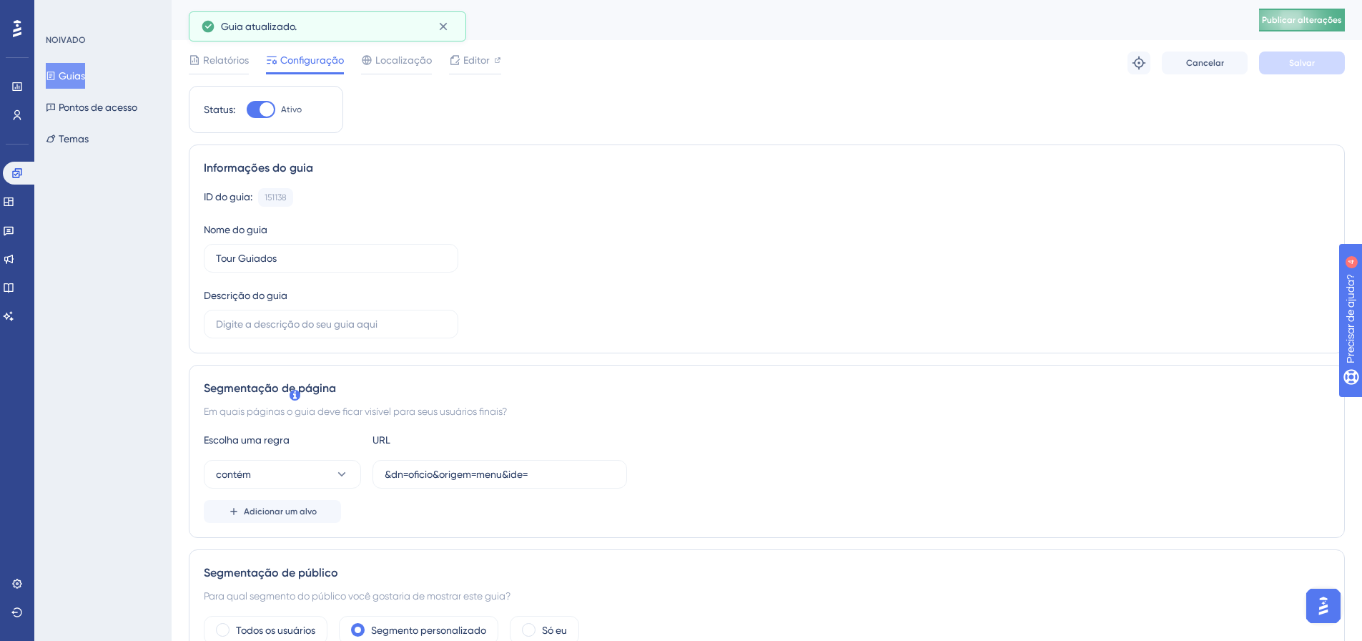
click at [1334, 25] on span "Publicar alterações" at bounding box center [1302, 19] width 80 height 11
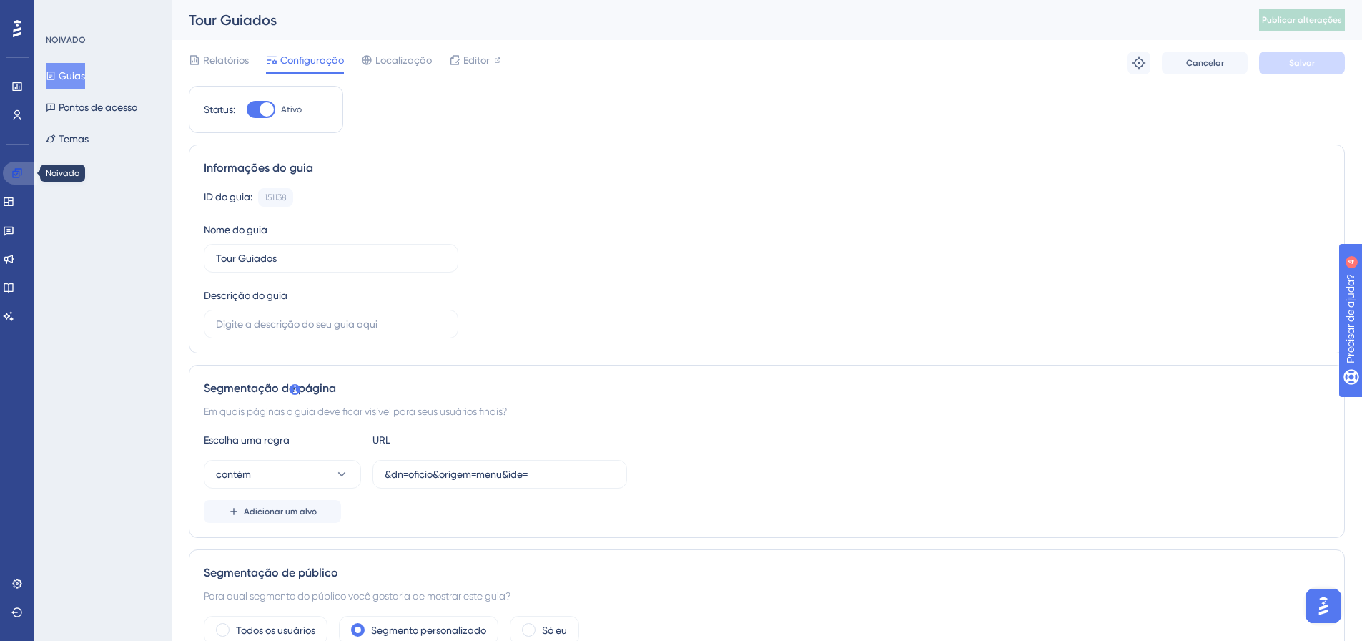
click at [23, 169] on link at bounding box center [20, 173] width 34 height 23
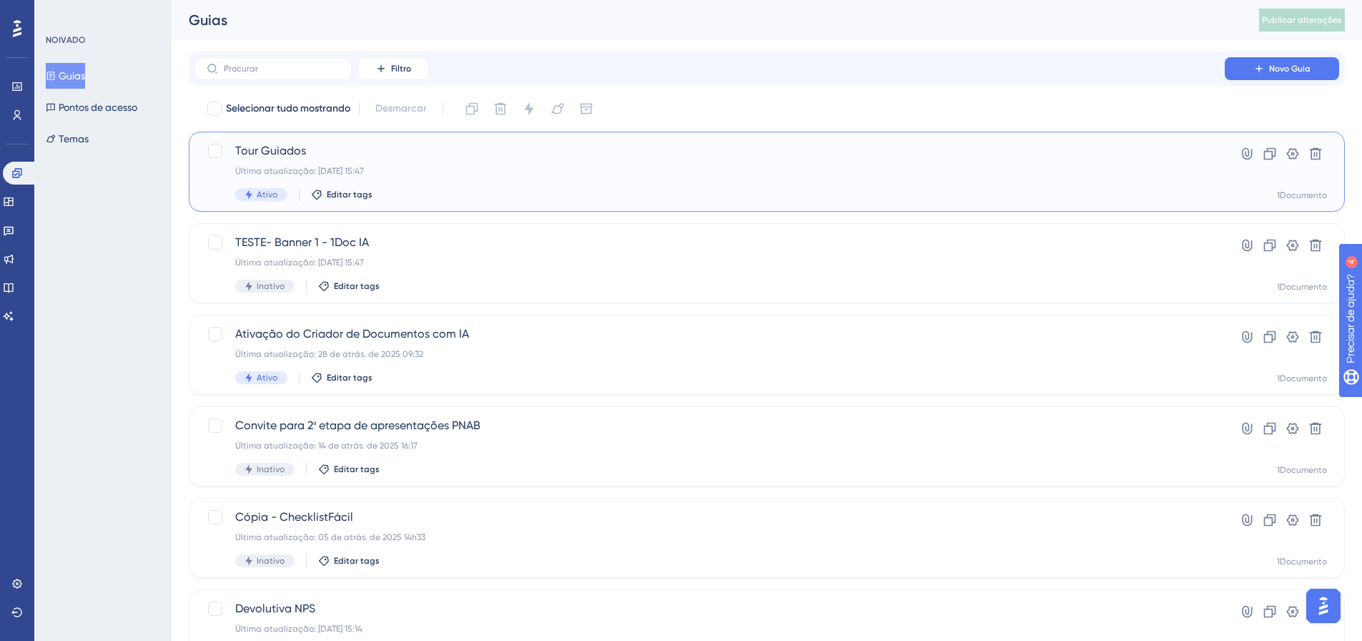
click at [305, 158] on span "Tour Guiados" at bounding box center [709, 150] width 949 height 17
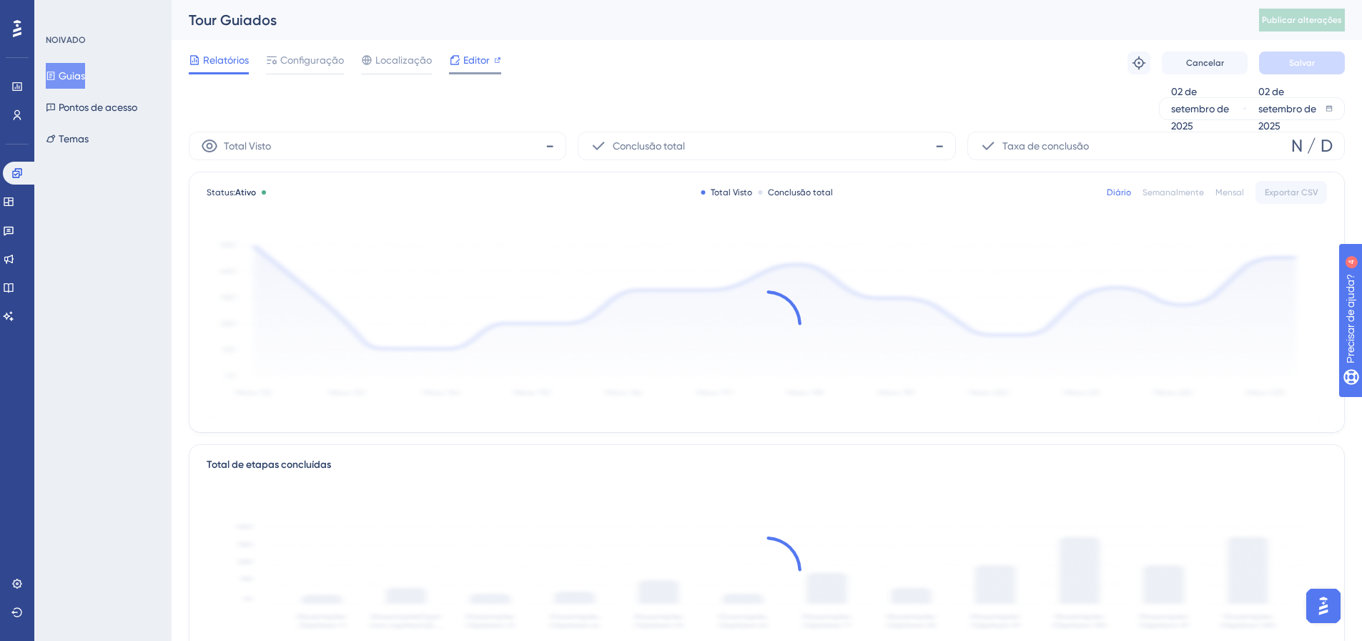
click at [457, 67] on div at bounding box center [454, 59] width 11 height 17
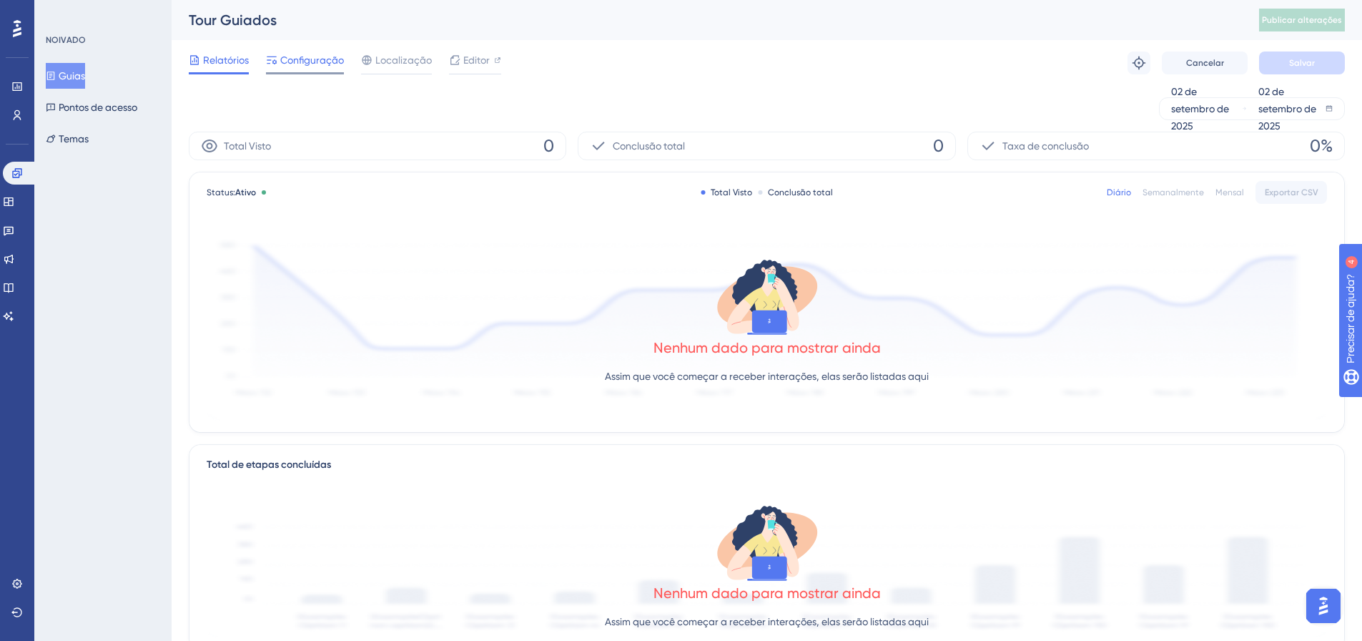
click at [303, 61] on font "Configuração" at bounding box center [312, 59] width 64 height 11
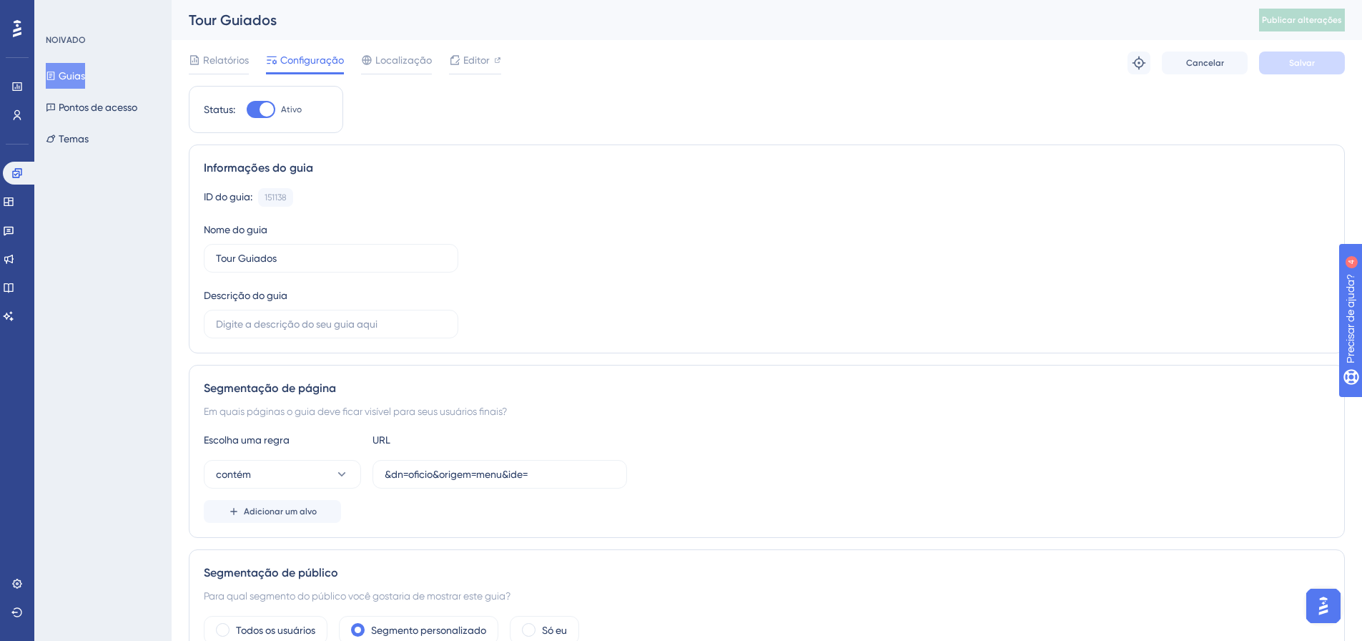
click at [265, 111] on div at bounding box center [267, 109] width 14 height 14
click at [247, 110] on input "Ativo" at bounding box center [246, 109] width 1 height 1
checkbox input "false"
click at [1311, 68] on span "Salvar" at bounding box center [1302, 62] width 26 height 11
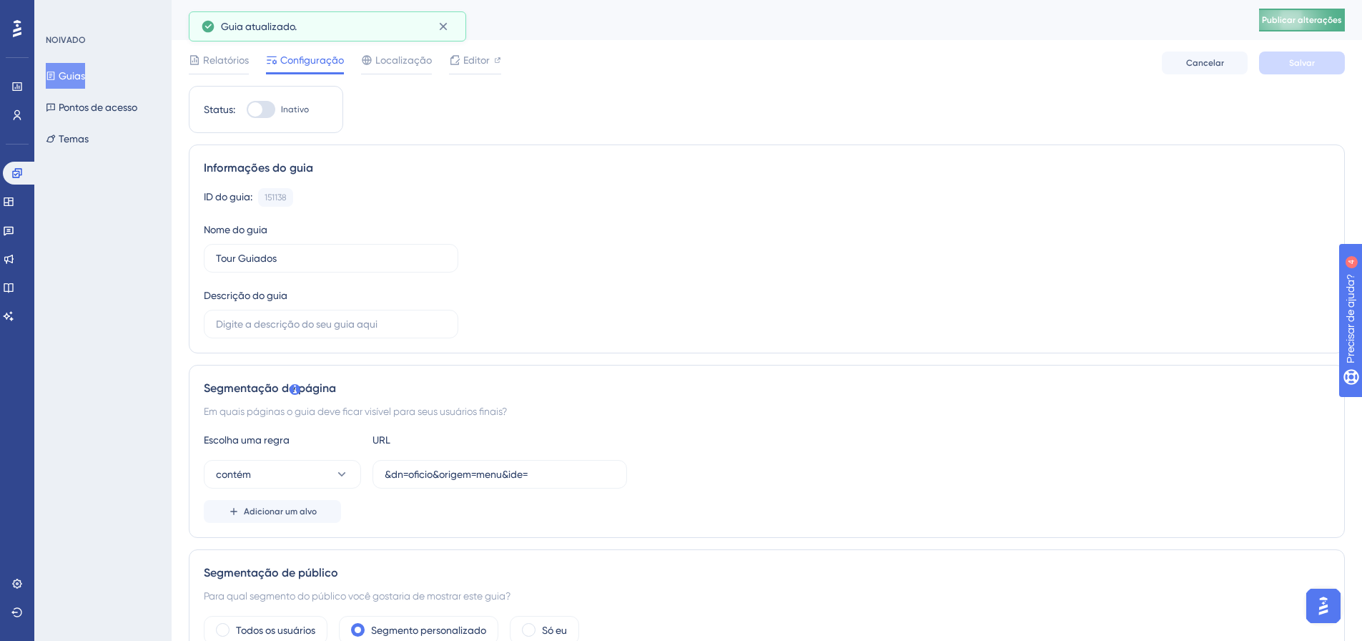
click at [1301, 19] on font "Publicar alterações" at bounding box center [1302, 20] width 80 height 10
click at [472, 62] on font "Editor" at bounding box center [476, 59] width 26 height 11
click at [1317, 24] on font "Publicar alterações" at bounding box center [1302, 20] width 80 height 10
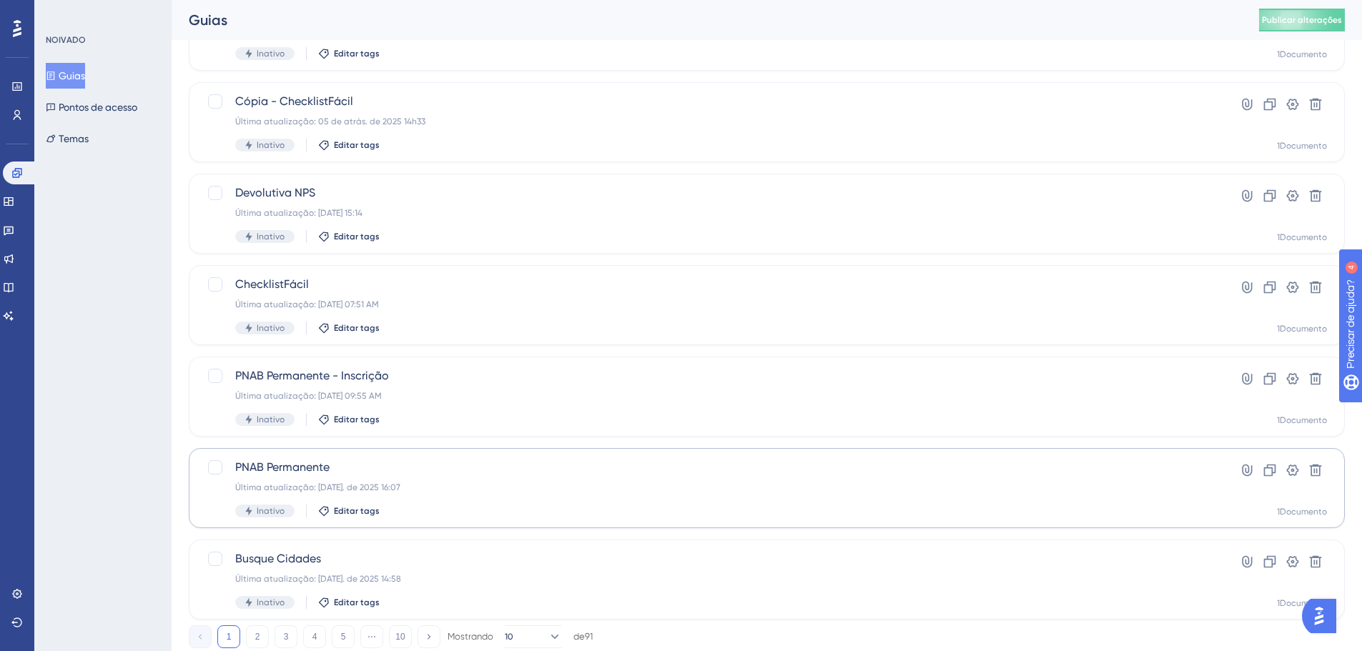
scroll to position [458, 0]
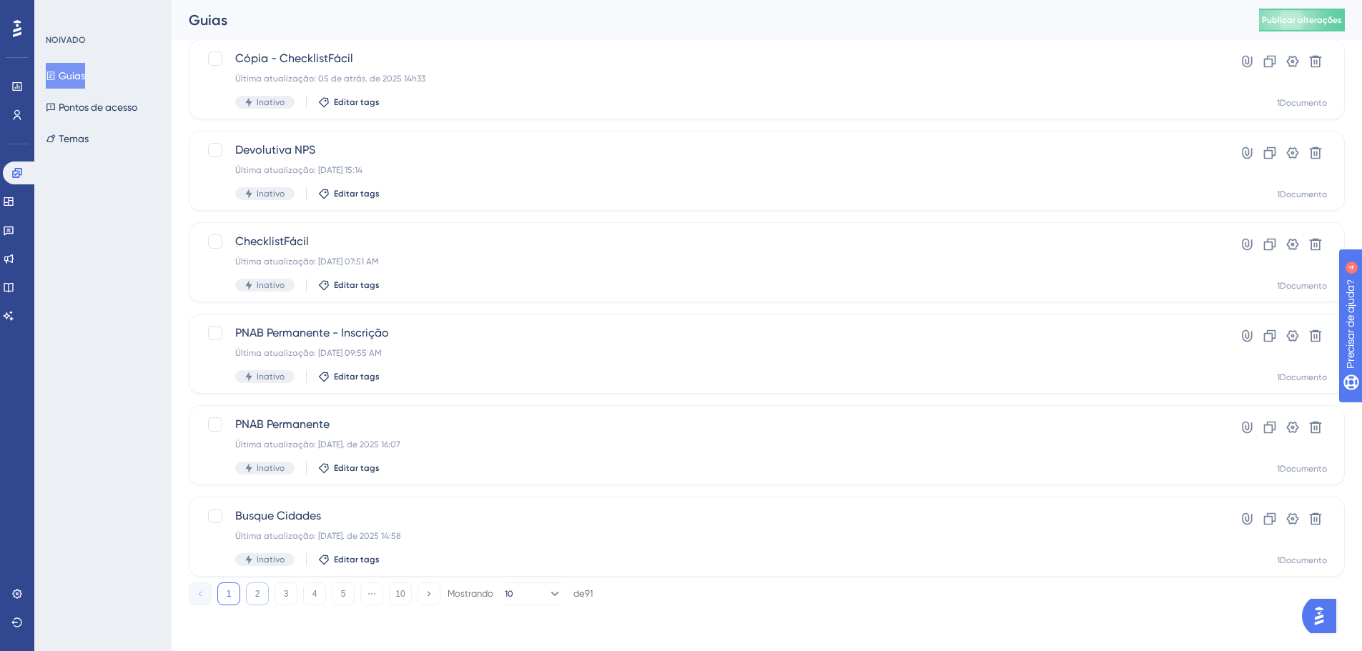
click at [251, 594] on button "2" at bounding box center [257, 594] width 23 height 23
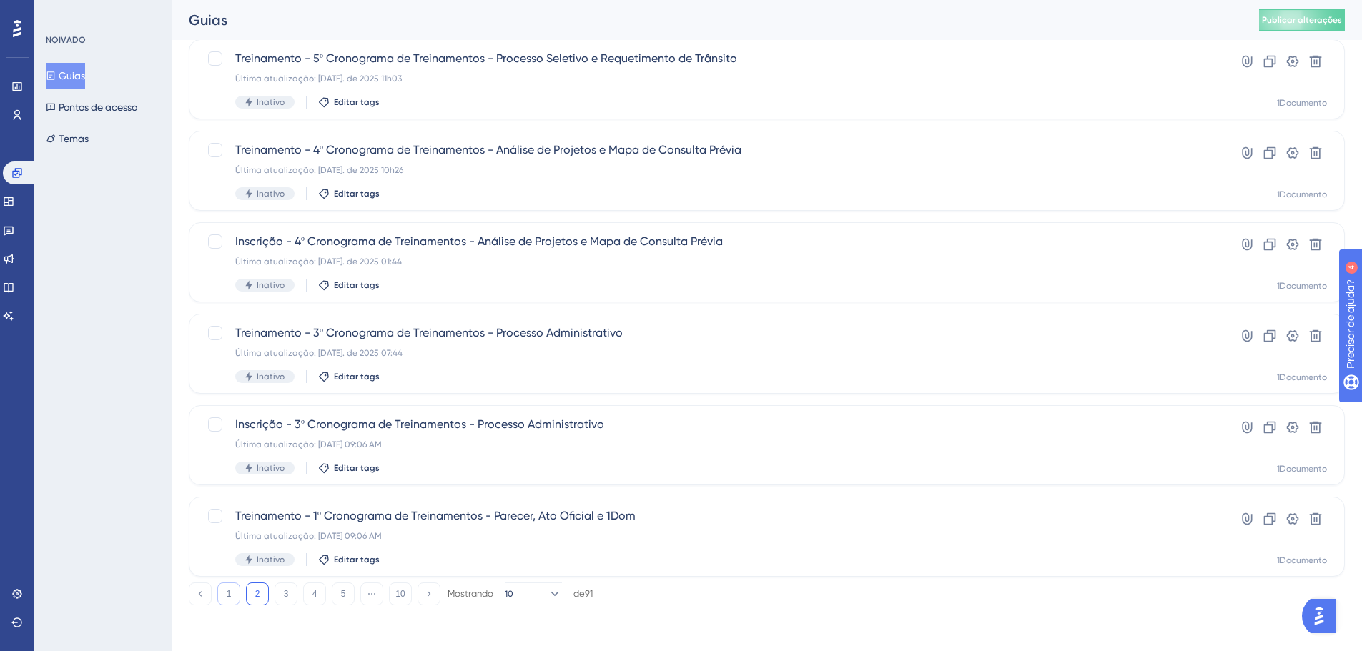
click at [234, 591] on button "1" at bounding box center [228, 594] width 23 height 23
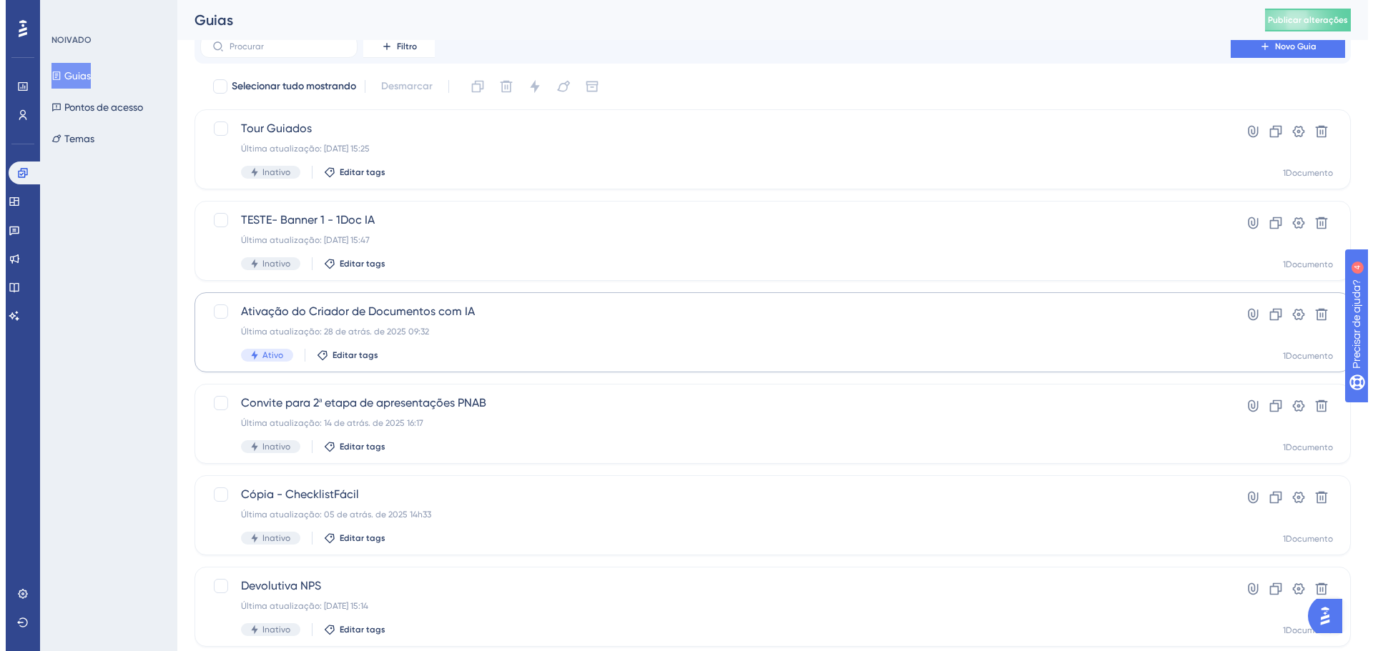
scroll to position [0, 0]
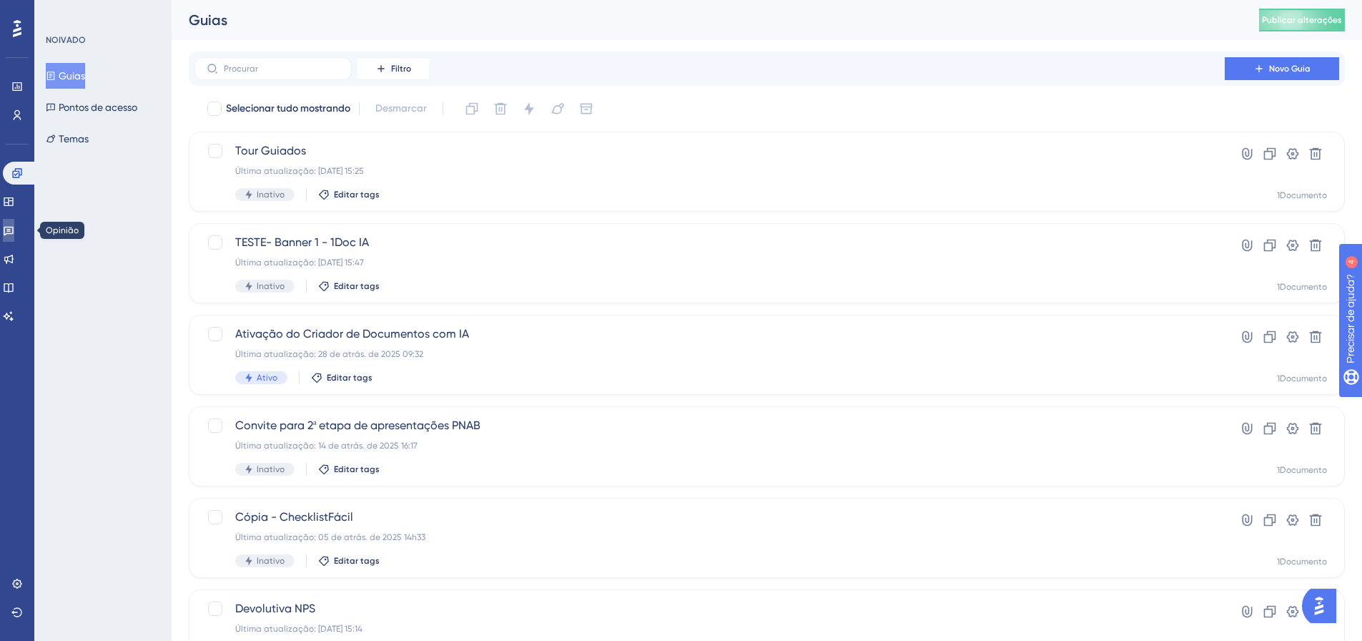
drag, startPoint x: 16, startPoint y: 240, endPoint x: 45, endPoint y: 240, distance: 28.6
click at [14, 240] on link at bounding box center [8, 230] width 11 height 23
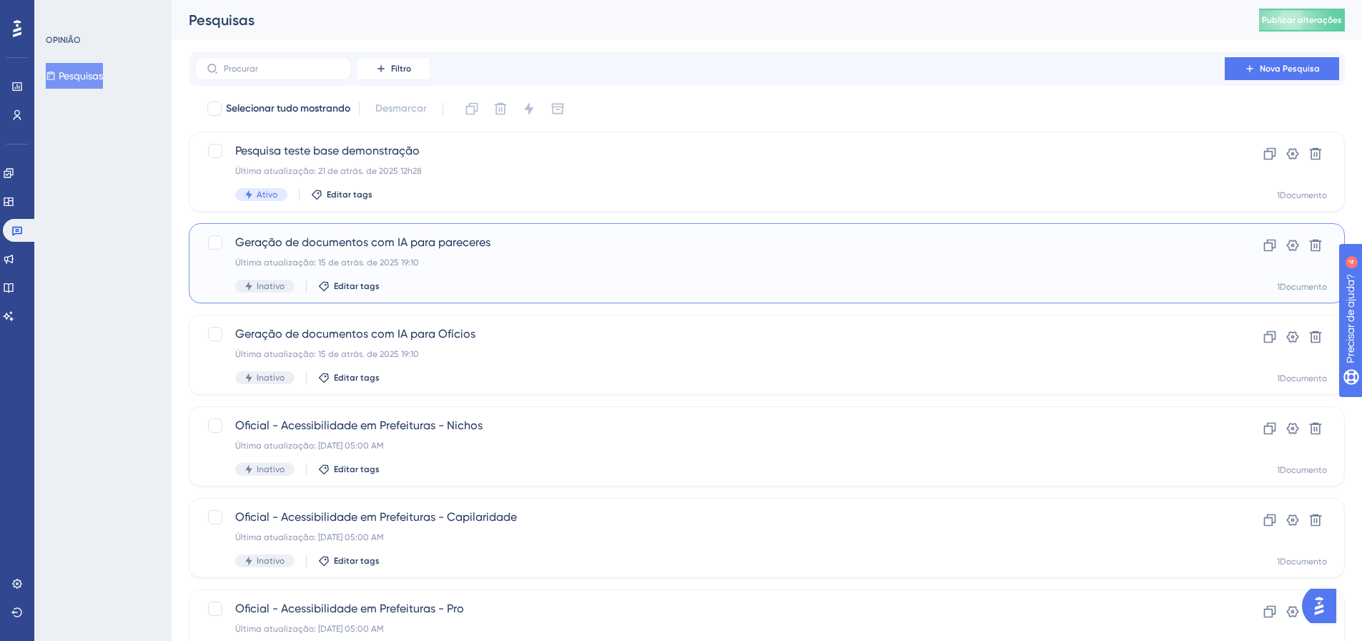
click at [413, 248] on font "Geração de documentos com IA para pareceres" at bounding box center [362, 242] width 255 height 14
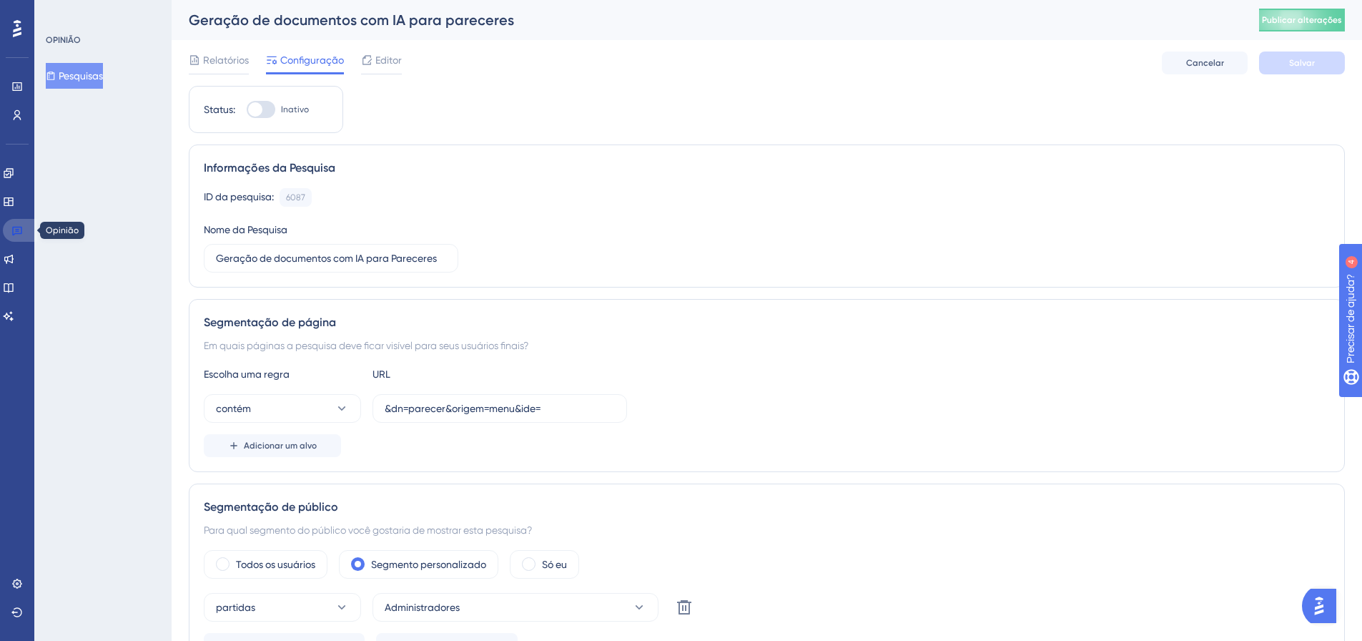
click at [17, 235] on icon at bounding box center [16, 230] width 11 height 11
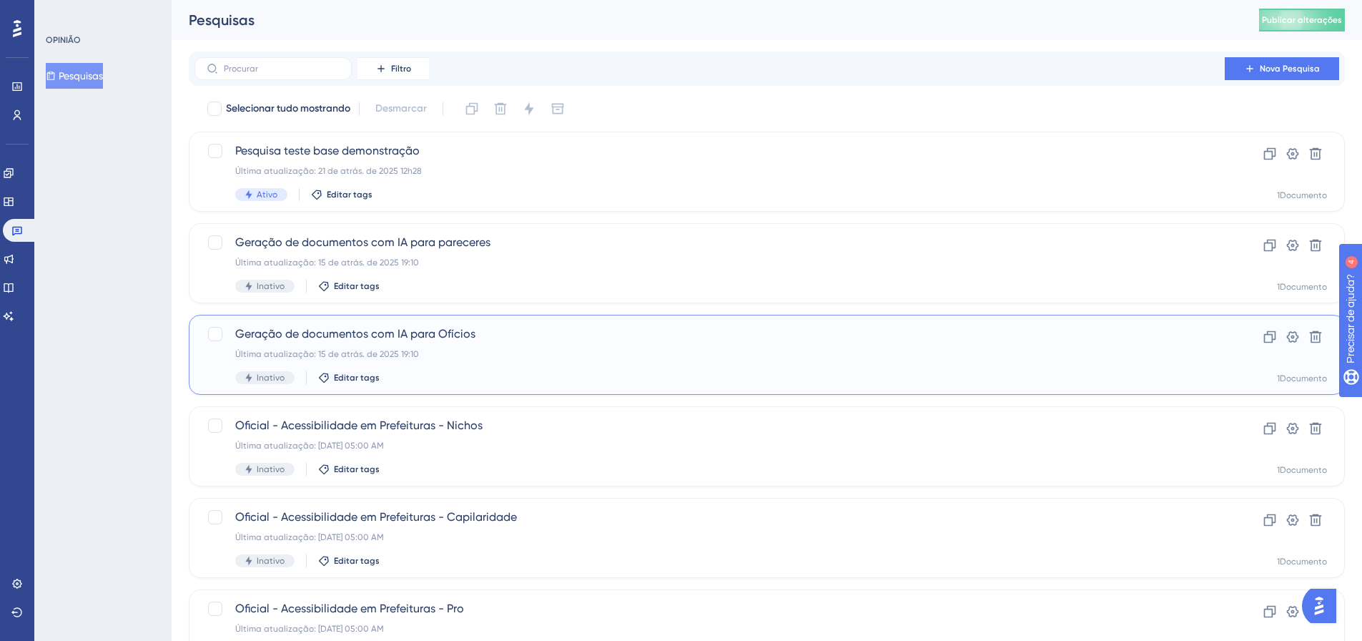
click at [443, 343] on div "Geração de documentos com IA para Ofícios Última atualização: 15 de atrás. de 2…" at bounding box center [709, 354] width 949 height 59
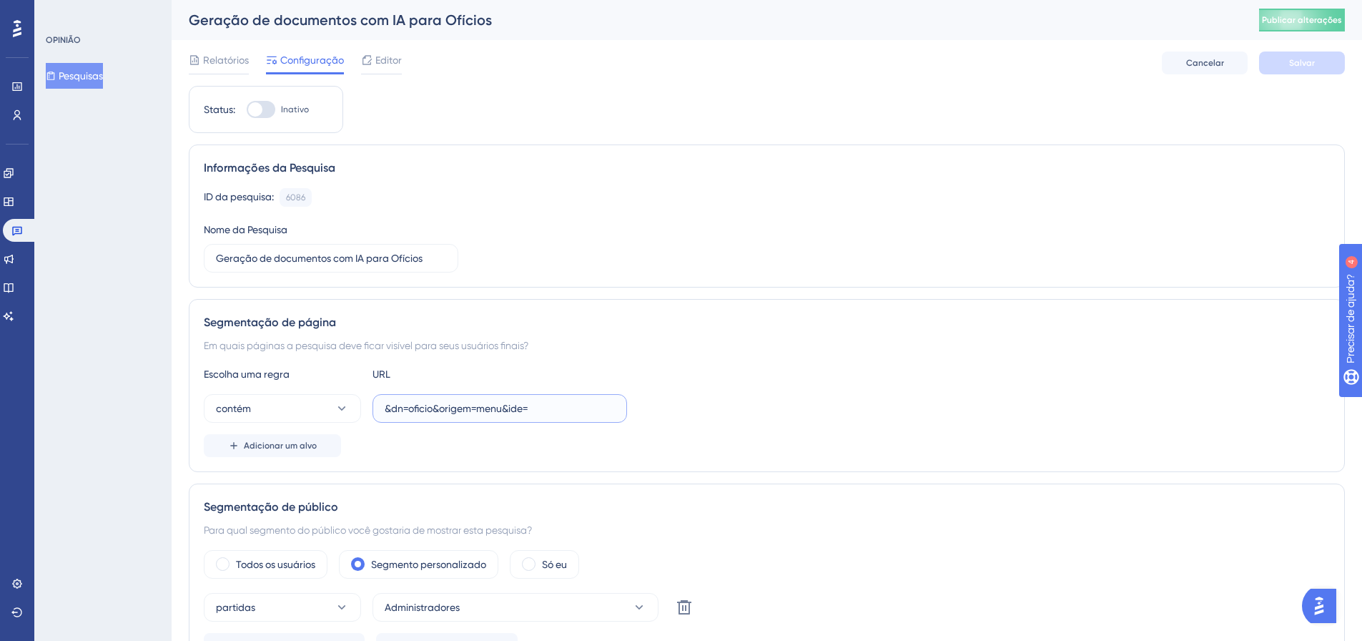
click at [478, 409] on input "&dn=oficio&origem=menu&ide=" at bounding box center [500, 408] width 230 height 16
click at [478, 408] on input "&dn=oficio&origem=menu&ide=" at bounding box center [500, 408] width 230 height 16
click at [1309, 20] on font "Publicar alterações" at bounding box center [1302, 20] width 80 height 10
click at [388, 59] on font "Editor" at bounding box center [388, 59] width 26 height 11
